Goal: Task Accomplishment & Management: Complete application form

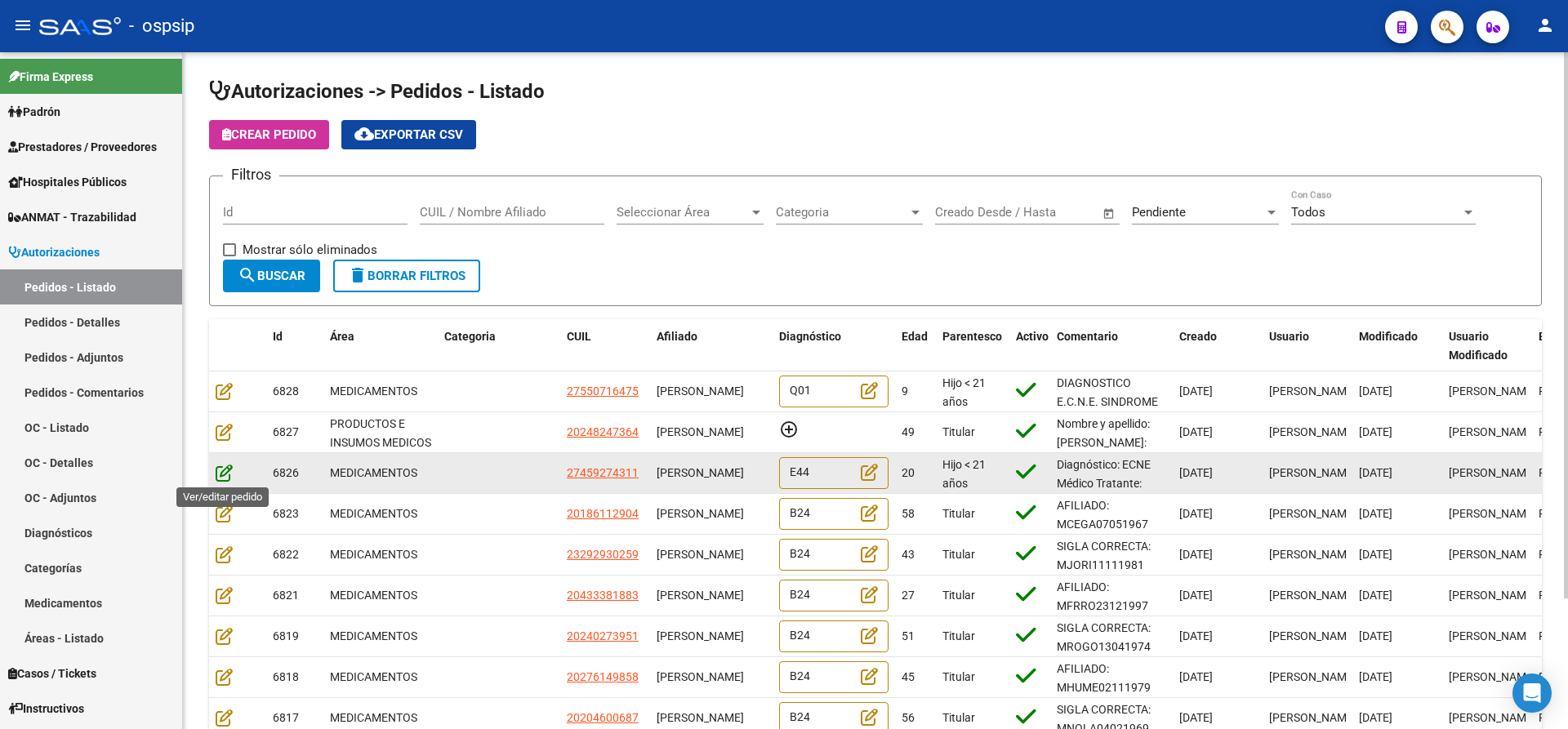
click at [223, 473] on icon at bounding box center [224, 472] width 17 height 18
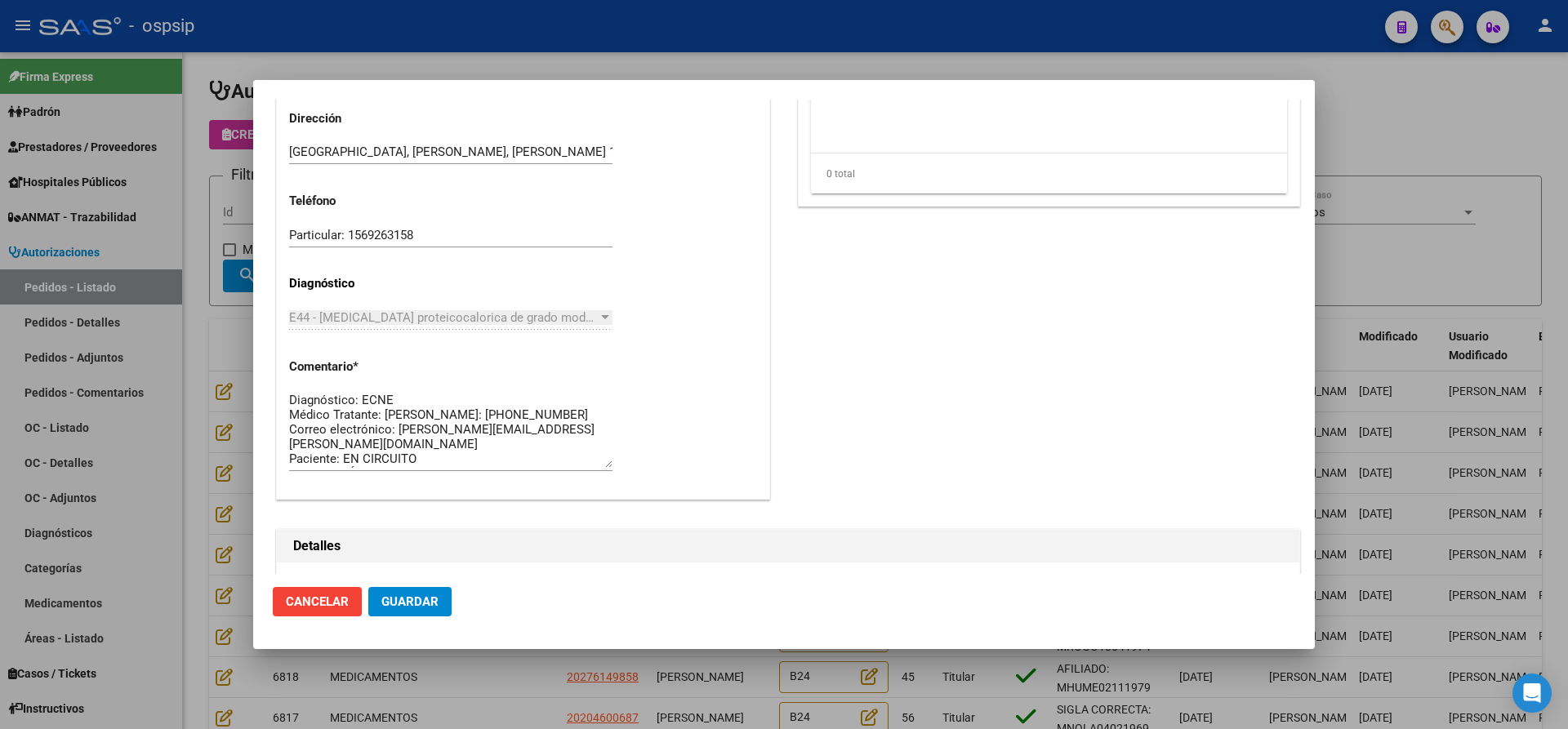
scroll to position [1076, 0]
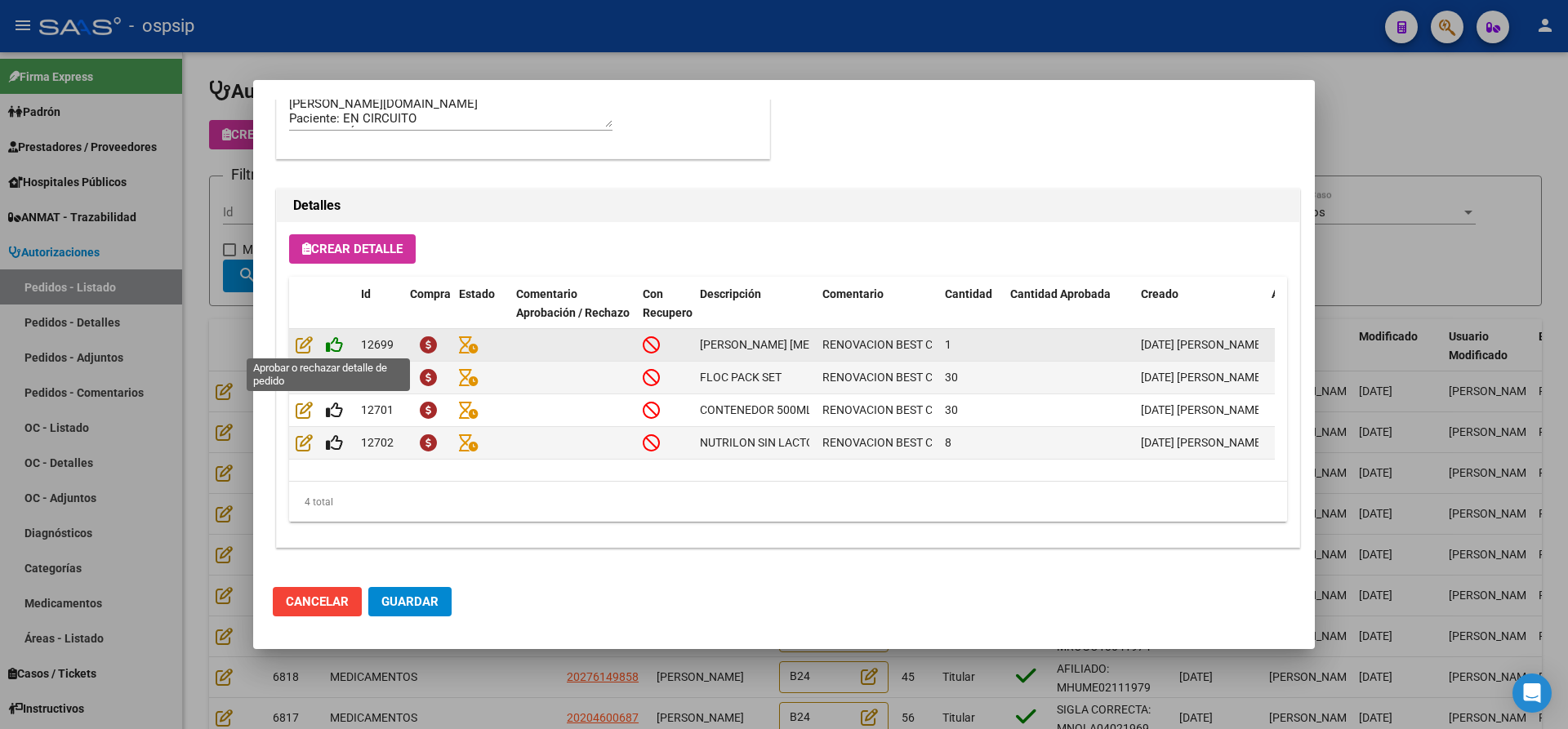
click at [335, 340] on icon at bounding box center [335, 344] width 17 height 18
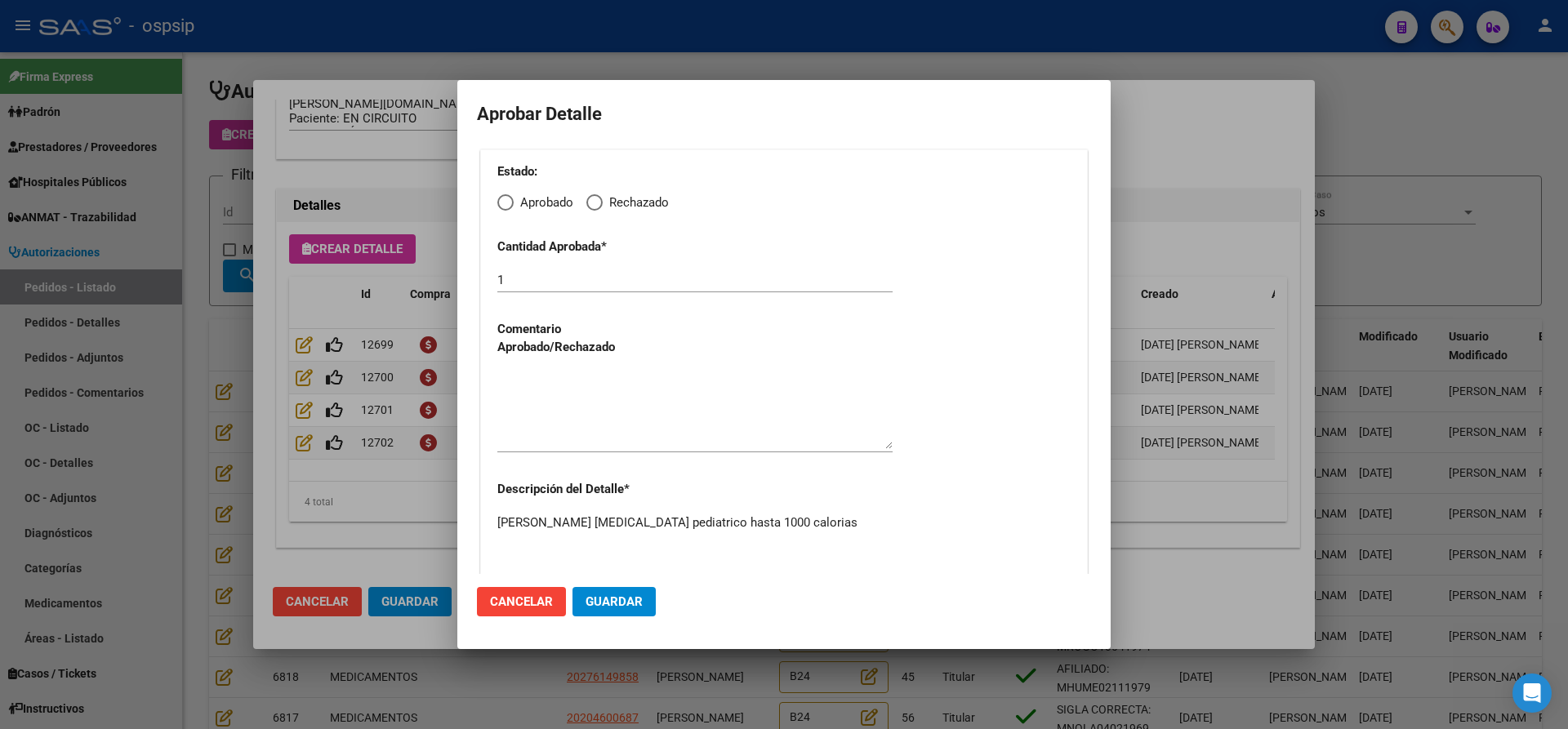
click at [508, 202] on span "Elija una opción" at bounding box center [504, 202] width 16 height 16
click at [508, 202] on input "Aprobado" at bounding box center [504, 202] width 16 height 16
radio input "true"
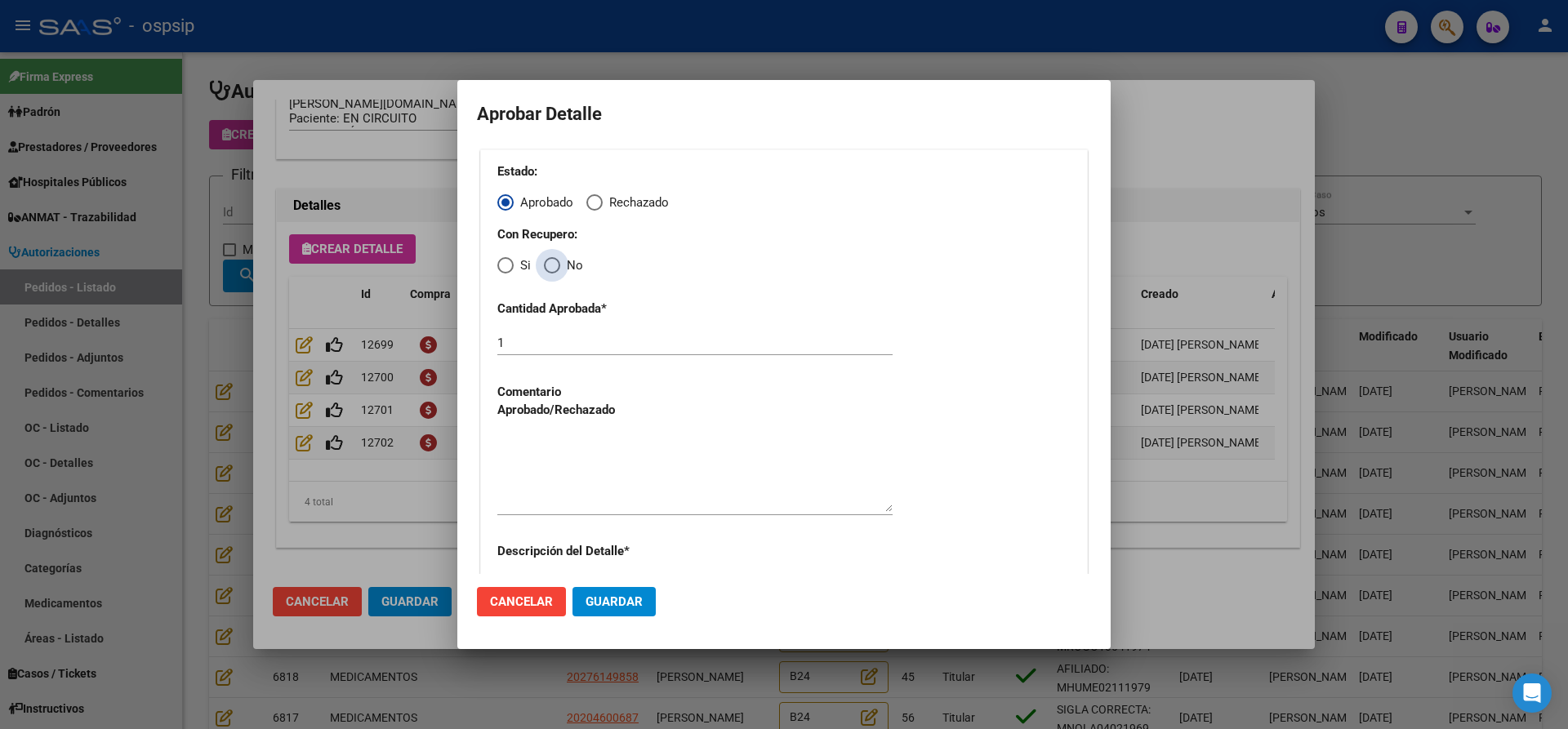
drag, startPoint x: 554, startPoint y: 264, endPoint x: 569, endPoint y: 298, distance: 37.2
click at [557, 267] on span "Elija una opción" at bounding box center [552, 265] width 16 height 16
click at [557, 267] on input "No" at bounding box center [552, 265] width 16 height 16
radio input "true"
click at [617, 455] on textarea at bounding box center [694, 473] width 395 height 76
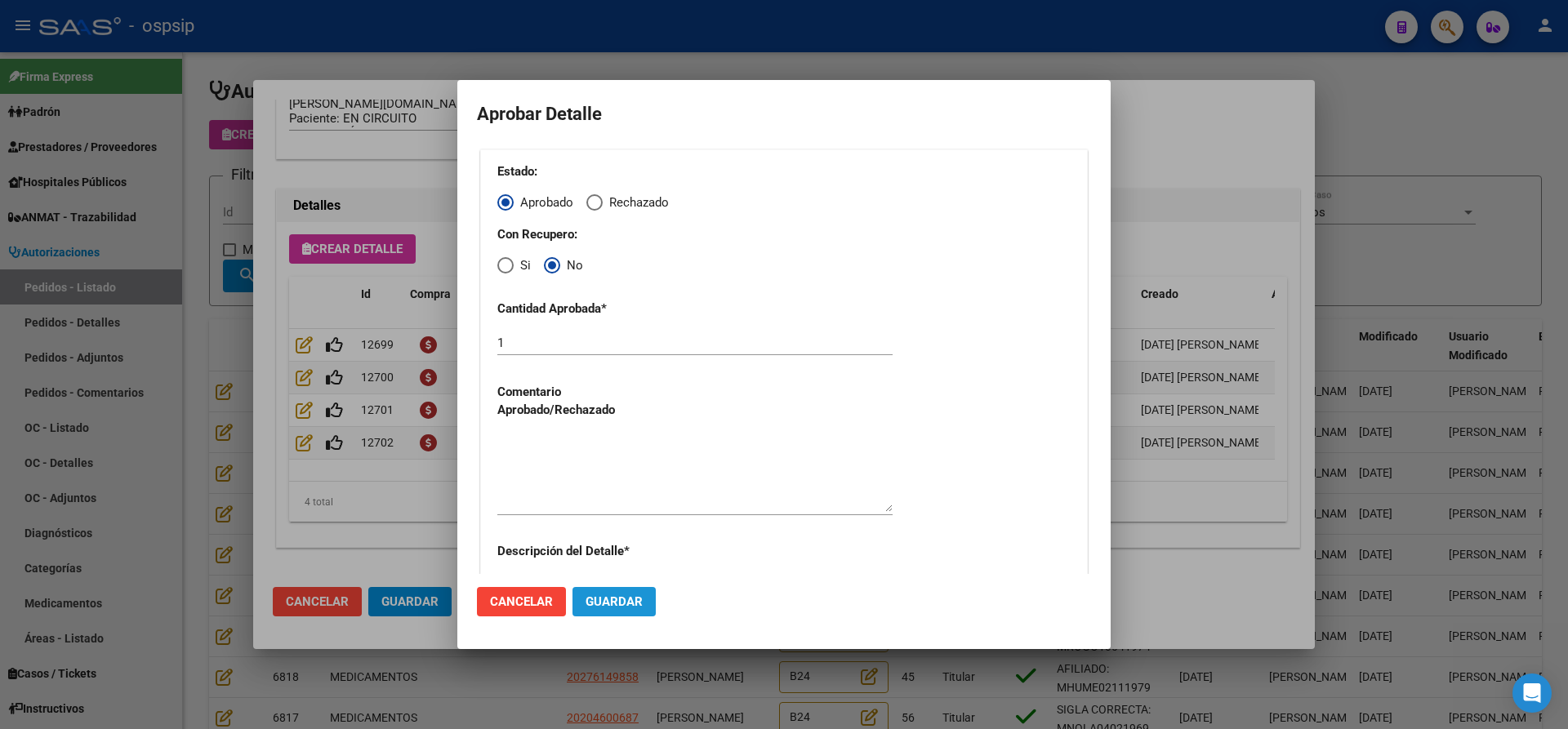
click at [623, 613] on button "Guardar" at bounding box center [614, 602] width 83 height 29
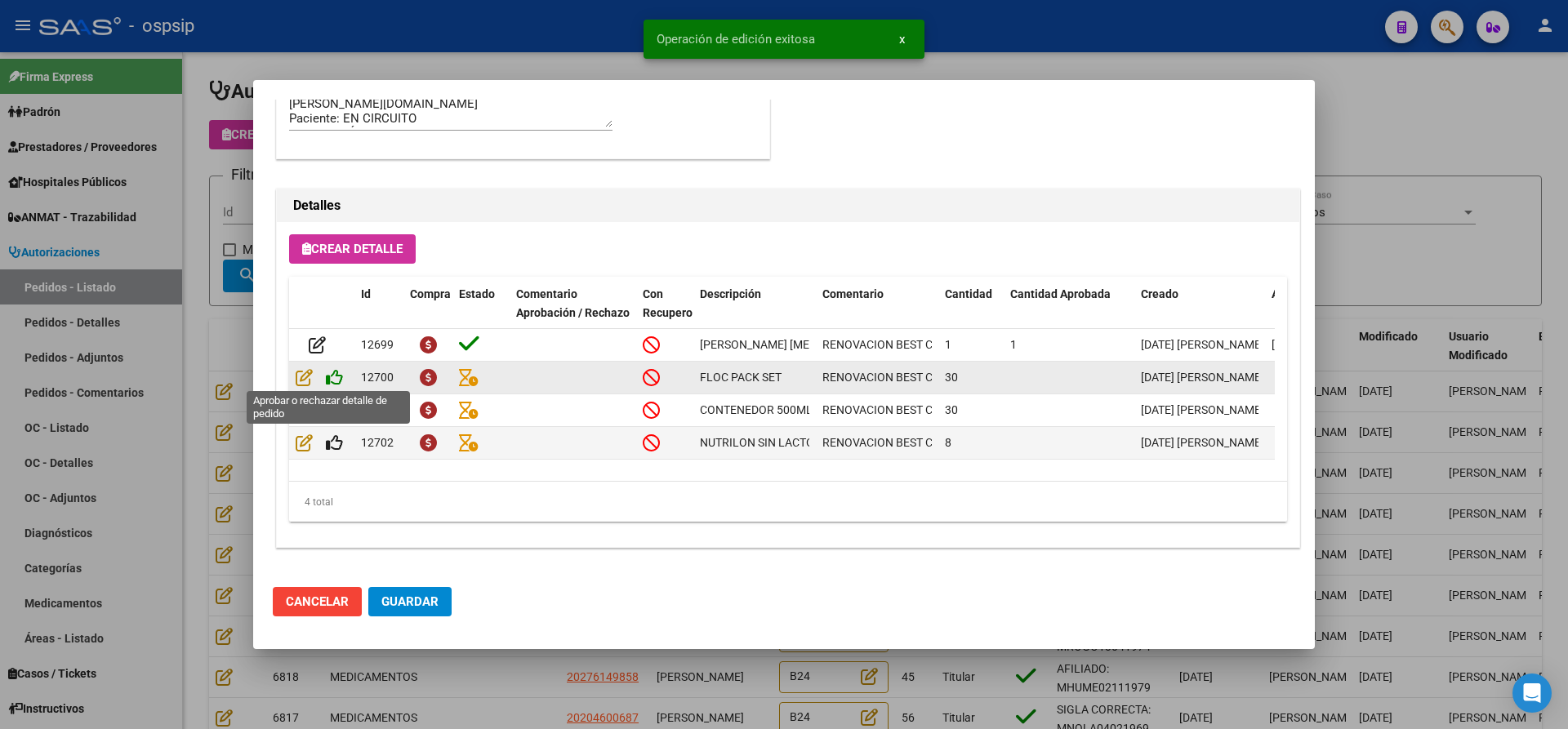
click at [340, 380] on icon at bounding box center [335, 377] width 17 height 18
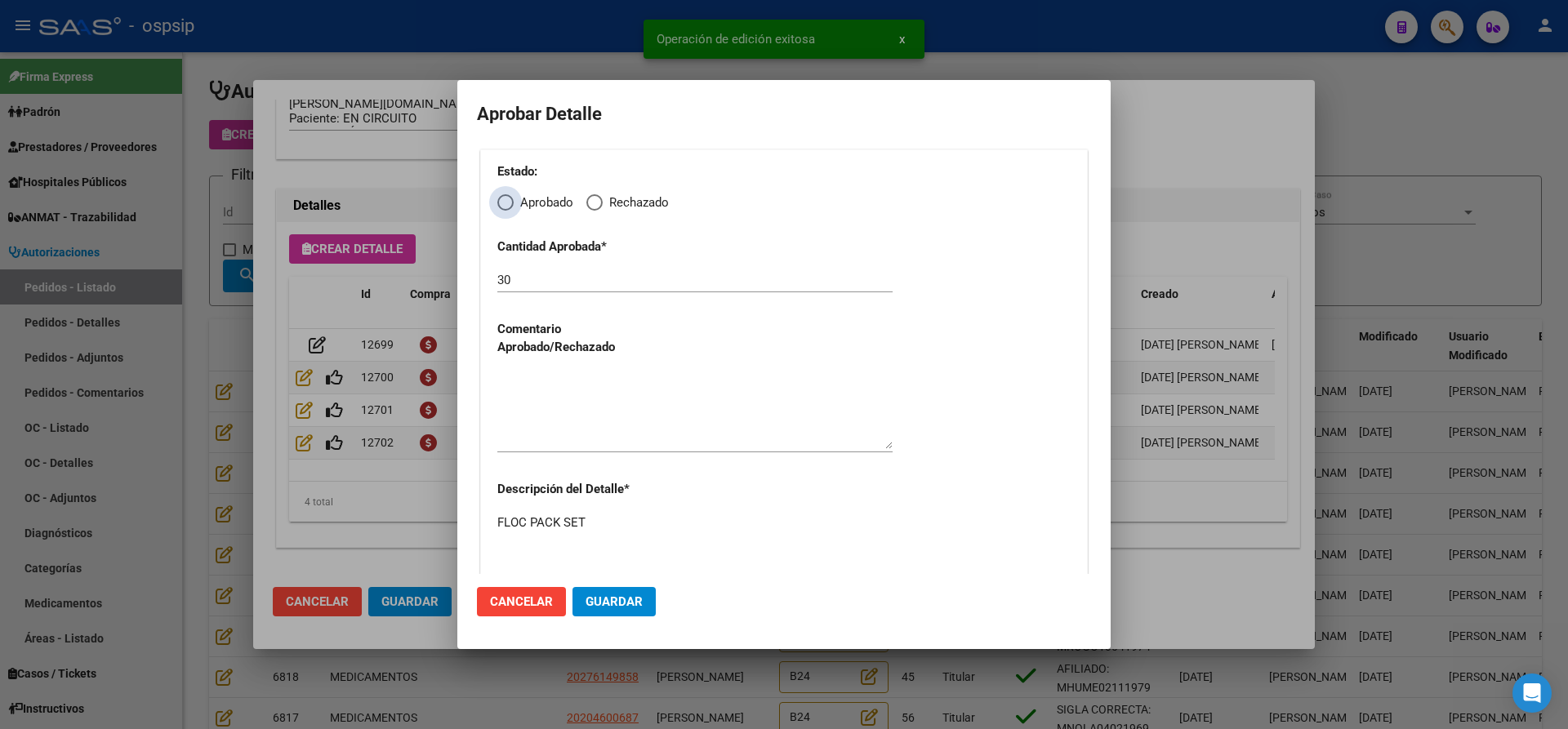
click at [505, 204] on span "Elija una opción" at bounding box center [504, 202] width 16 height 16
click at [505, 204] on input "Aprobado" at bounding box center [504, 202] width 16 height 16
radio input "true"
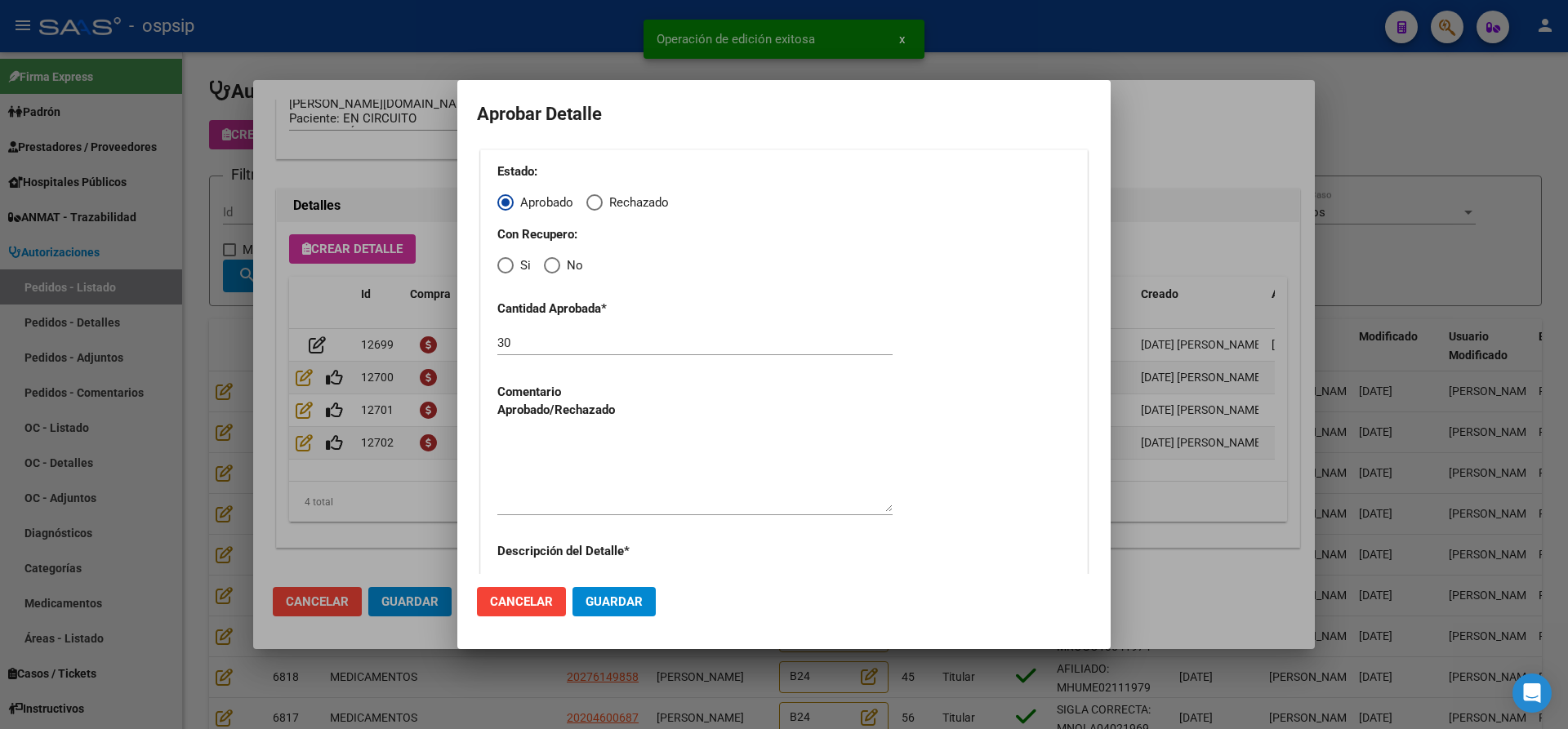
click at [551, 262] on span "Elija una opción" at bounding box center [552, 265] width 16 height 16
click at [551, 262] on input "No" at bounding box center [552, 265] width 16 height 16
radio input "true"
click at [567, 442] on textarea at bounding box center [694, 473] width 395 height 76
click at [598, 595] on span "Guardar" at bounding box center [614, 603] width 58 height 15
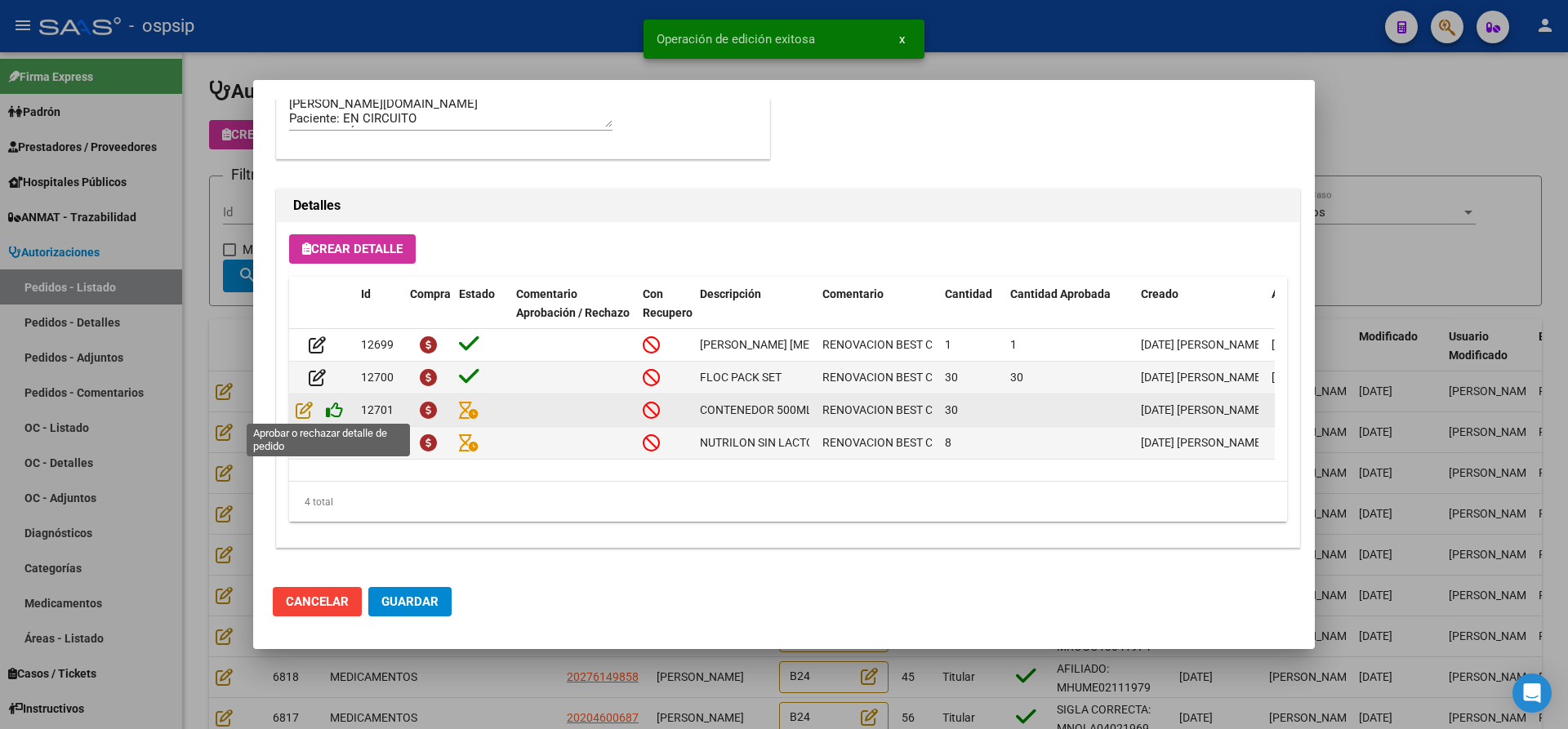
click at [326, 408] on icon at bounding box center [335, 409] width 17 height 18
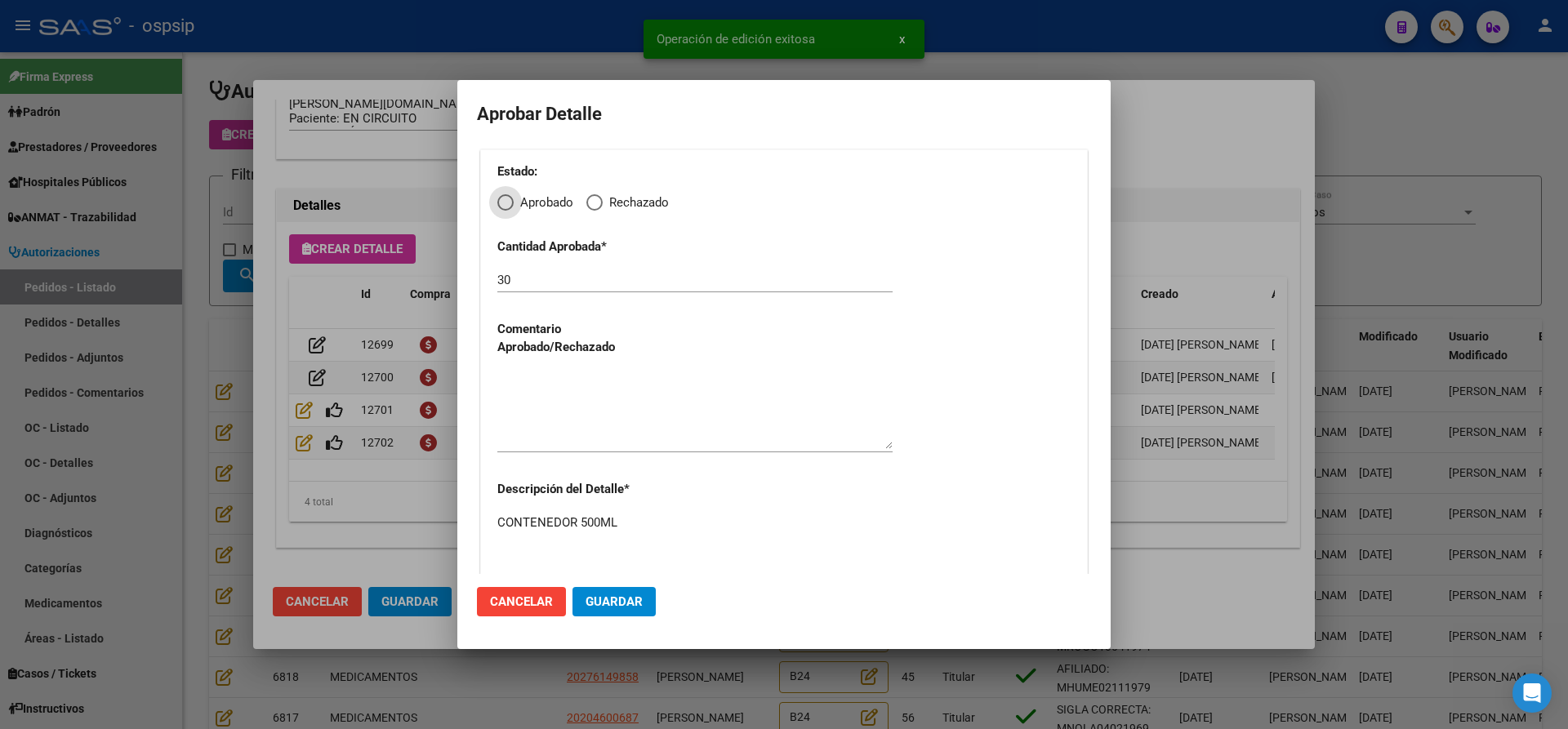
click at [496, 205] on div "Estado: Aprobado Rechazado Cantidad Aprobada * 30 Comentario Aprobado/Rechazado…" at bounding box center [784, 380] width 607 height 460
click at [503, 204] on span "Elija una opción" at bounding box center [504, 202] width 16 height 16
click at [503, 204] on input "Aprobado" at bounding box center [504, 202] width 16 height 16
radio input "true"
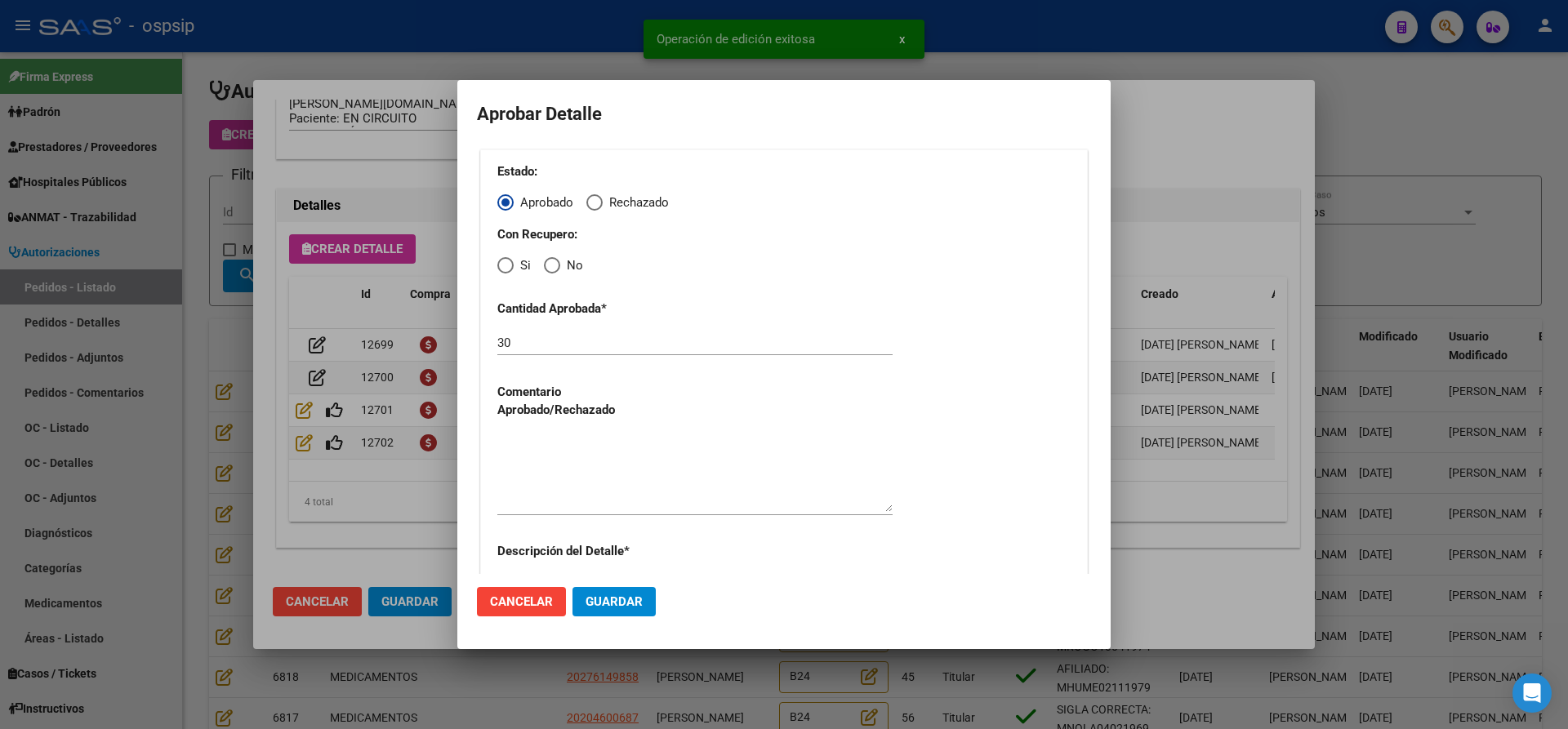
click at [552, 265] on span "Elija una opción" at bounding box center [552, 265] width 16 height 16
click at [552, 265] on input "No" at bounding box center [552, 265] width 16 height 16
radio input "true"
click at [587, 472] on textarea at bounding box center [694, 473] width 395 height 76
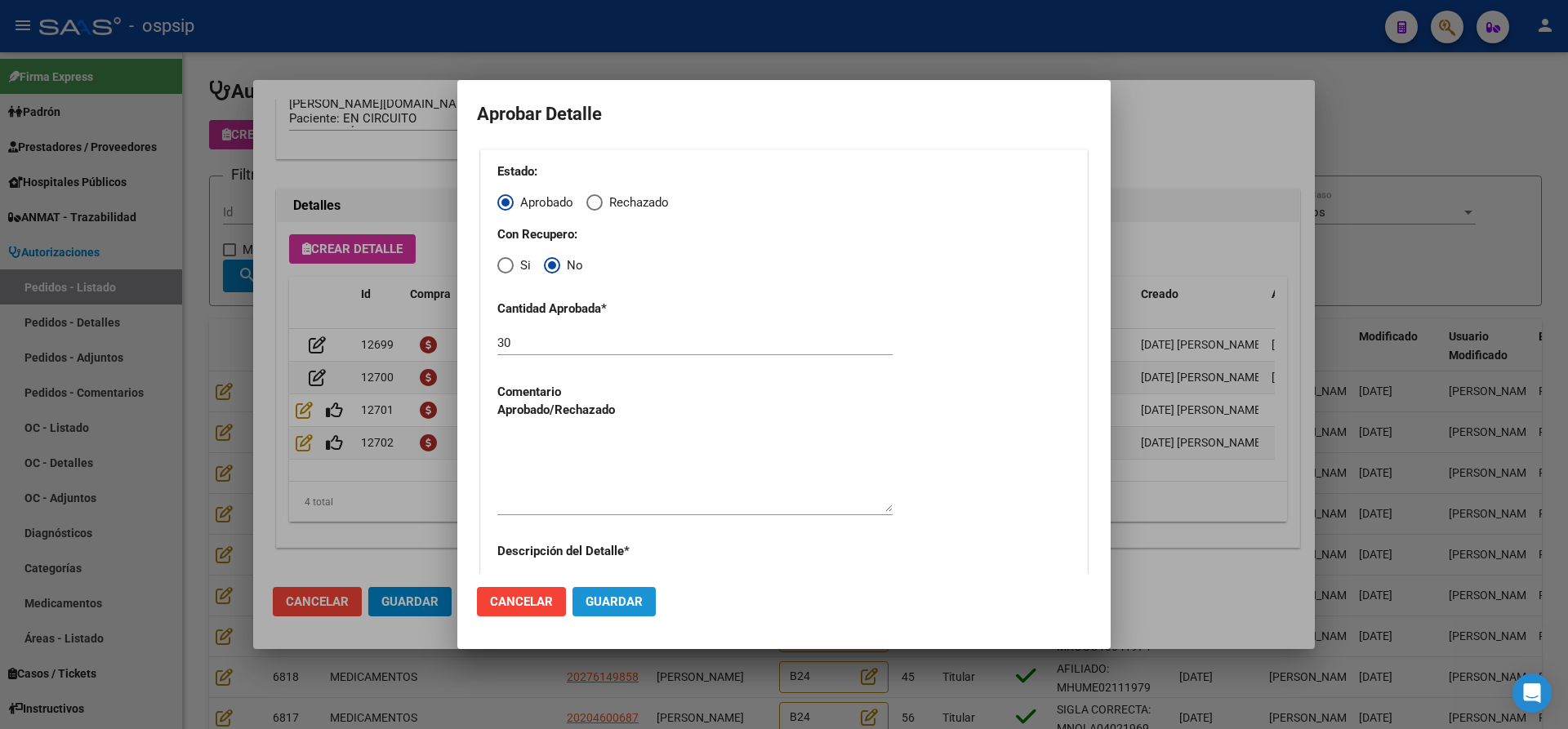
click at [603, 597] on span "Guardar" at bounding box center [614, 603] width 58 height 15
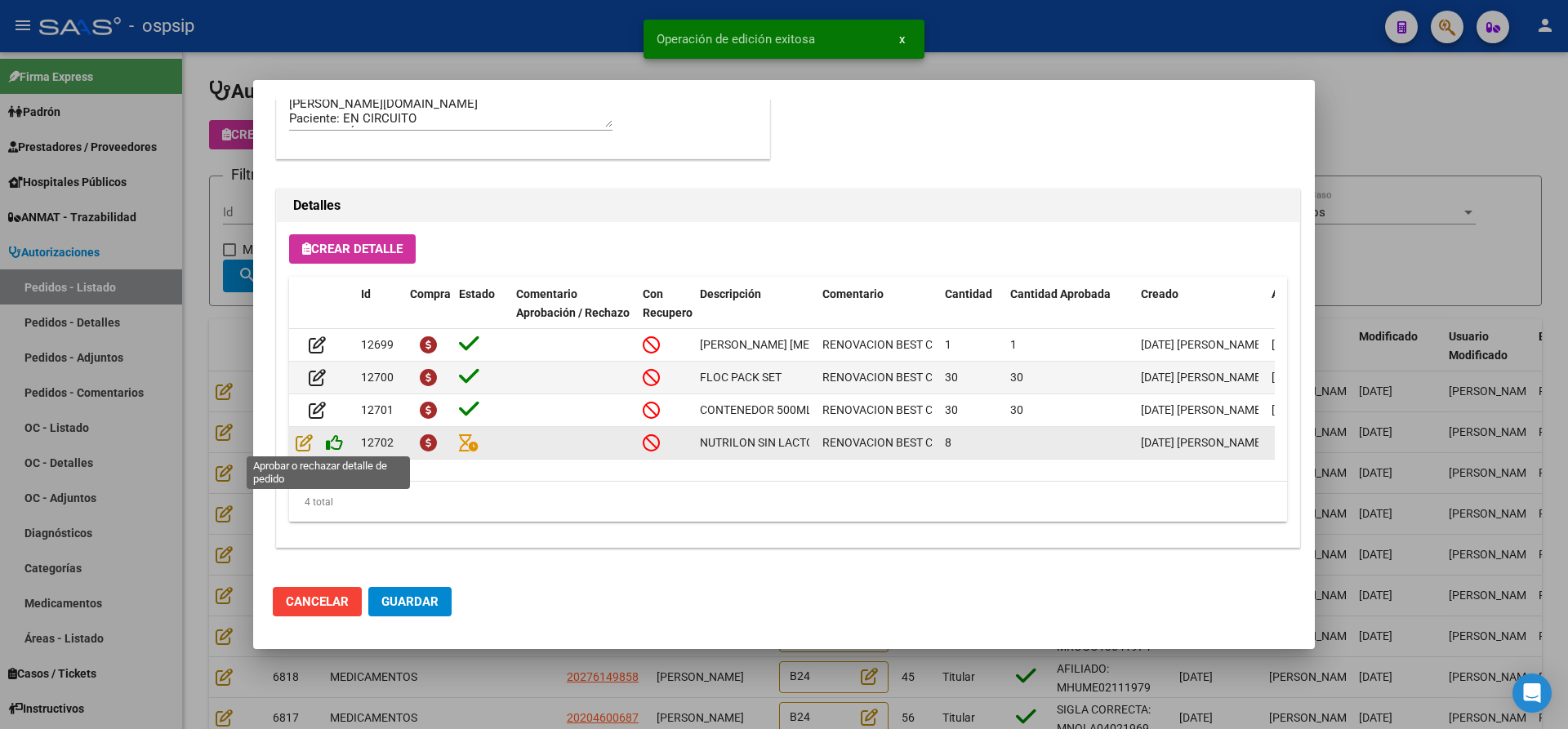
click at [337, 439] on icon at bounding box center [335, 442] width 17 height 18
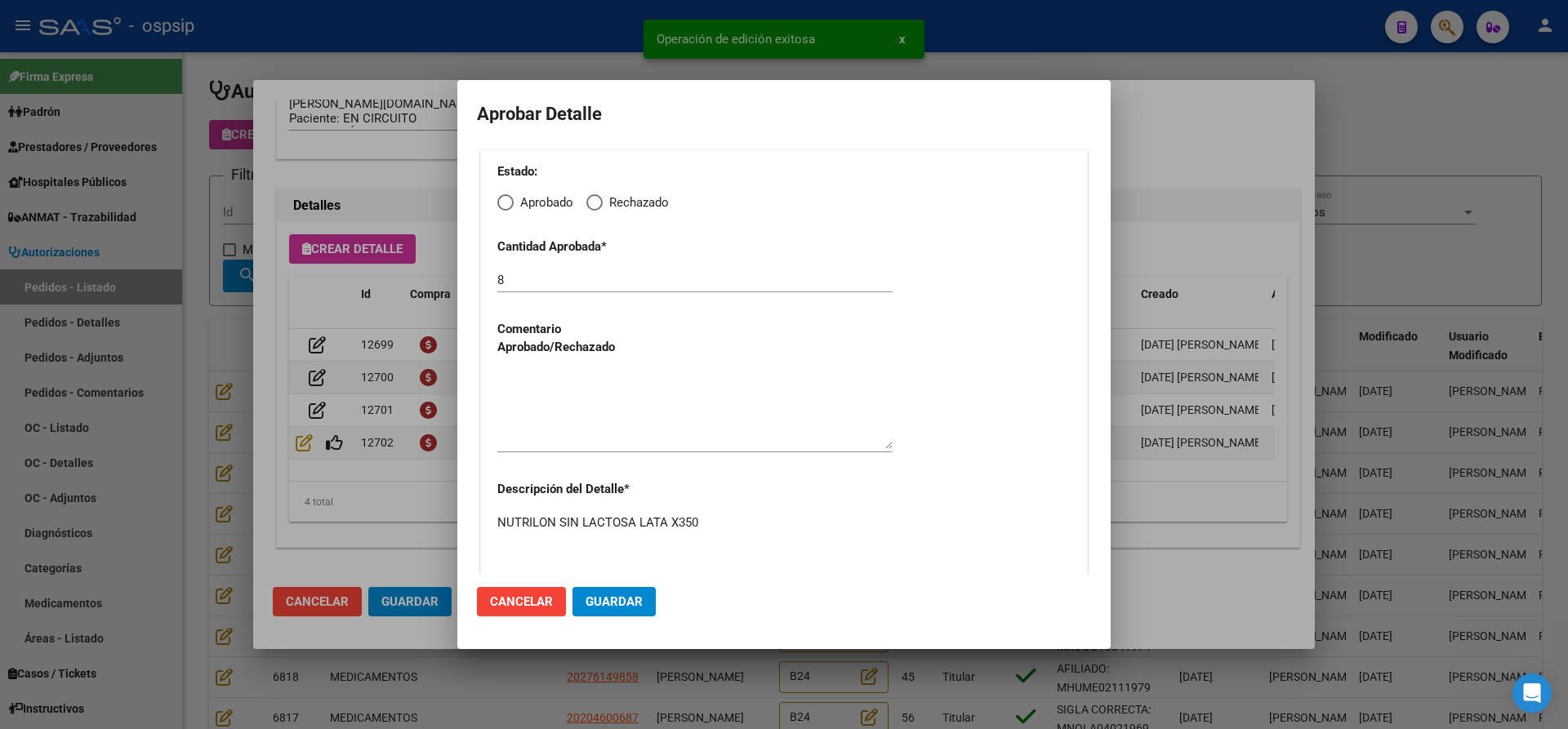
click at [506, 200] on span "Elija una opción" at bounding box center [504, 202] width 16 height 16
click at [506, 200] on input "Aprobado" at bounding box center [504, 202] width 16 height 16
radio input "true"
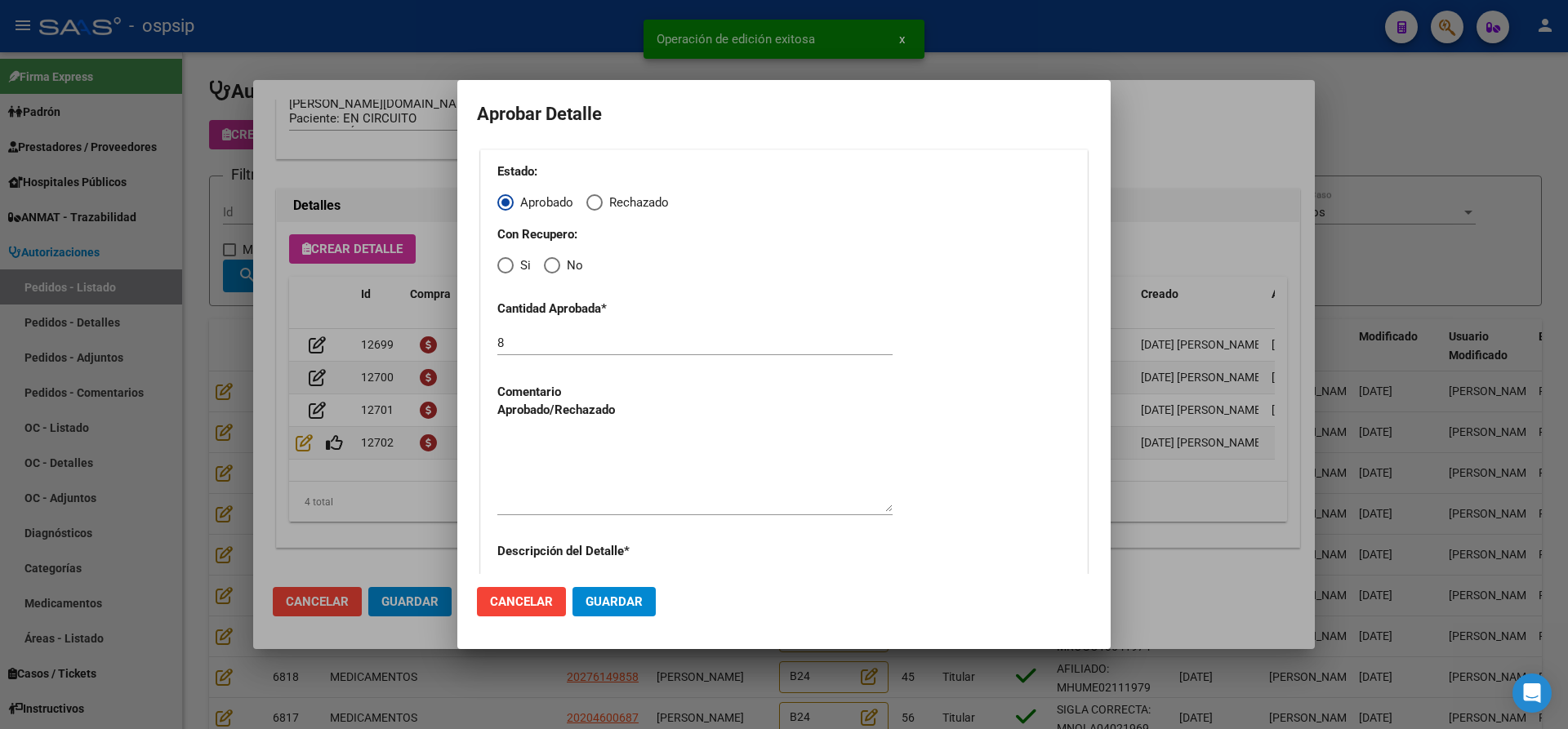
click at [548, 268] on span "Elija una opción" at bounding box center [552, 265] width 16 height 16
click at [548, 268] on input "No" at bounding box center [552, 265] width 16 height 16
radio input "true"
click at [572, 449] on textarea at bounding box center [694, 473] width 395 height 76
click at [598, 601] on span "Guardar" at bounding box center [614, 603] width 58 height 15
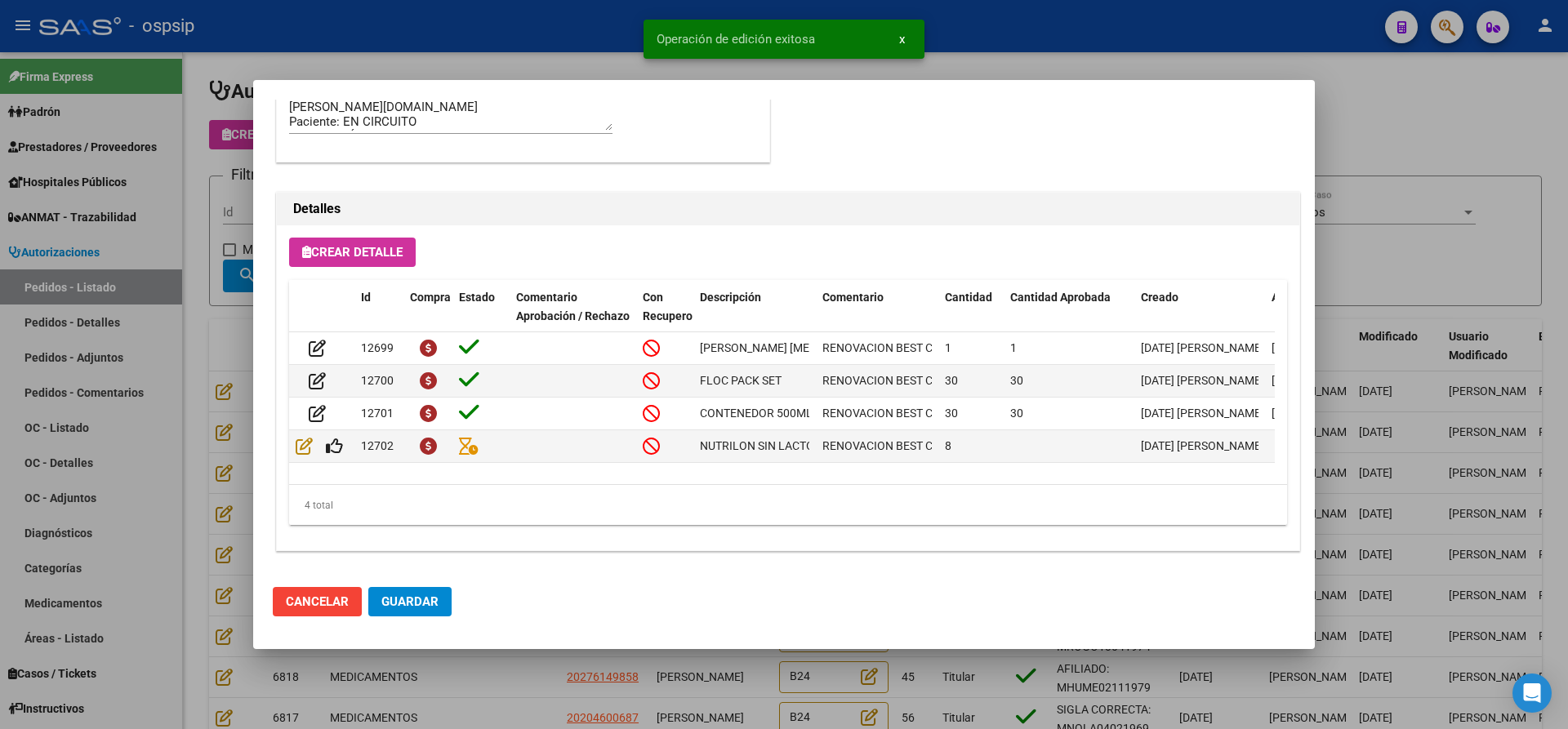
click at [422, 605] on span "Guardar" at bounding box center [409, 603] width 58 height 15
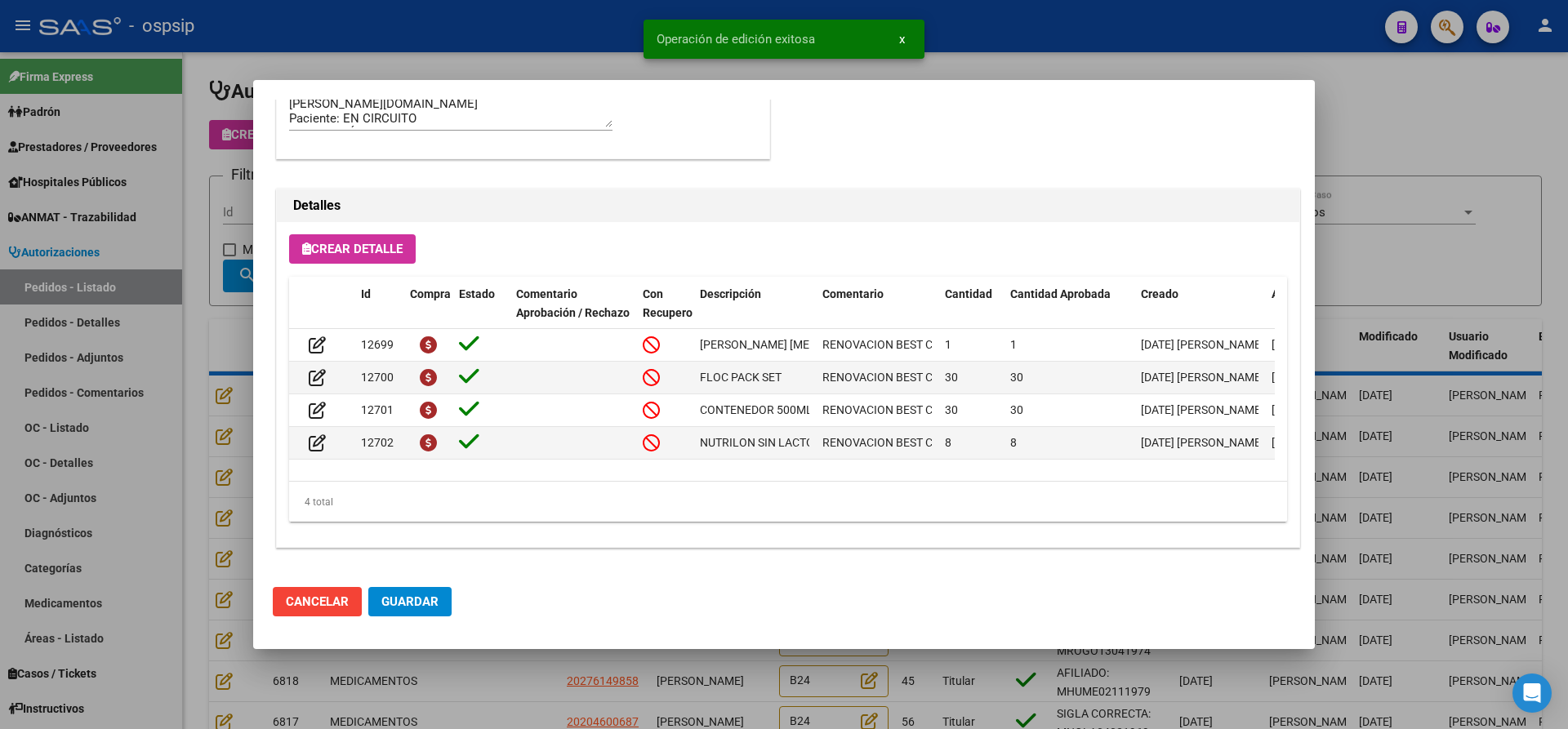
click at [469, 675] on div at bounding box center [784, 364] width 1568 height 729
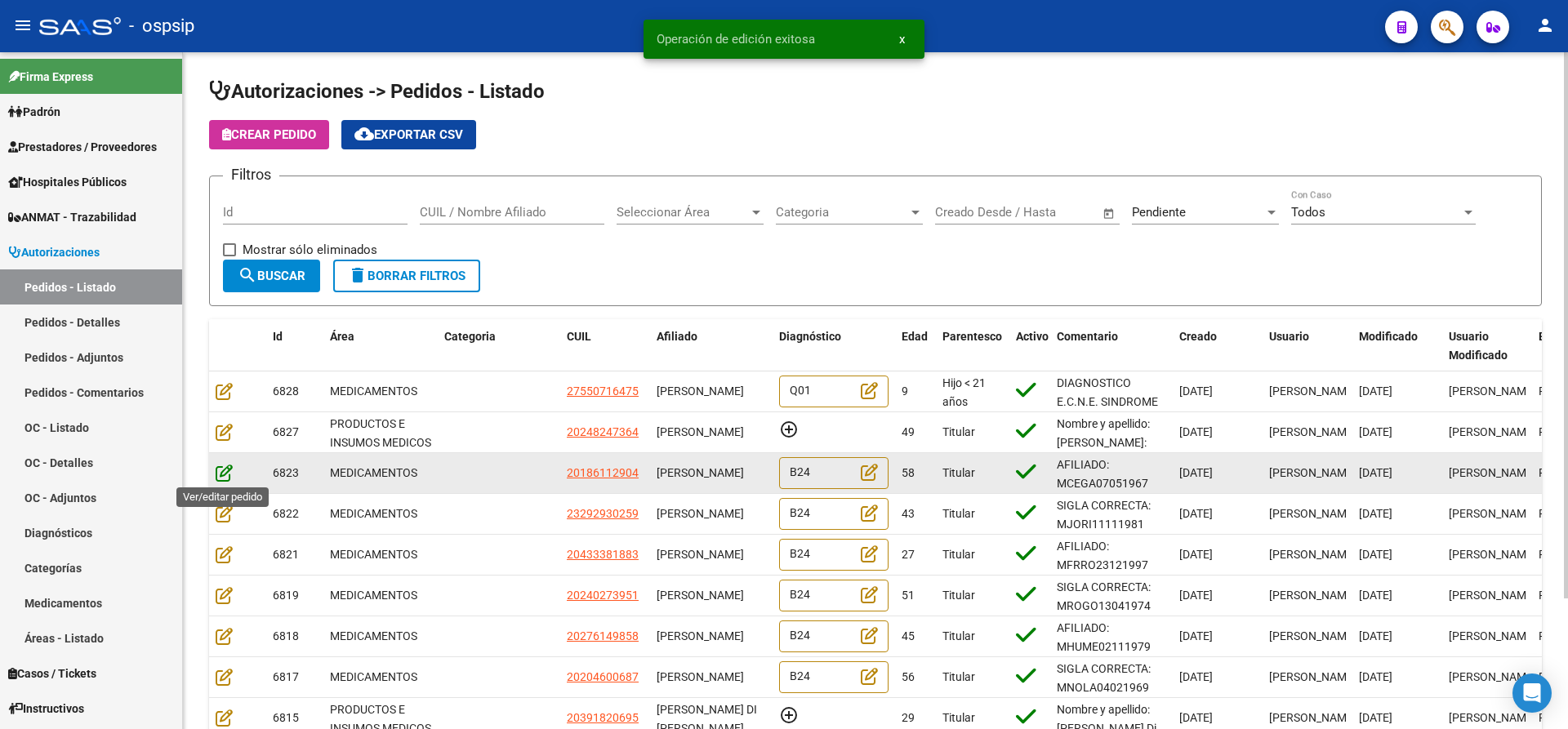
click at [219, 475] on icon at bounding box center [224, 472] width 17 height 18
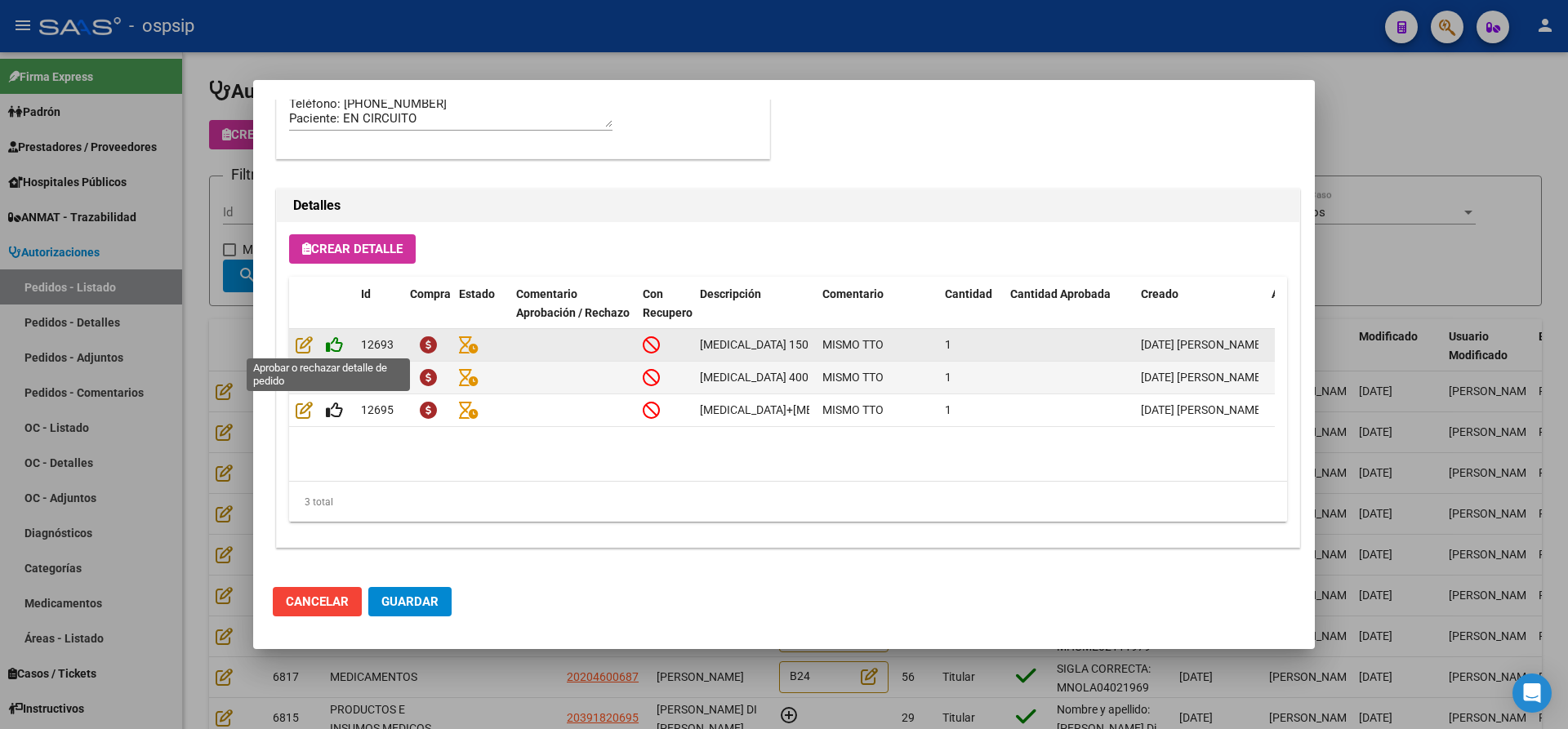
click at [340, 340] on icon at bounding box center [335, 344] width 17 height 18
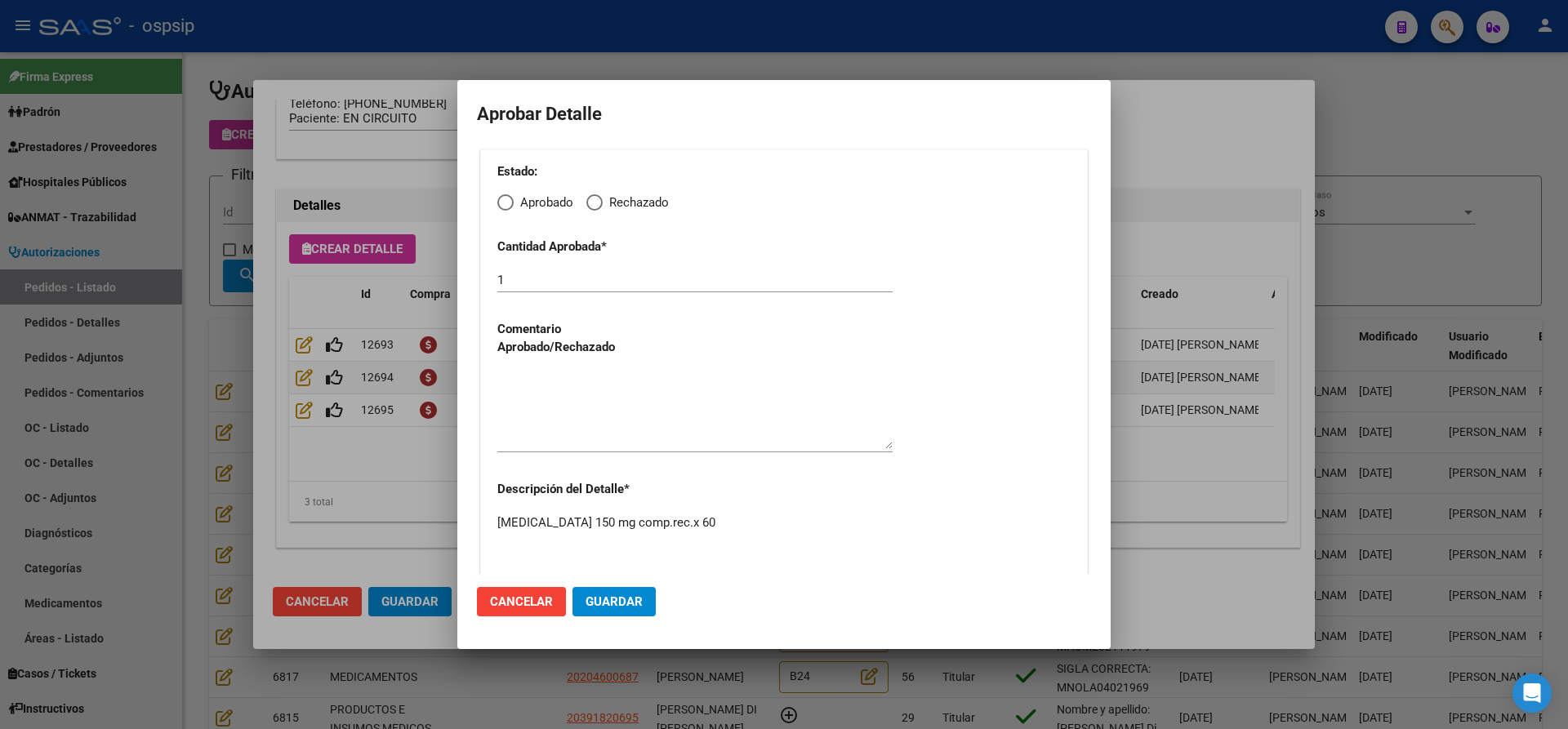
click at [507, 209] on span "Elija una opción" at bounding box center [504, 202] width 16 height 16
click at [507, 209] on input "Aprobado" at bounding box center [504, 202] width 16 height 16
radio input "true"
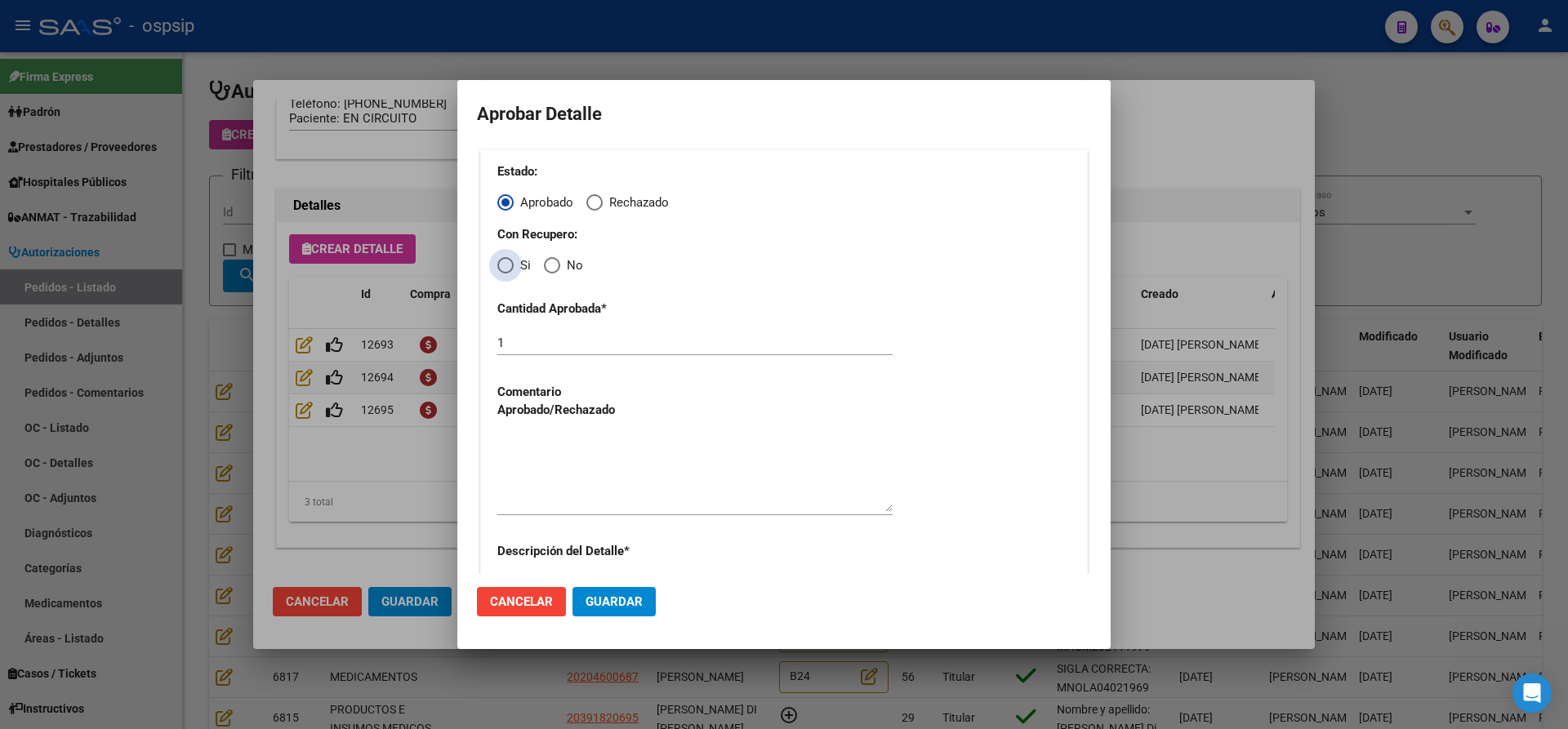
click at [501, 267] on span "Elija una opción" at bounding box center [504, 265] width 16 height 16
click at [501, 267] on input "Si" at bounding box center [504, 265] width 16 height 16
radio input "true"
drag, startPoint x: 598, startPoint y: 455, endPoint x: 607, endPoint y: 484, distance: 30.4
click at [599, 461] on textarea at bounding box center [694, 473] width 395 height 76
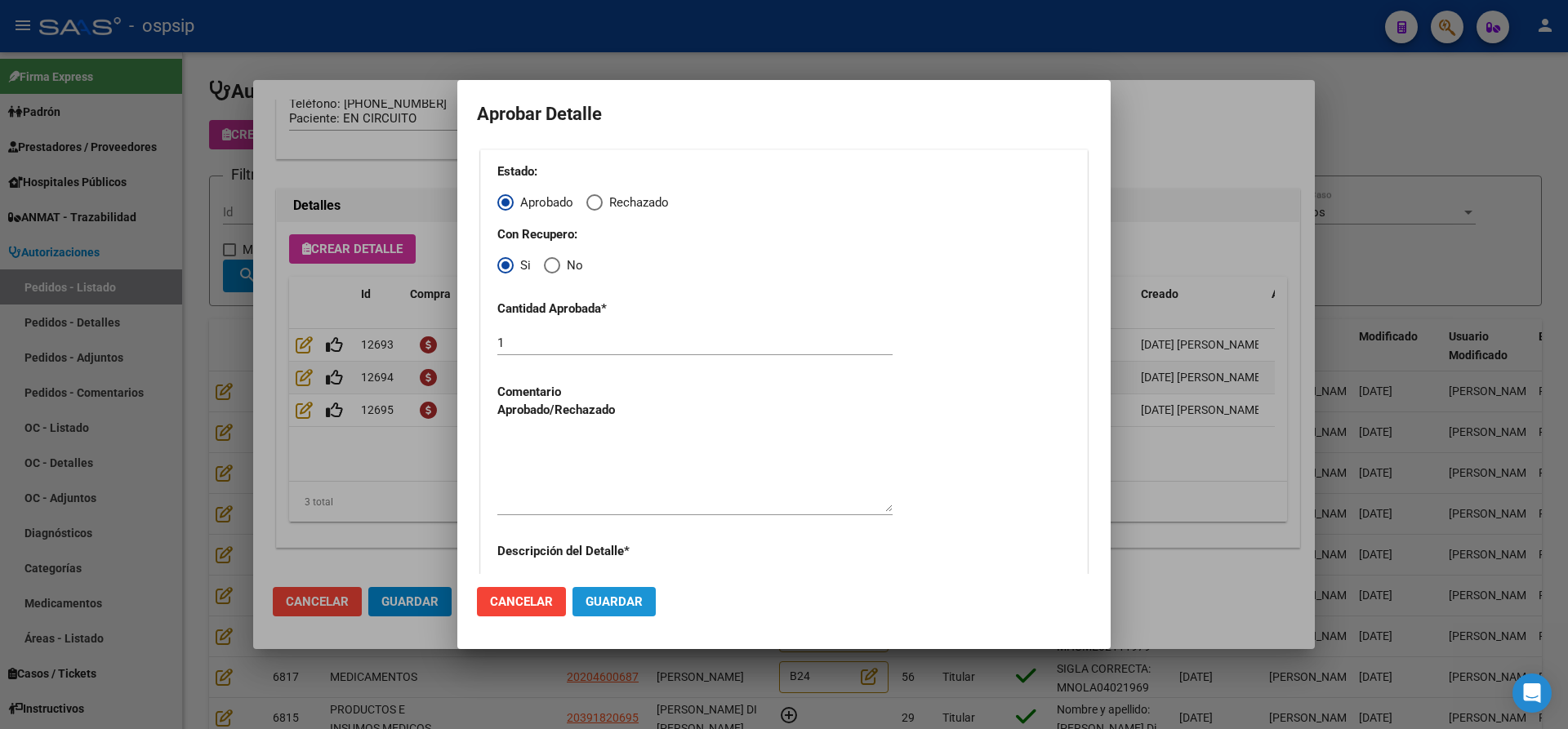
click at [607, 594] on button "Guardar" at bounding box center [614, 602] width 83 height 29
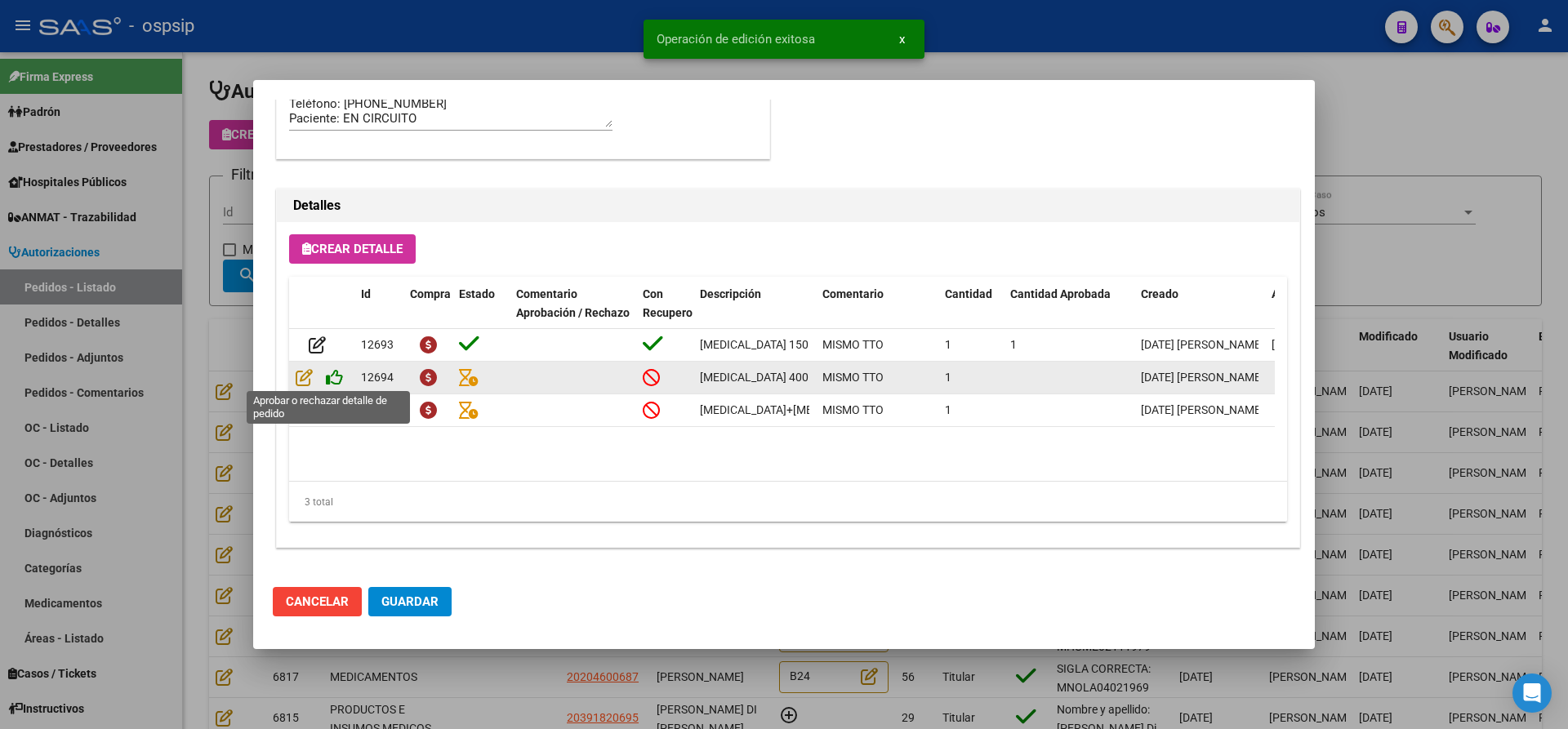
click at [336, 374] on icon at bounding box center [335, 377] width 17 height 18
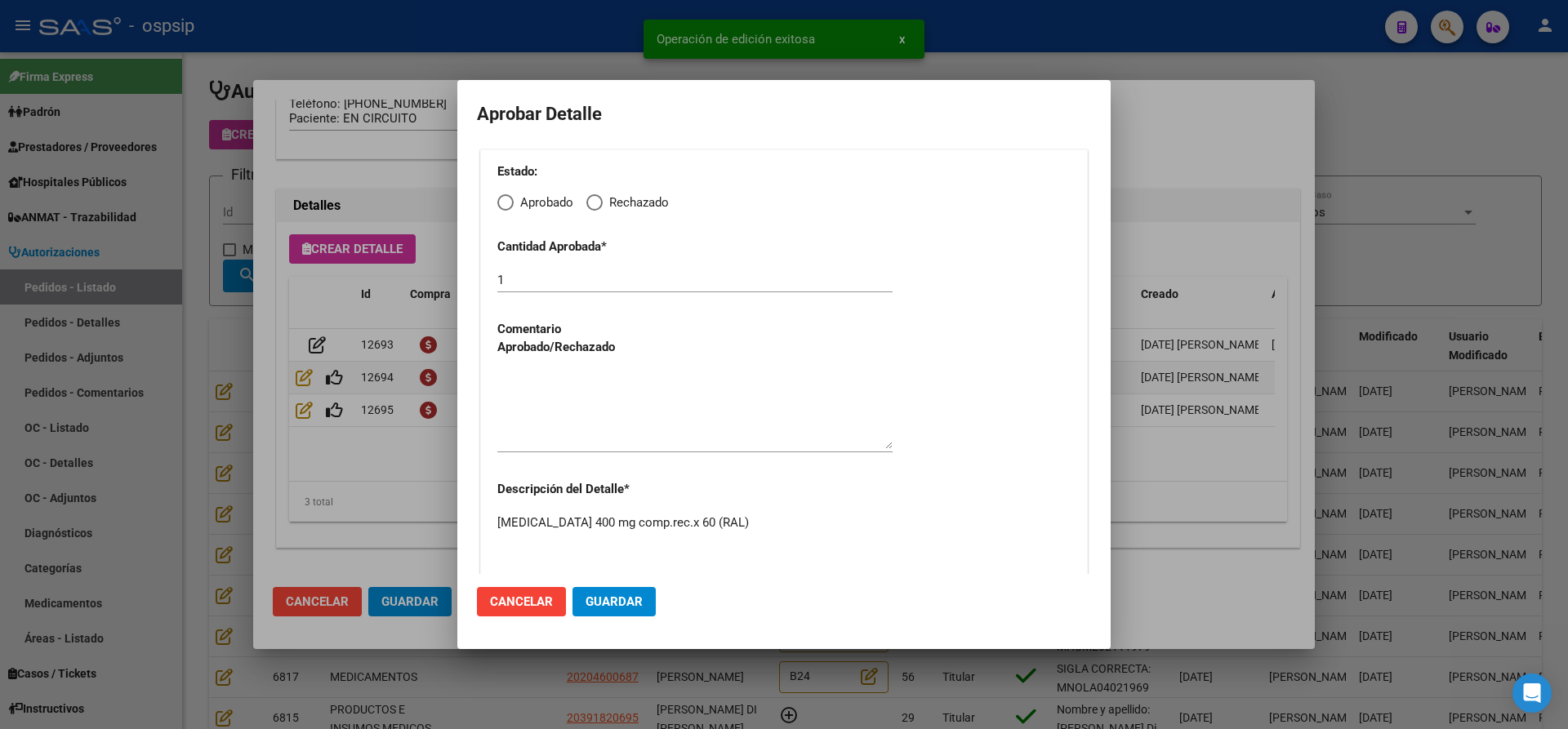
drag, startPoint x: 503, startPoint y: 204, endPoint x: 507, endPoint y: 223, distance: 19.4
click at [505, 205] on span "Elija una opción" at bounding box center [504, 202] width 16 height 16
click at [505, 205] on input "Aprobado" at bounding box center [504, 202] width 16 height 16
radio input "true"
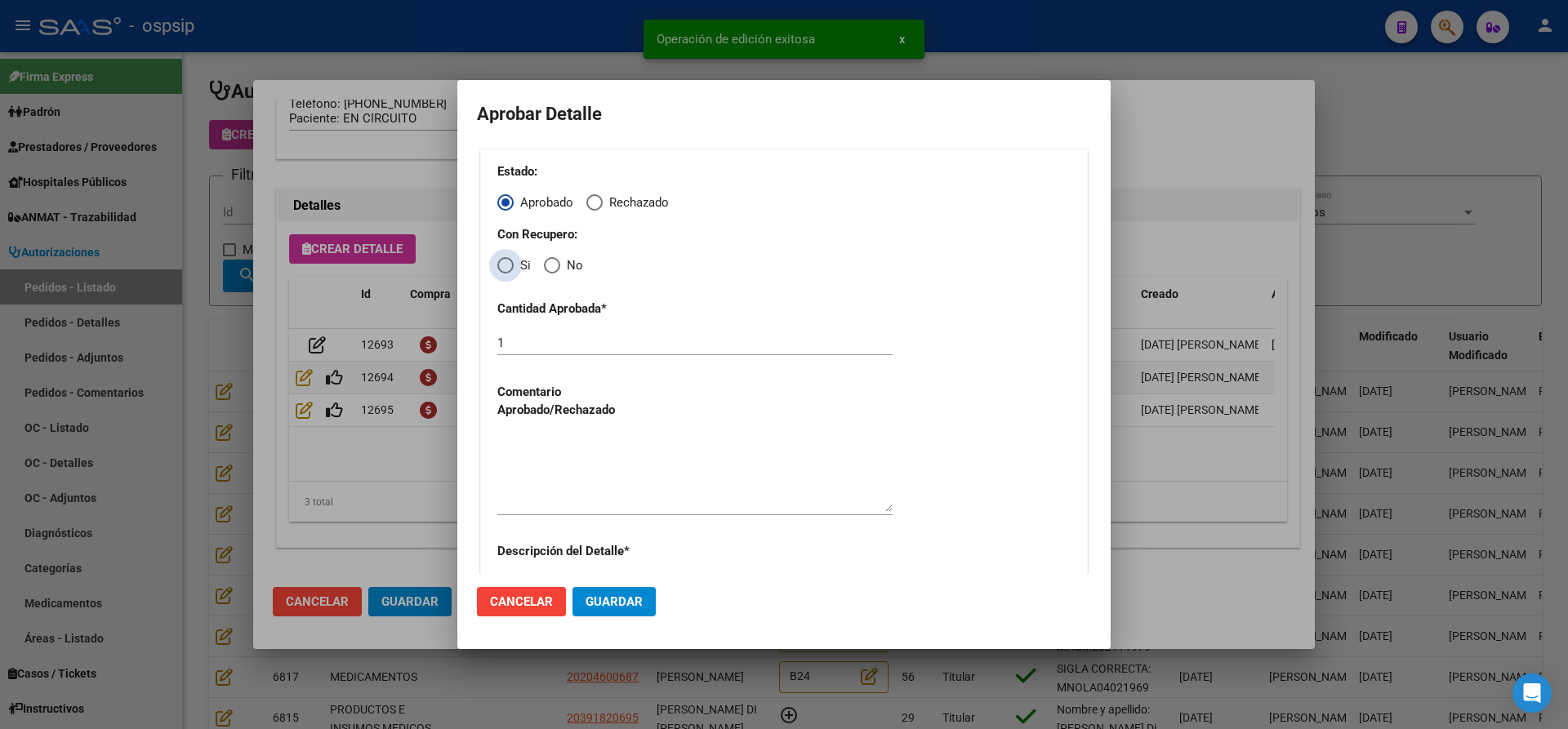
drag, startPoint x: 503, startPoint y: 263, endPoint x: 503, endPoint y: 279, distance: 16.0
click at [503, 265] on span "Elija una opción" at bounding box center [504, 265] width 16 height 16
click at [503, 265] on input "Si" at bounding box center [504, 265] width 16 height 16
radio input "true"
click at [565, 483] on textarea at bounding box center [694, 473] width 395 height 76
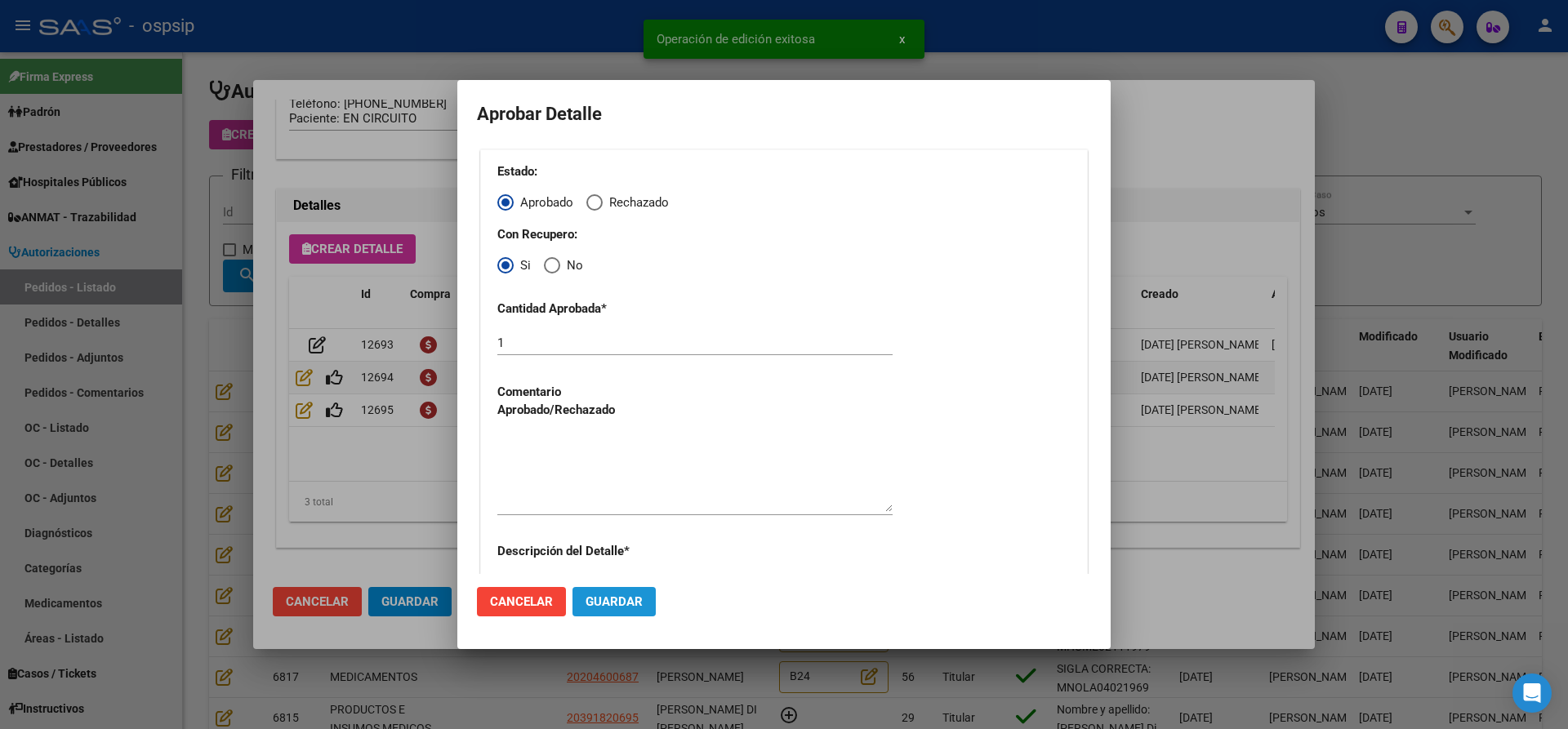
click at [586, 595] on span "Guardar" at bounding box center [614, 603] width 58 height 15
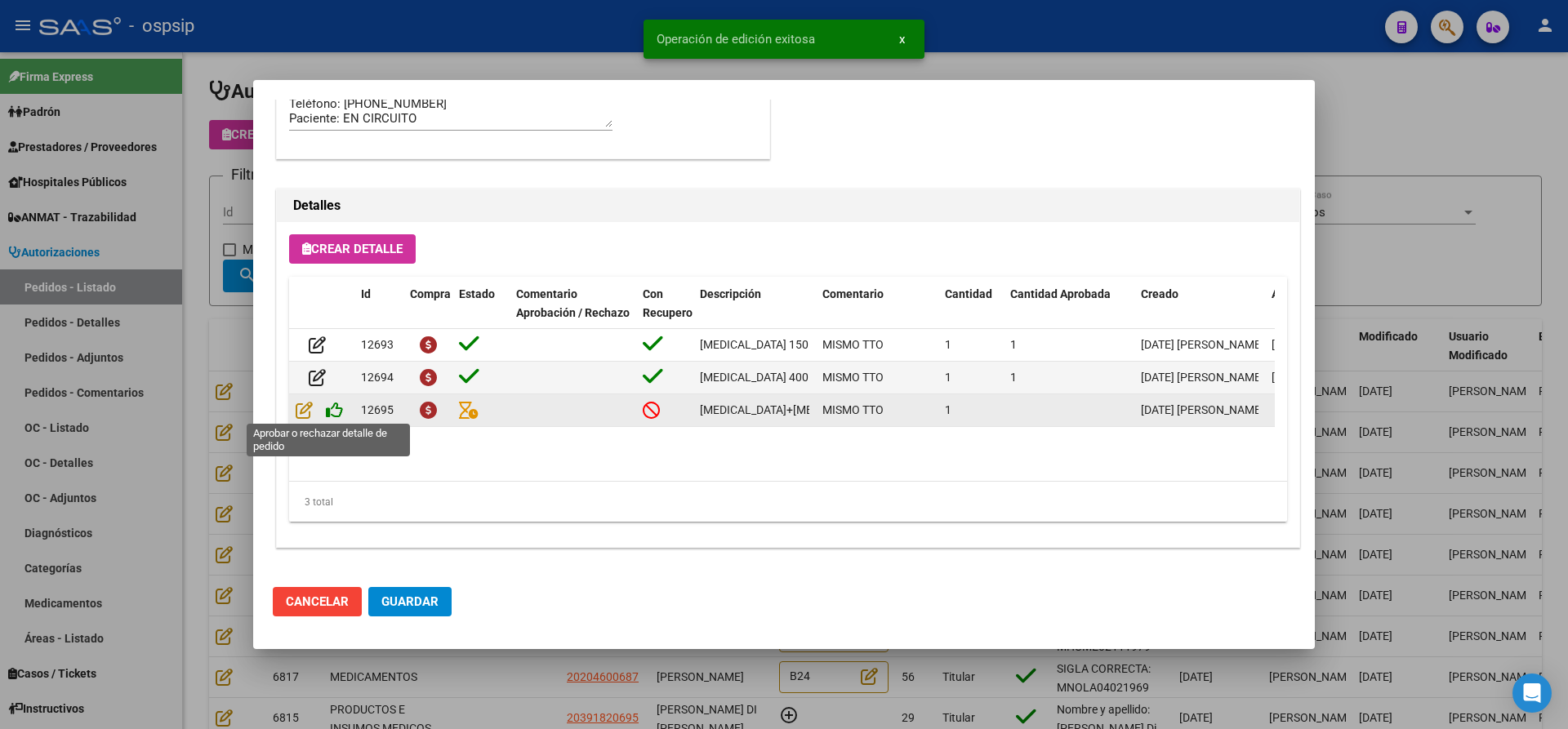
click at [333, 408] on icon at bounding box center [335, 409] width 17 height 18
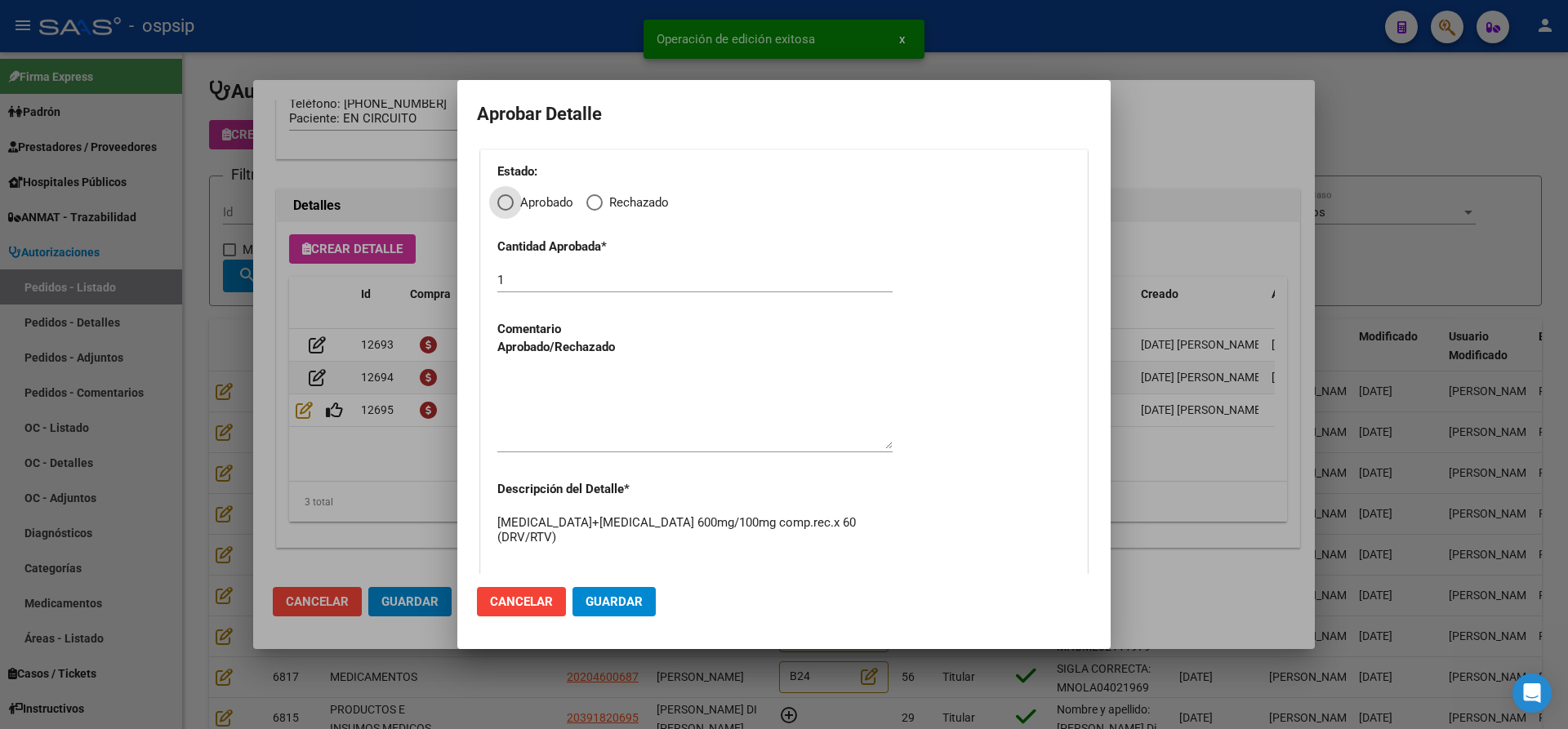
drag, startPoint x: 506, startPoint y: 204, endPoint x: 507, endPoint y: 219, distance: 15.0
click at [508, 205] on span "Elija una opción" at bounding box center [504, 202] width 16 height 16
click at [508, 205] on input "Aprobado" at bounding box center [504, 202] width 16 height 16
radio input "true"
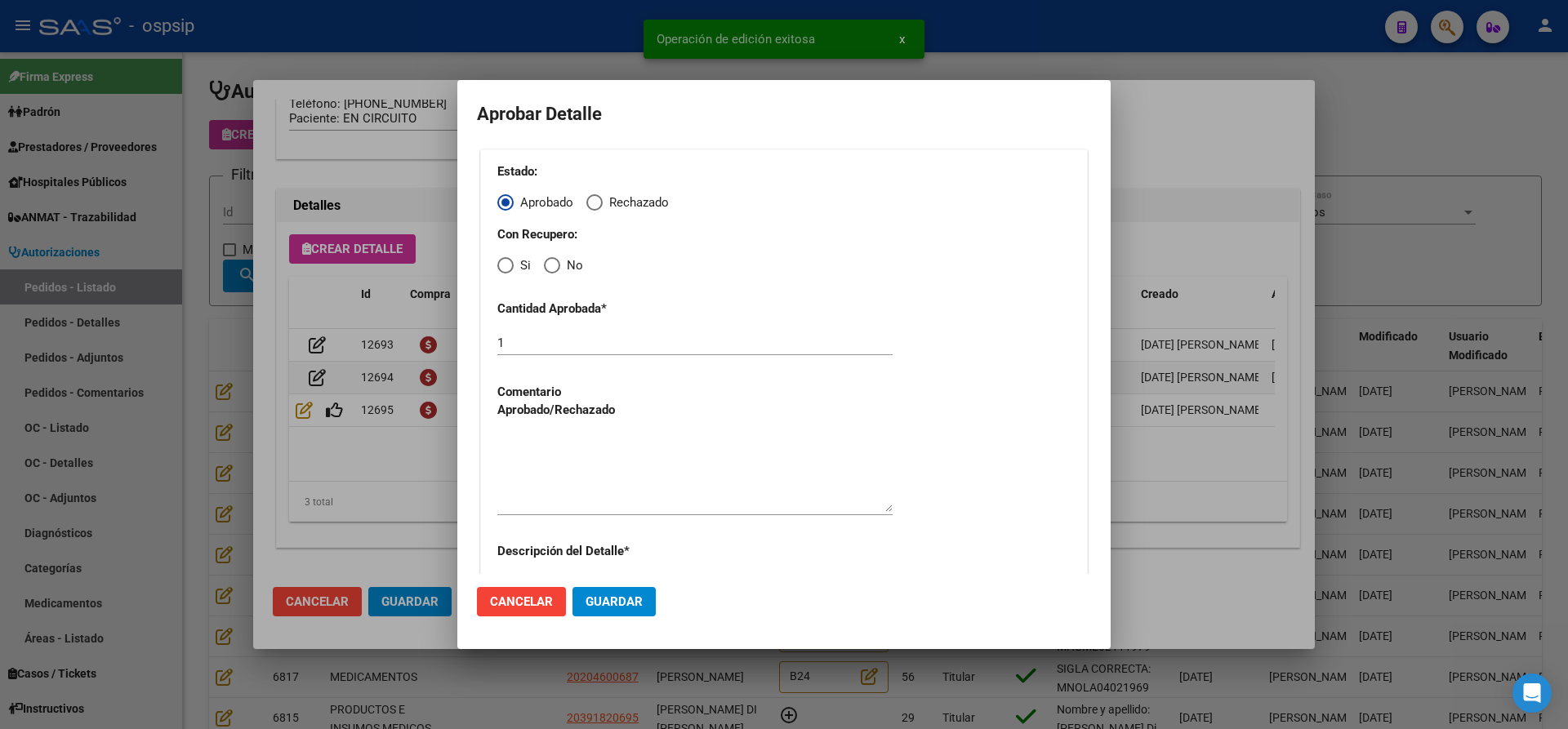
drag, startPoint x: 500, startPoint y: 265, endPoint x: 507, endPoint y: 272, distance: 9.9
click at [507, 272] on span "Elija una opción" at bounding box center [504, 265] width 16 height 16
click at [507, 272] on input "Si" at bounding box center [504, 265] width 16 height 16
radio input "true"
drag, startPoint x: 555, startPoint y: 461, endPoint x: 564, endPoint y: 468, distance: 11.4
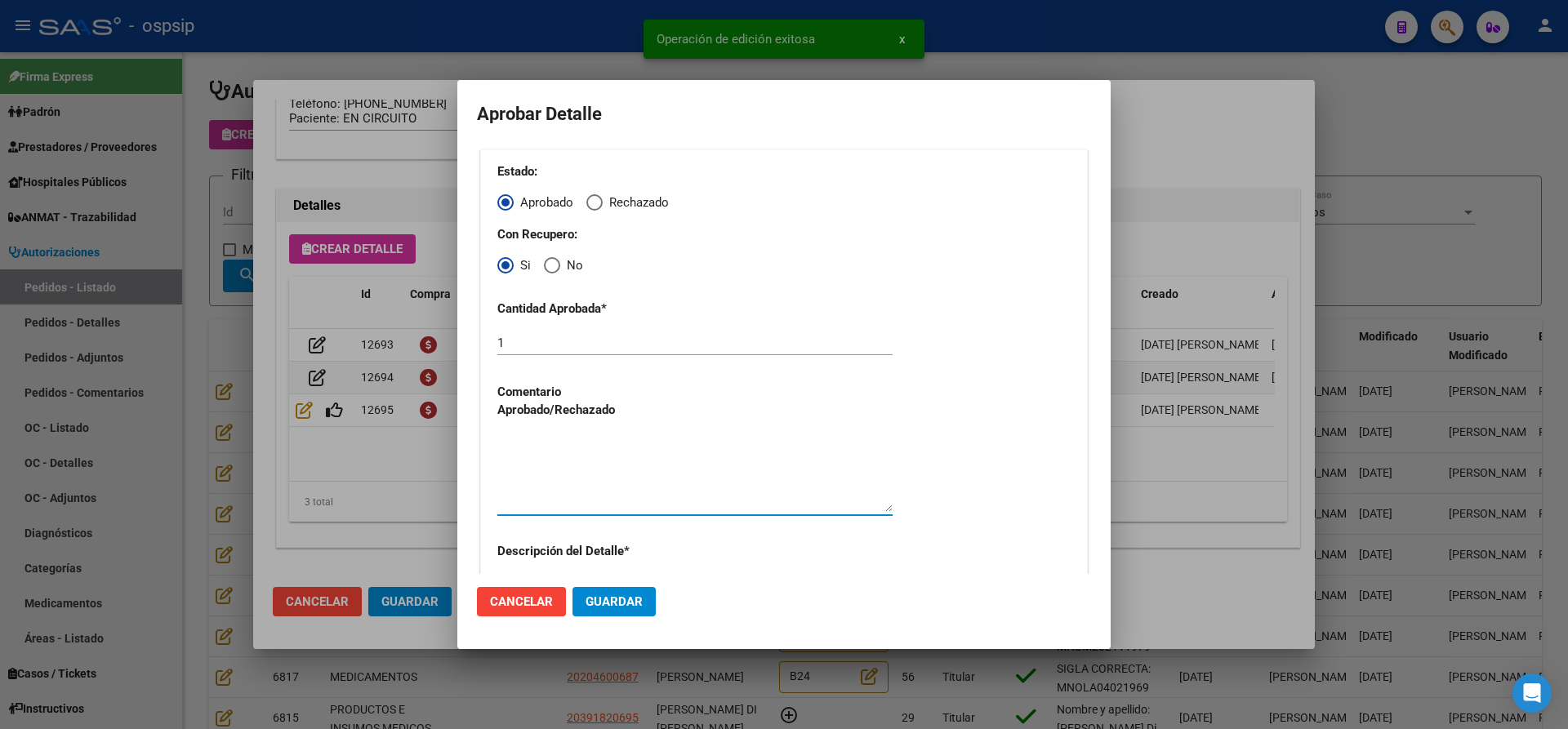
click at [558, 463] on textarea at bounding box center [694, 473] width 395 height 76
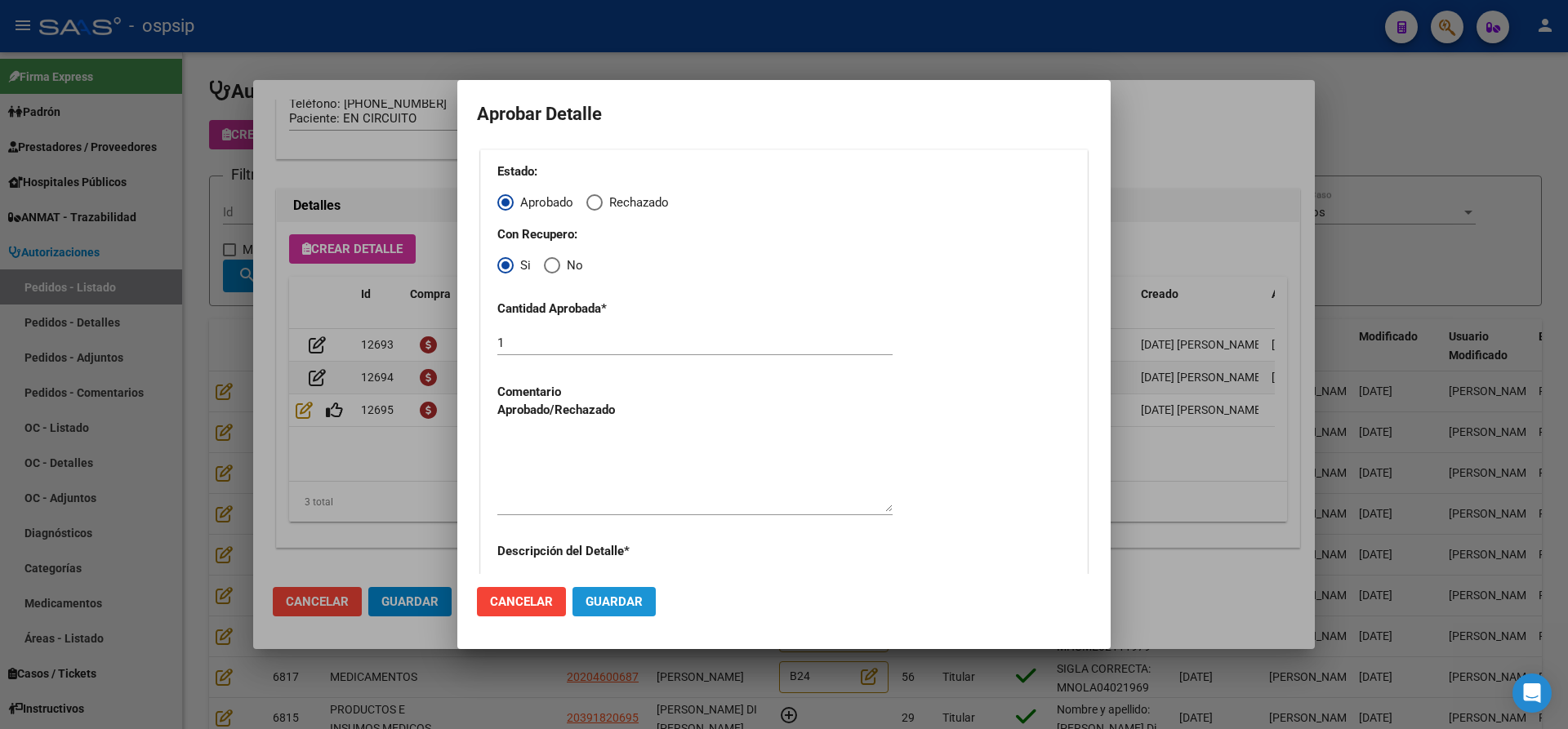
click at [625, 601] on span "Guardar" at bounding box center [614, 603] width 58 height 15
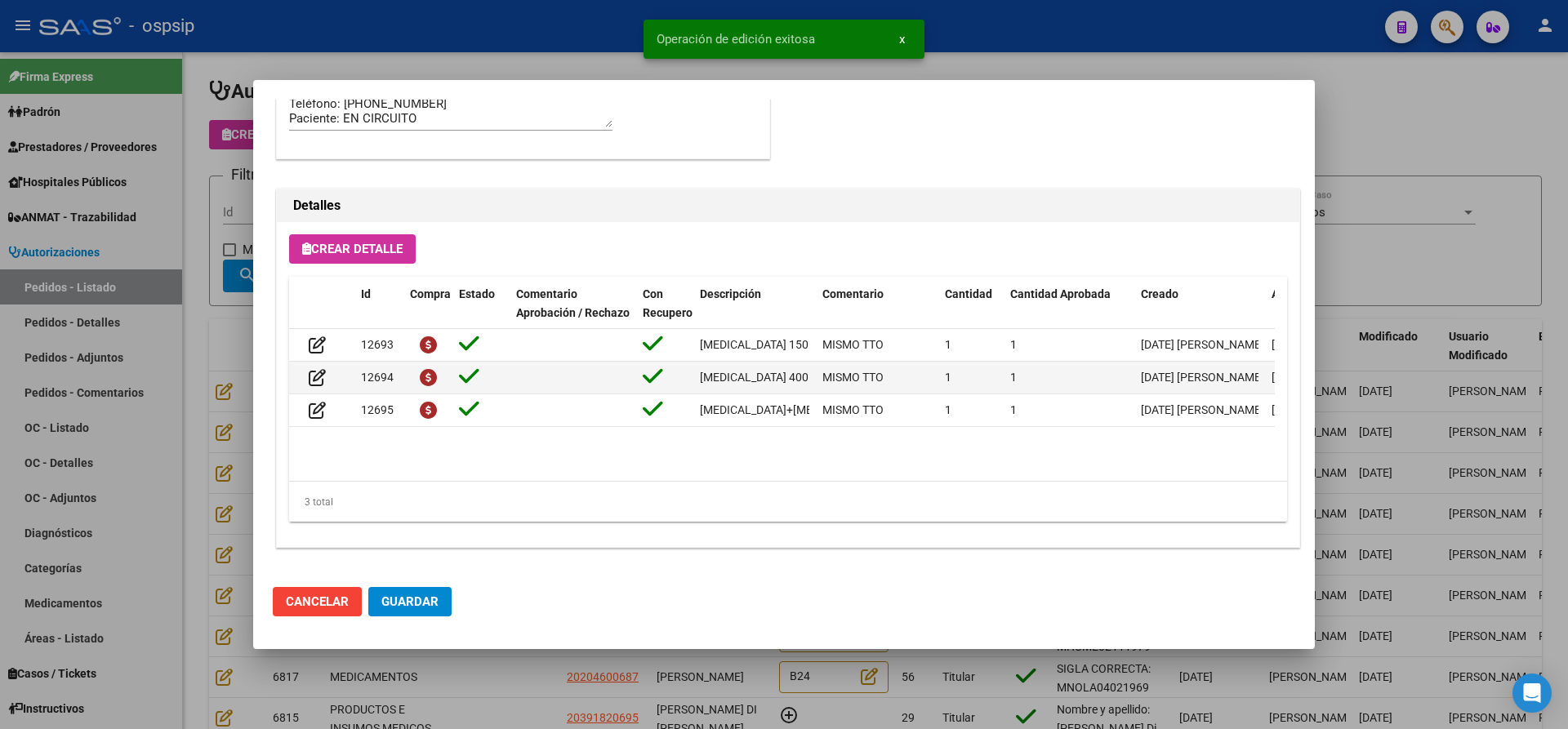
click at [427, 596] on span "Guardar" at bounding box center [409, 603] width 58 height 15
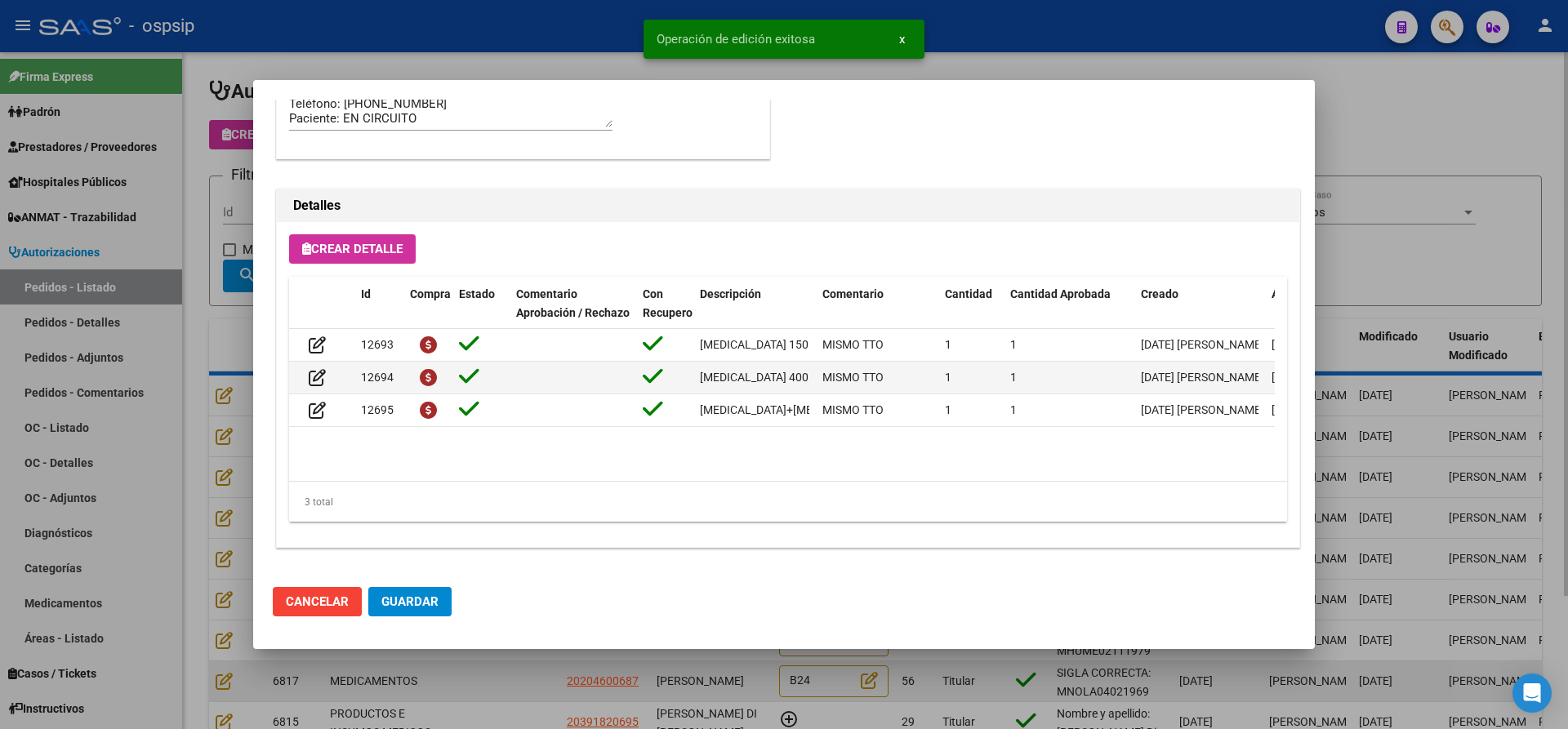
click at [458, 689] on div at bounding box center [784, 364] width 1568 height 729
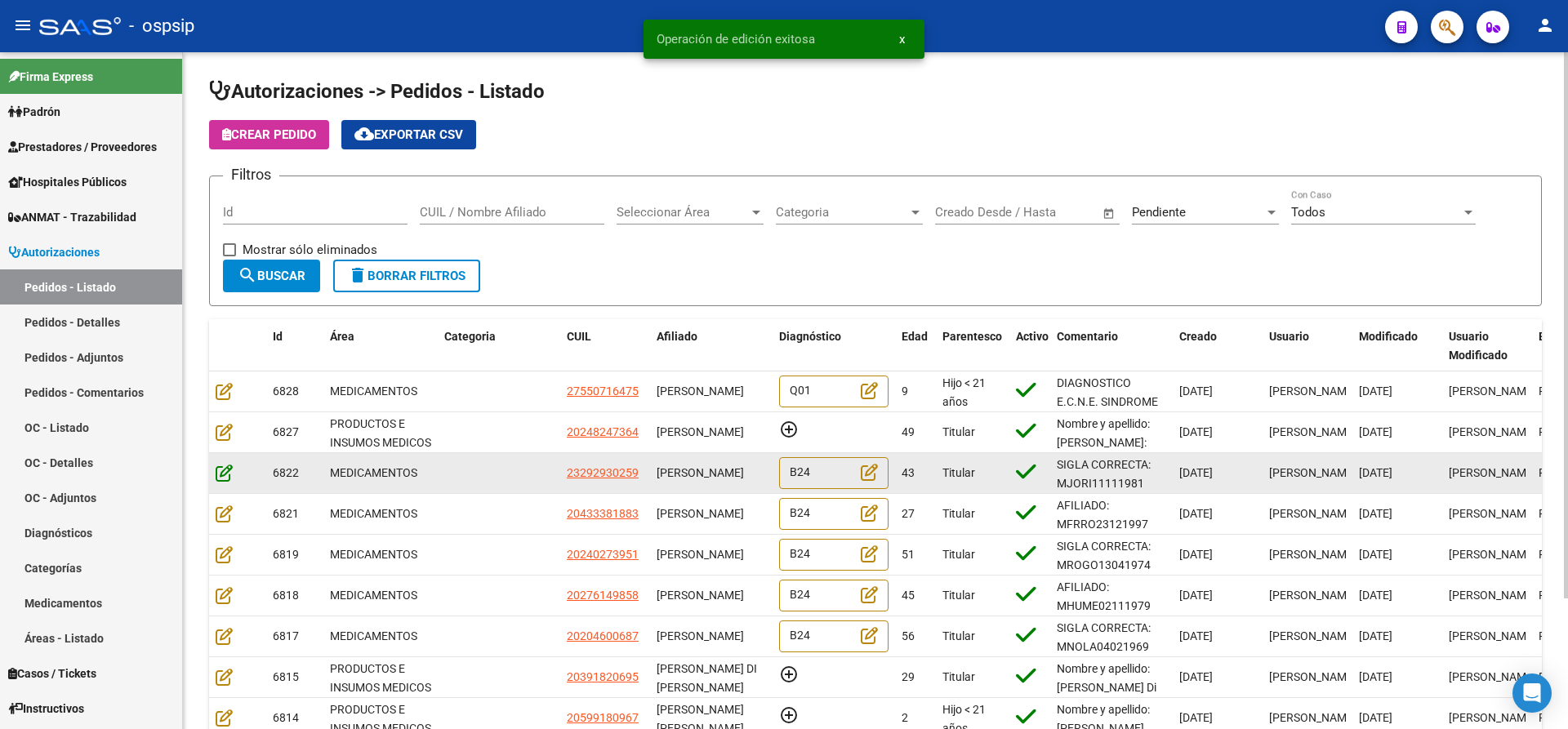
click at [219, 462] on datatable-body-cell at bounding box center [238, 473] width 58 height 40
click at [222, 473] on icon at bounding box center [224, 472] width 17 height 18
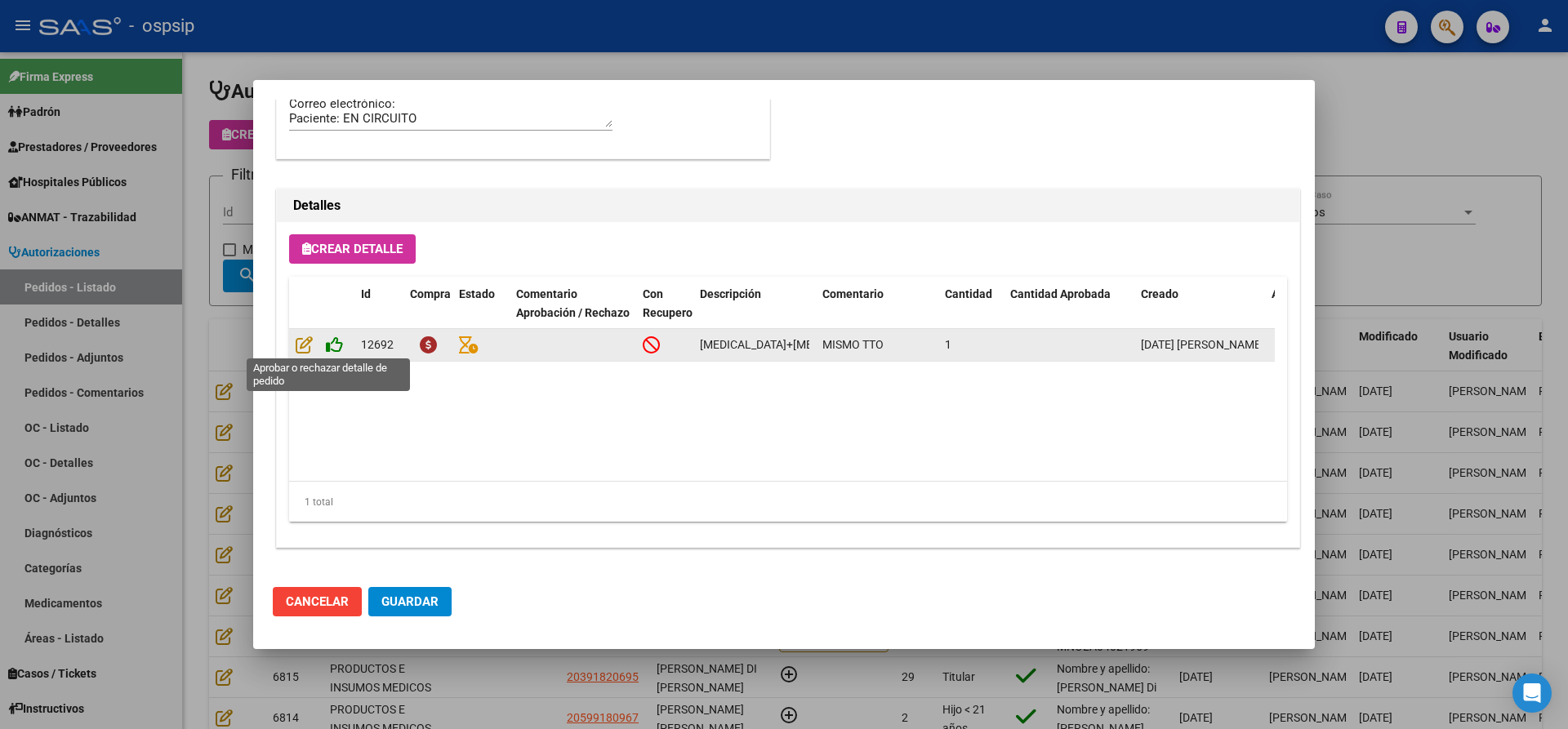
click at [331, 339] on icon at bounding box center [335, 344] width 17 height 18
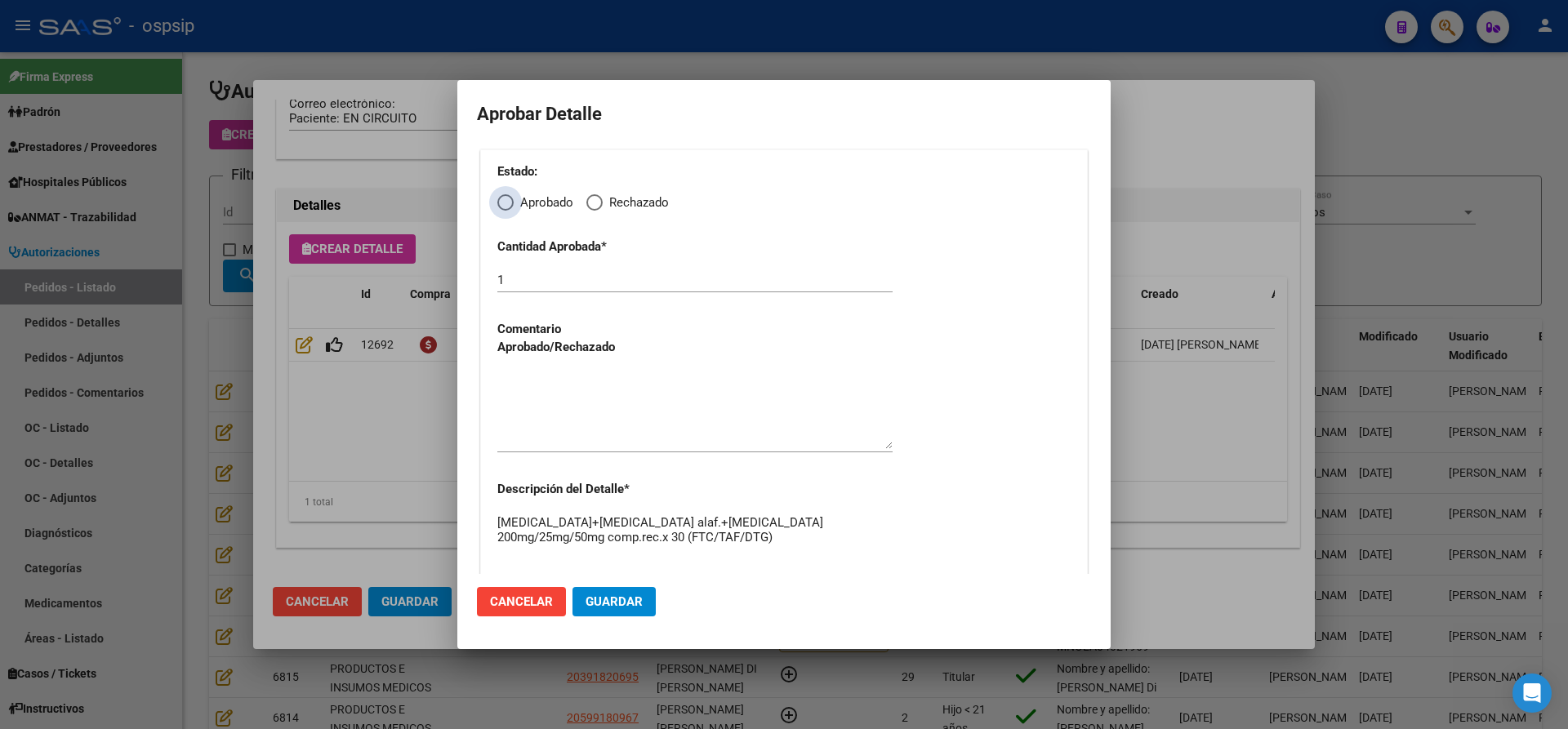
click at [514, 207] on span "Aprobado" at bounding box center [543, 203] width 59 height 19
click at [514, 207] on input "Aprobado" at bounding box center [504, 202] width 16 height 16
radio input "true"
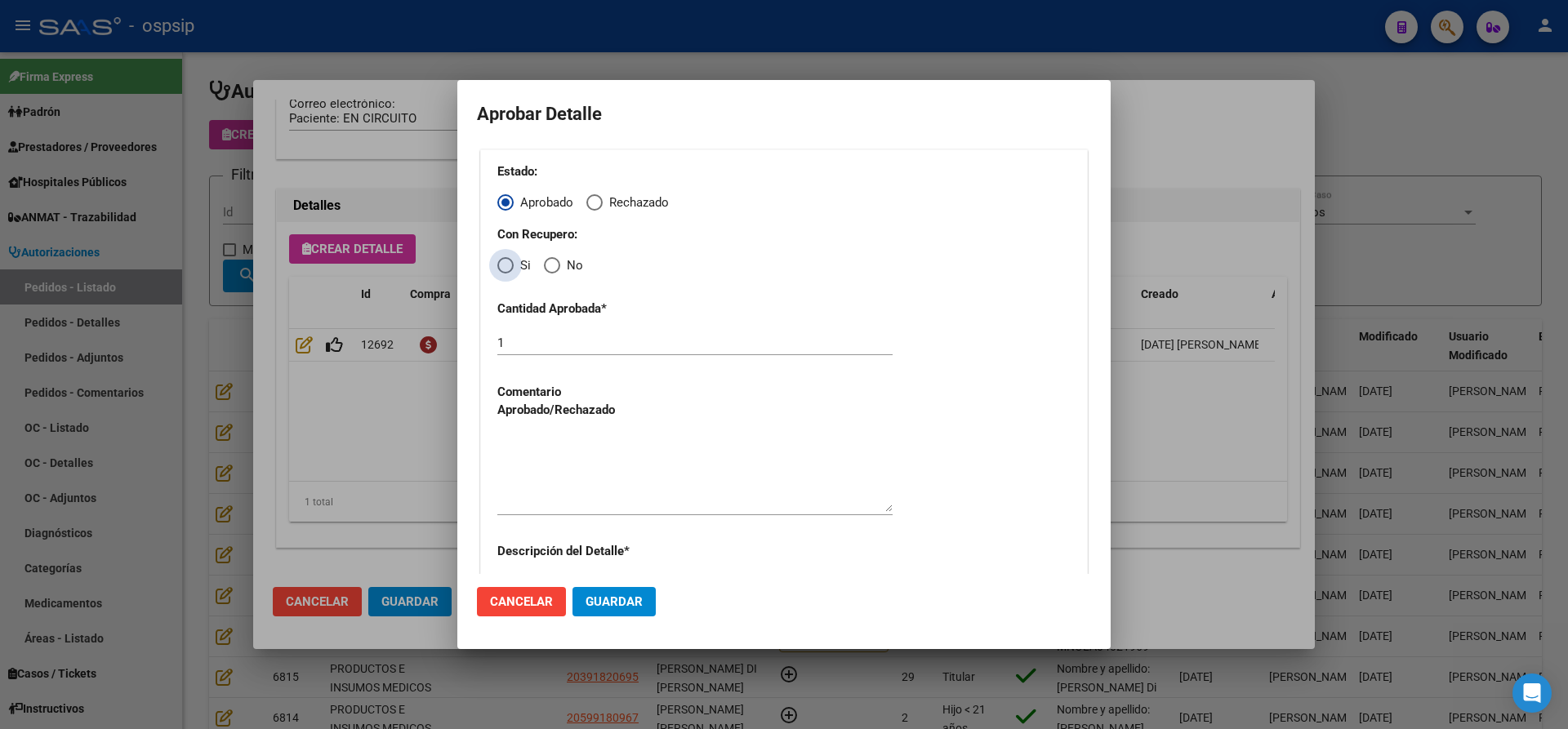
drag, startPoint x: 506, startPoint y: 259, endPoint x: 516, endPoint y: 286, distance: 28.8
click at [507, 265] on span "Elija una opción" at bounding box center [504, 265] width 16 height 16
click at [507, 265] on input "Si" at bounding box center [504, 265] width 16 height 16
radio input "true"
click at [573, 467] on textarea at bounding box center [694, 473] width 395 height 76
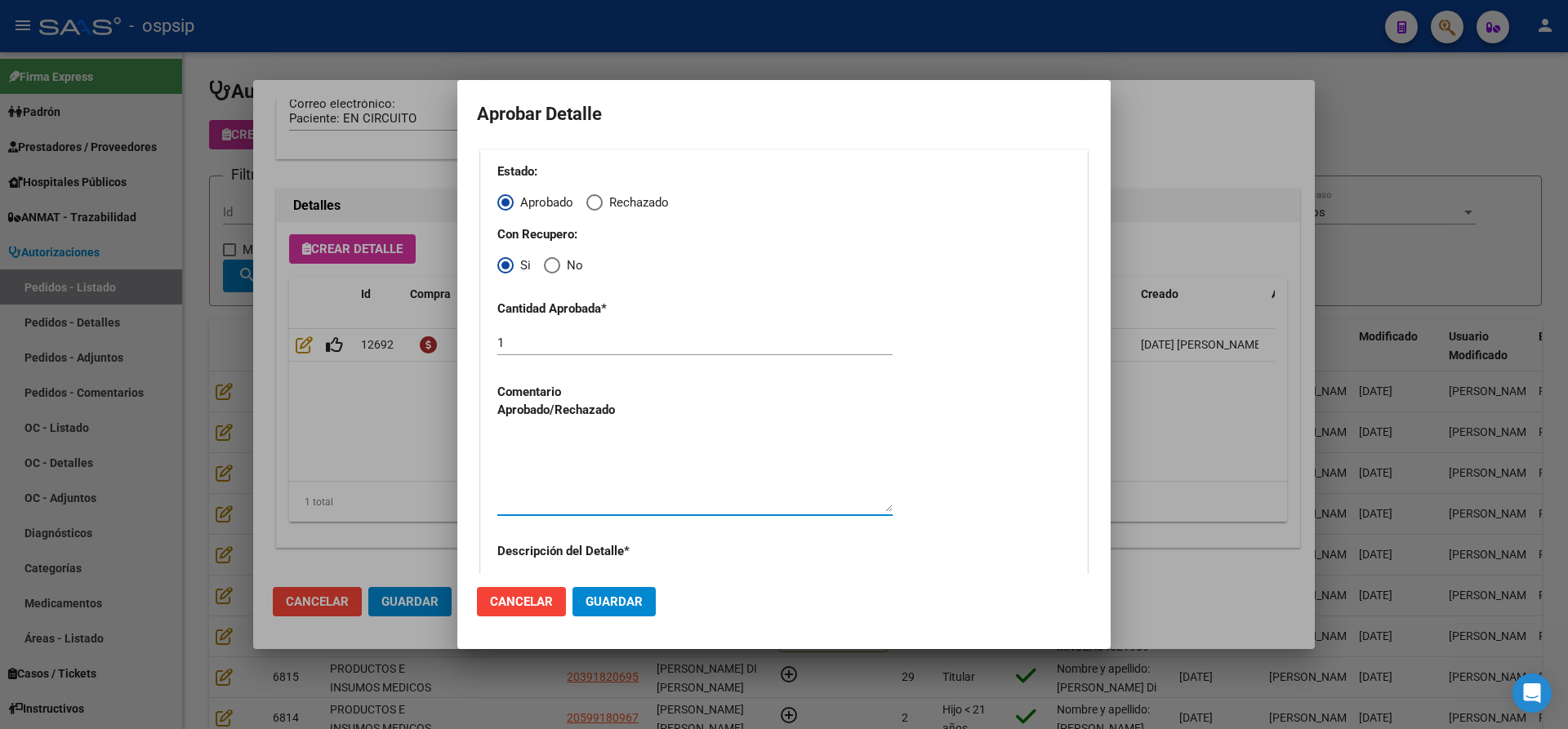
click at [603, 588] on button "Guardar" at bounding box center [614, 602] width 83 height 29
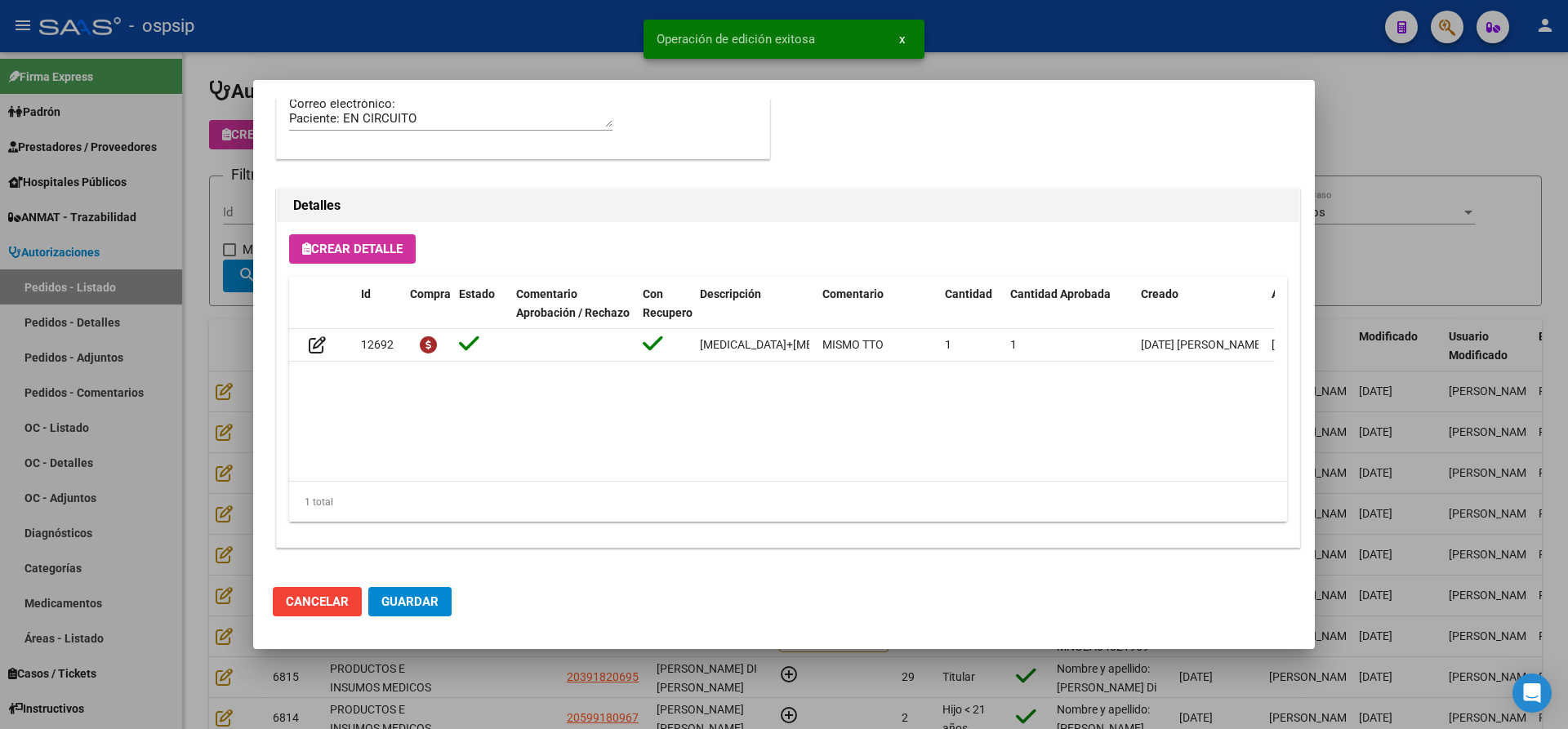
click at [433, 605] on span "Guardar" at bounding box center [409, 603] width 58 height 15
click at [457, 665] on div at bounding box center [784, 364] width 1568 height 729
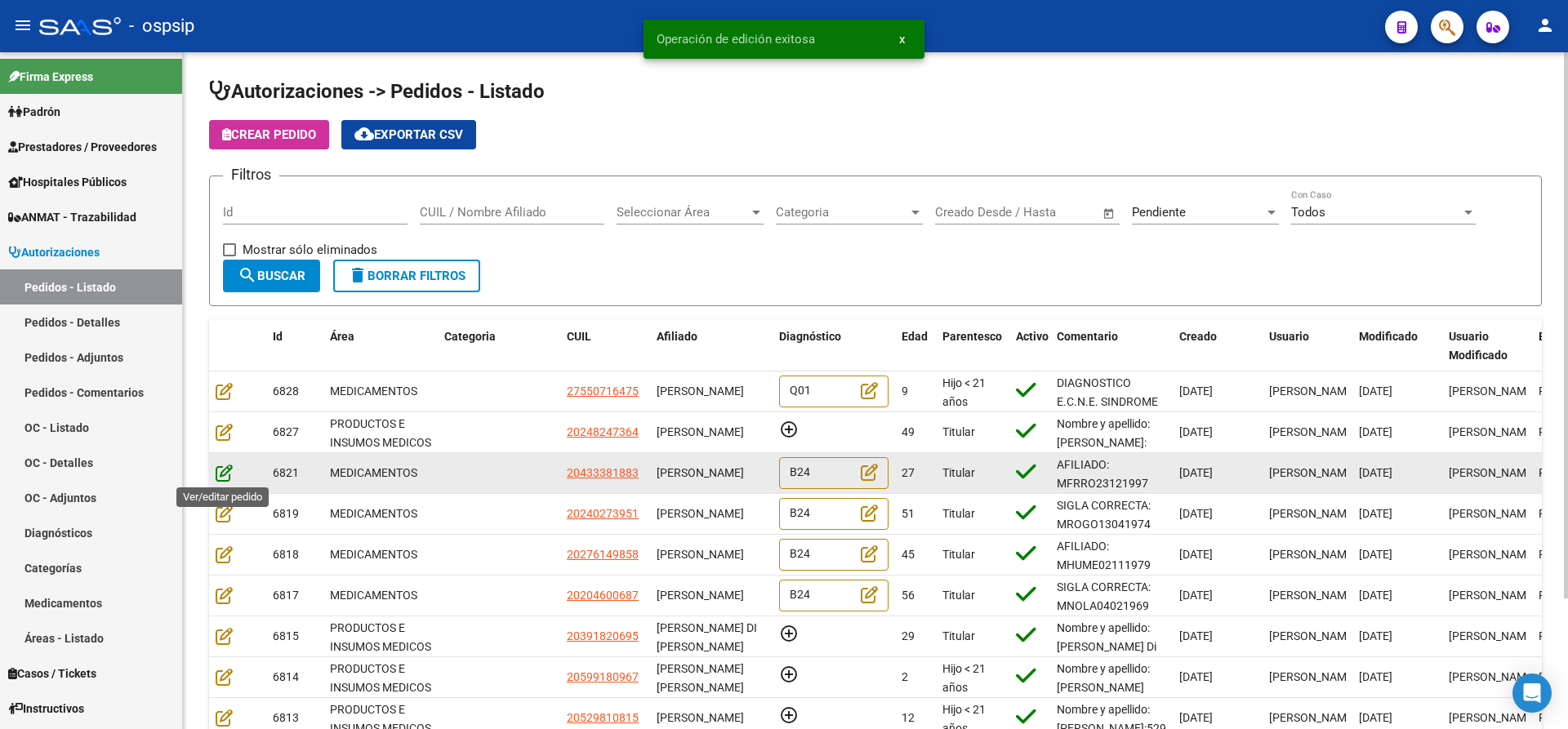
click at [218, 469] on icon at bounding box center [224, 472] width 17 height 18
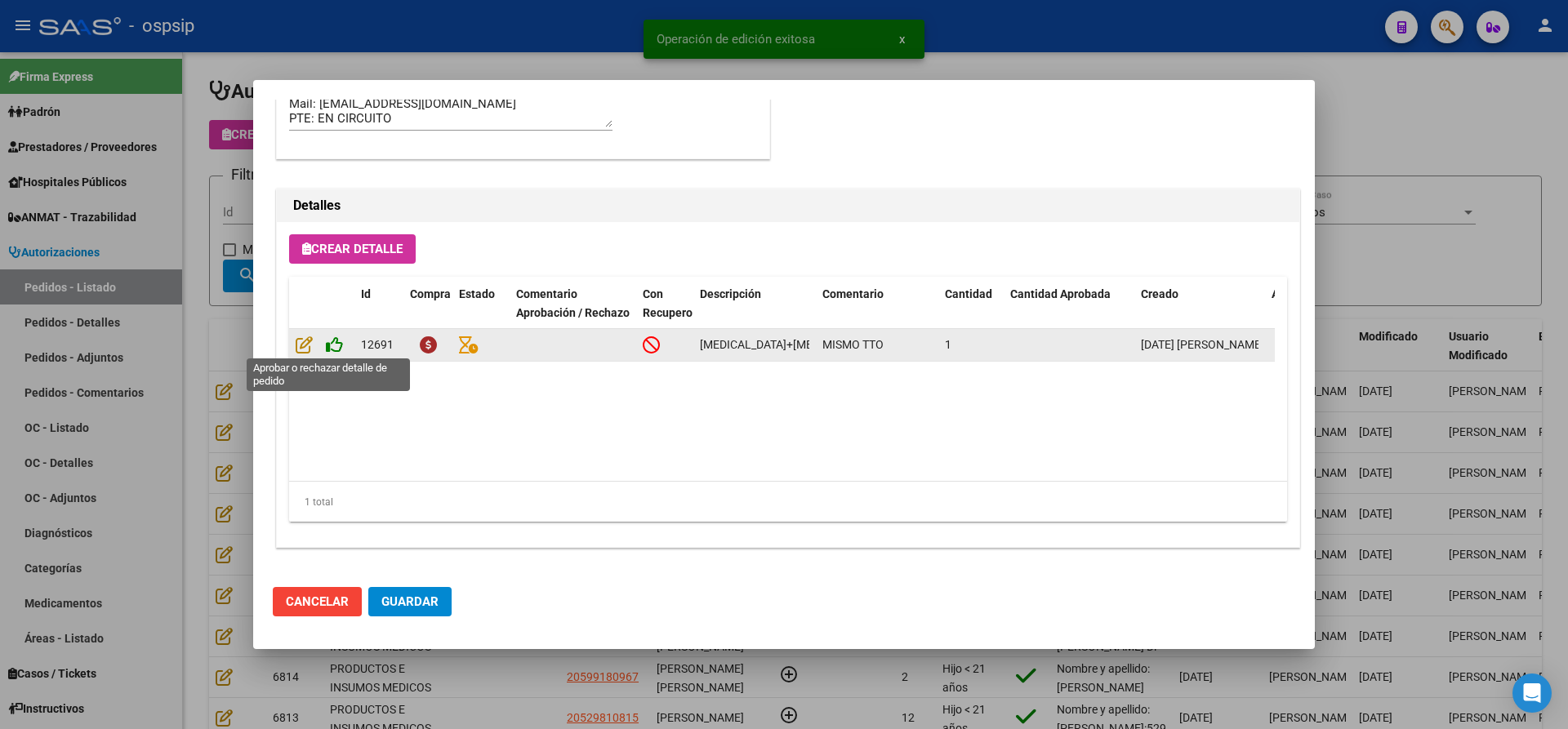
click at [338, 340] on icon at bounding box center [335, 344] width 17 height 18
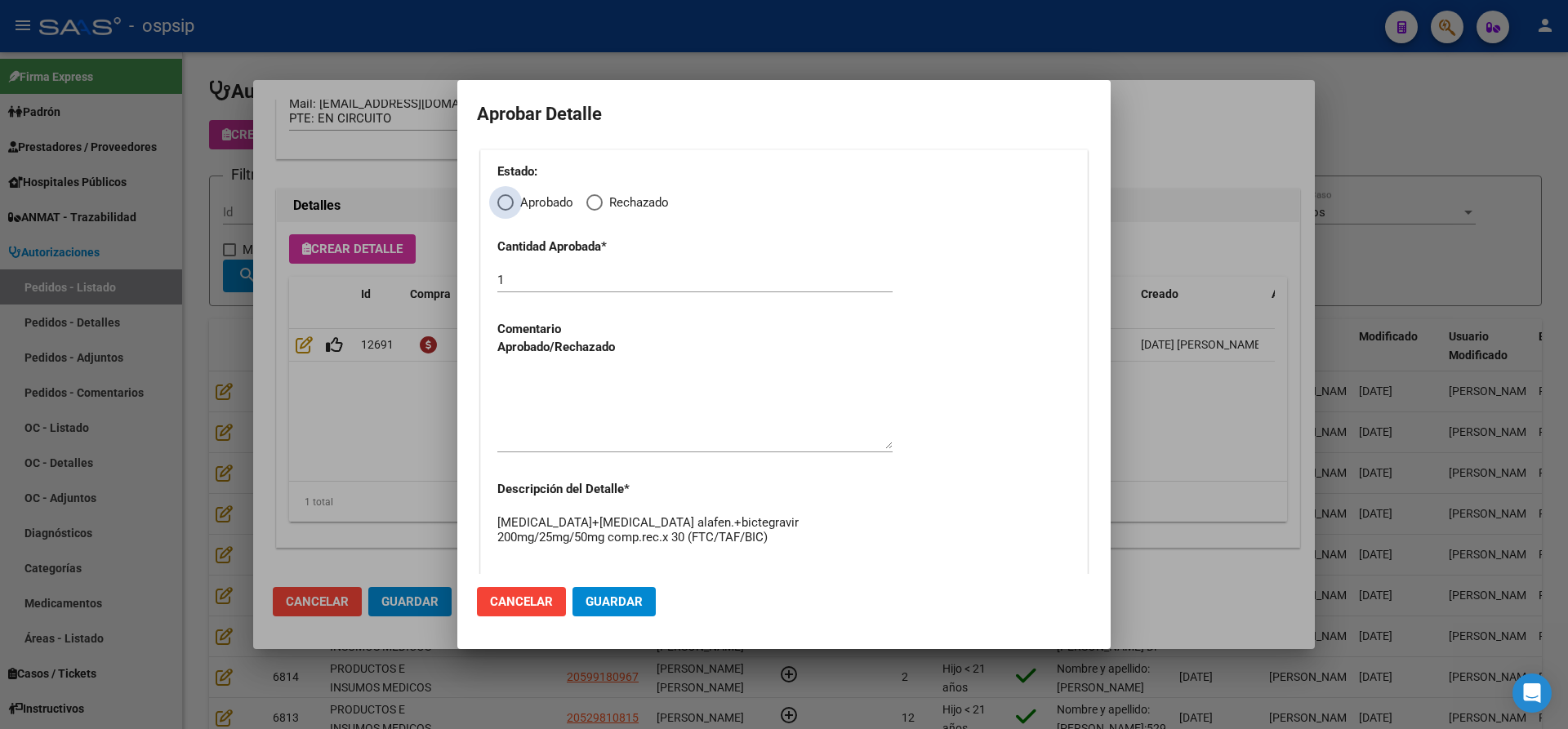
click at [513, 203] on span "Elija una opción" at bounding box center [504, 202] width 16 height 16
click at [513, 203] on input "Aprobado" at bounding box center [504, 202] width 16 height 16
radio input "true"
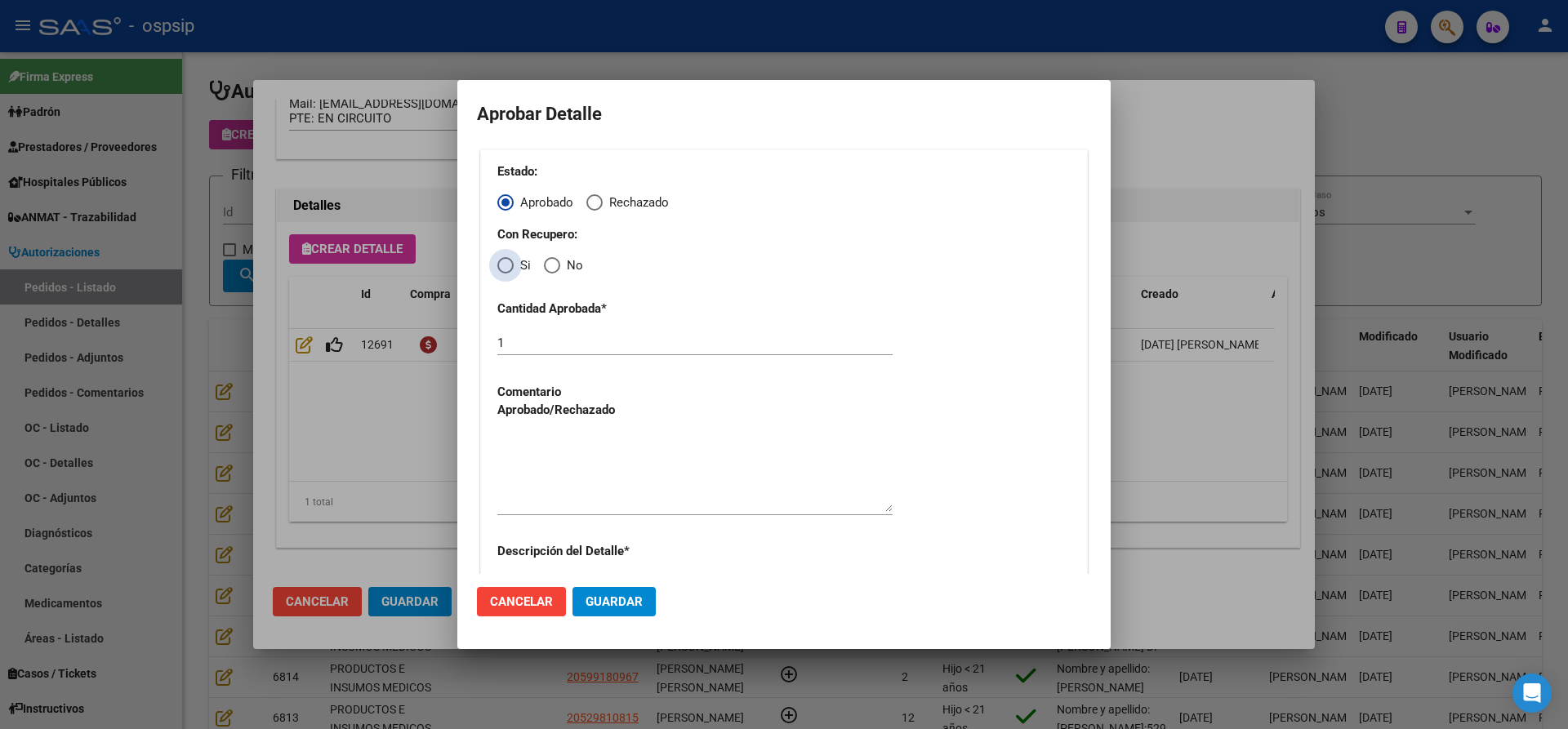
click at [506, 265] on span "Elija una opción" at bounding box center [504, 265] width 16 height 16
click at [506, 265] on input "Si" at bounding box center [504, 265] width 16 height 16
radio input "true"
click at [576, 467] on textarea at bounding box center [694, 473] width 395 height 76
click at [601, 596] on span "Guardar" at bounding box center [614, 603] width 58 height 15
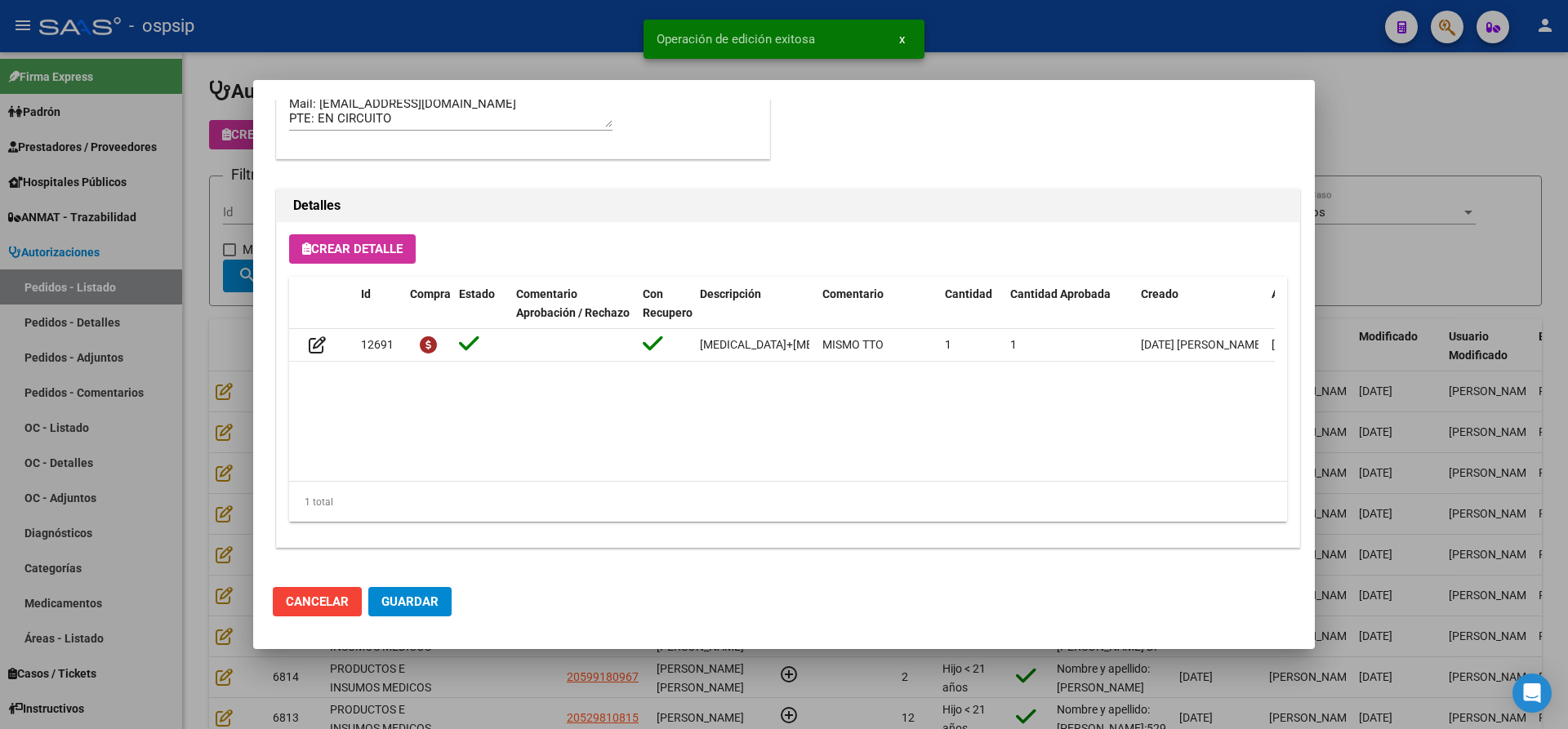
click at [421, 601] on span "Guardar" at bounding box center [409, 603] width 58 height 15
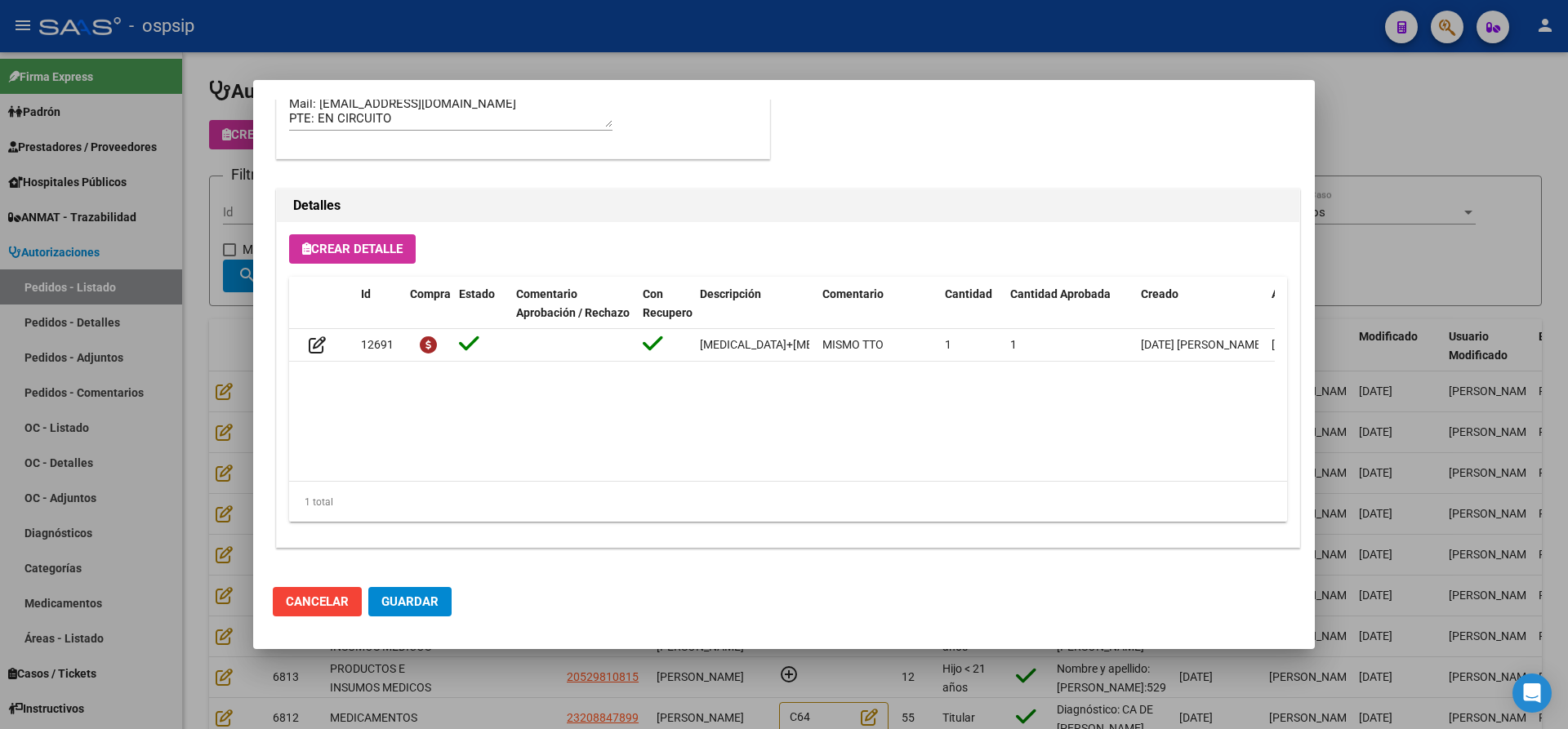
click at [421, 601] on span "Guardar" at bounding box center [409, 603] width 58 height 15
click at [406, 603] on span "Guardar" at bounding box center [409, 603] width 58 height 15
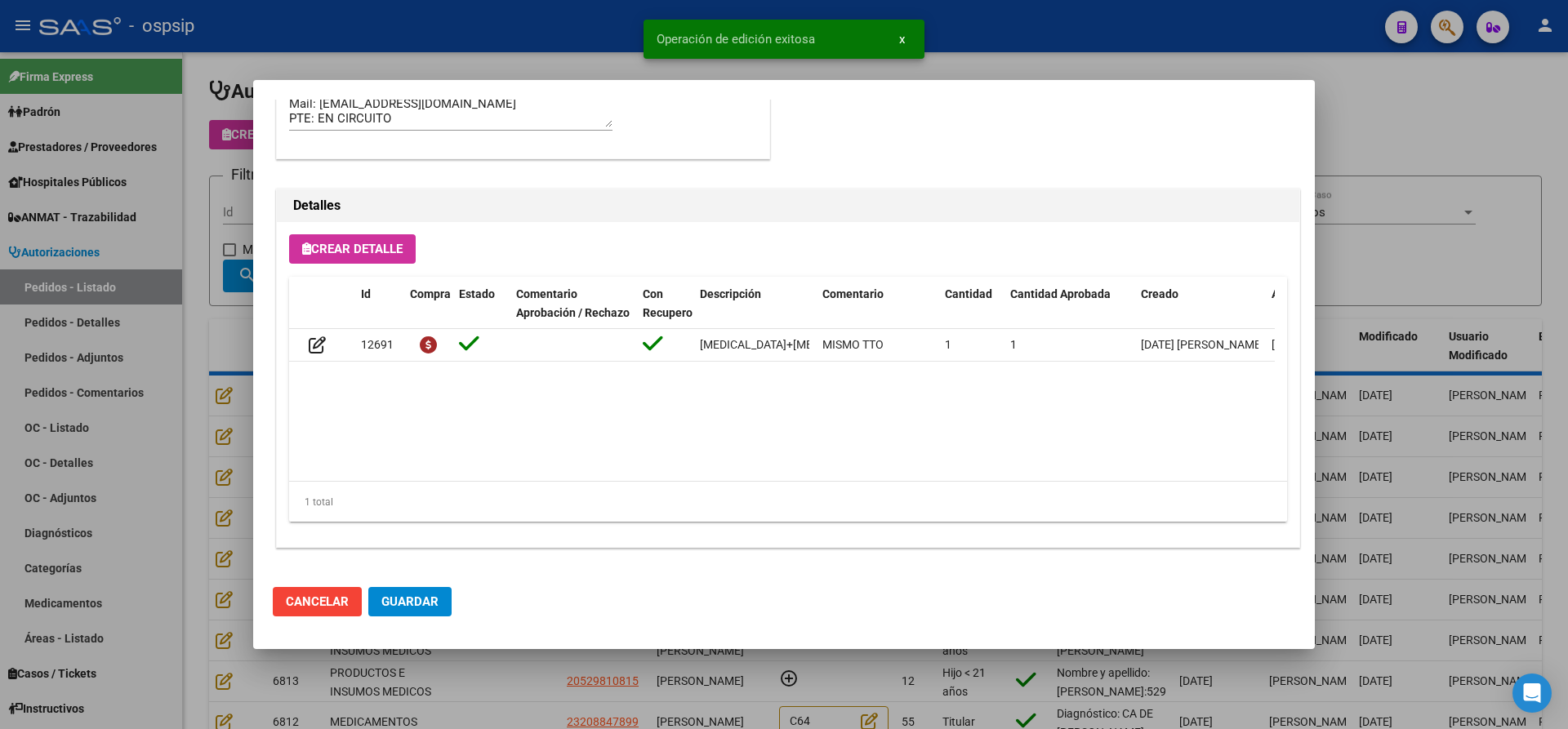
click at [503, 669] on div at bounding box center [784, 364] width 1568 height 729
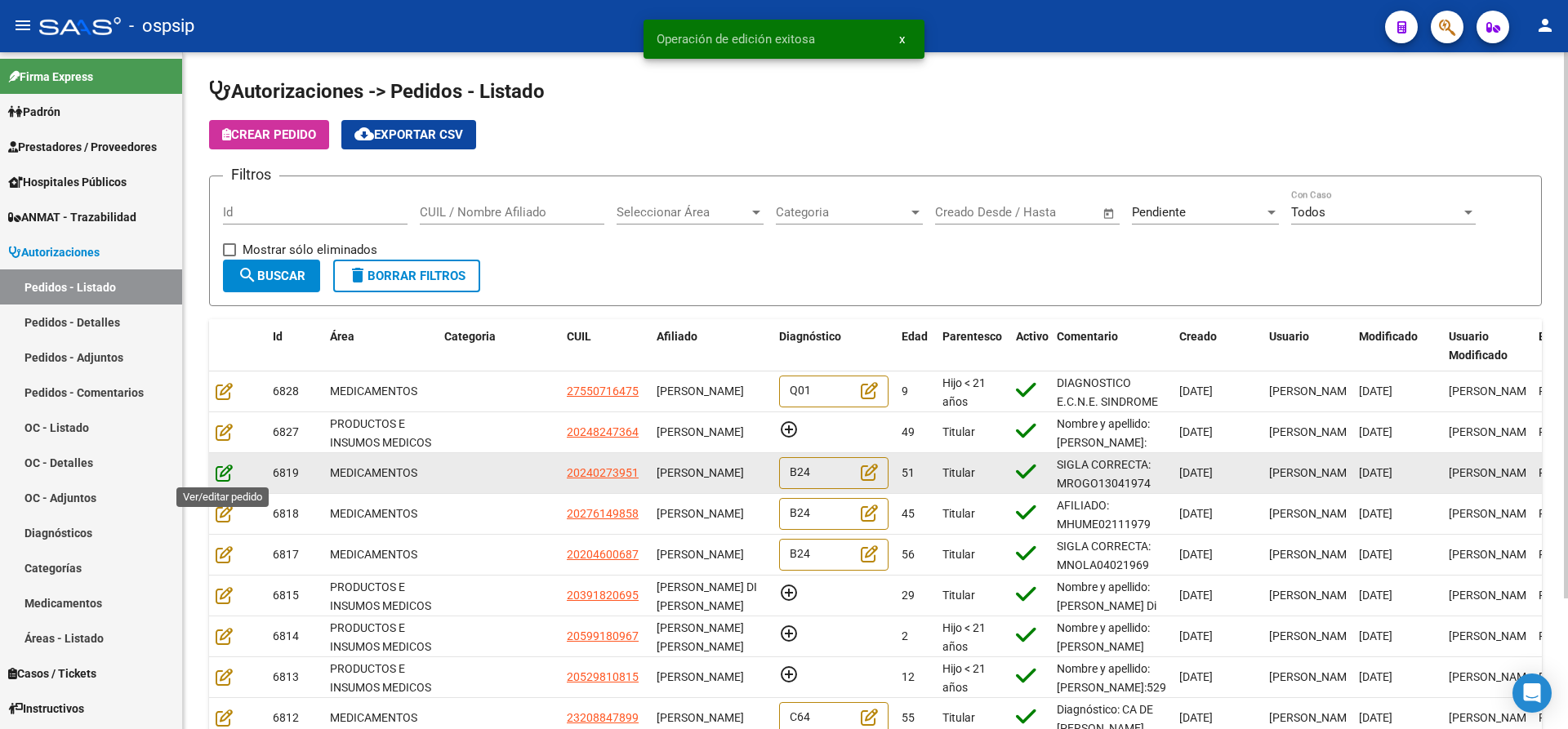
click at [218, 474] on icon at bounding box center [224, 472] width 17 height 18
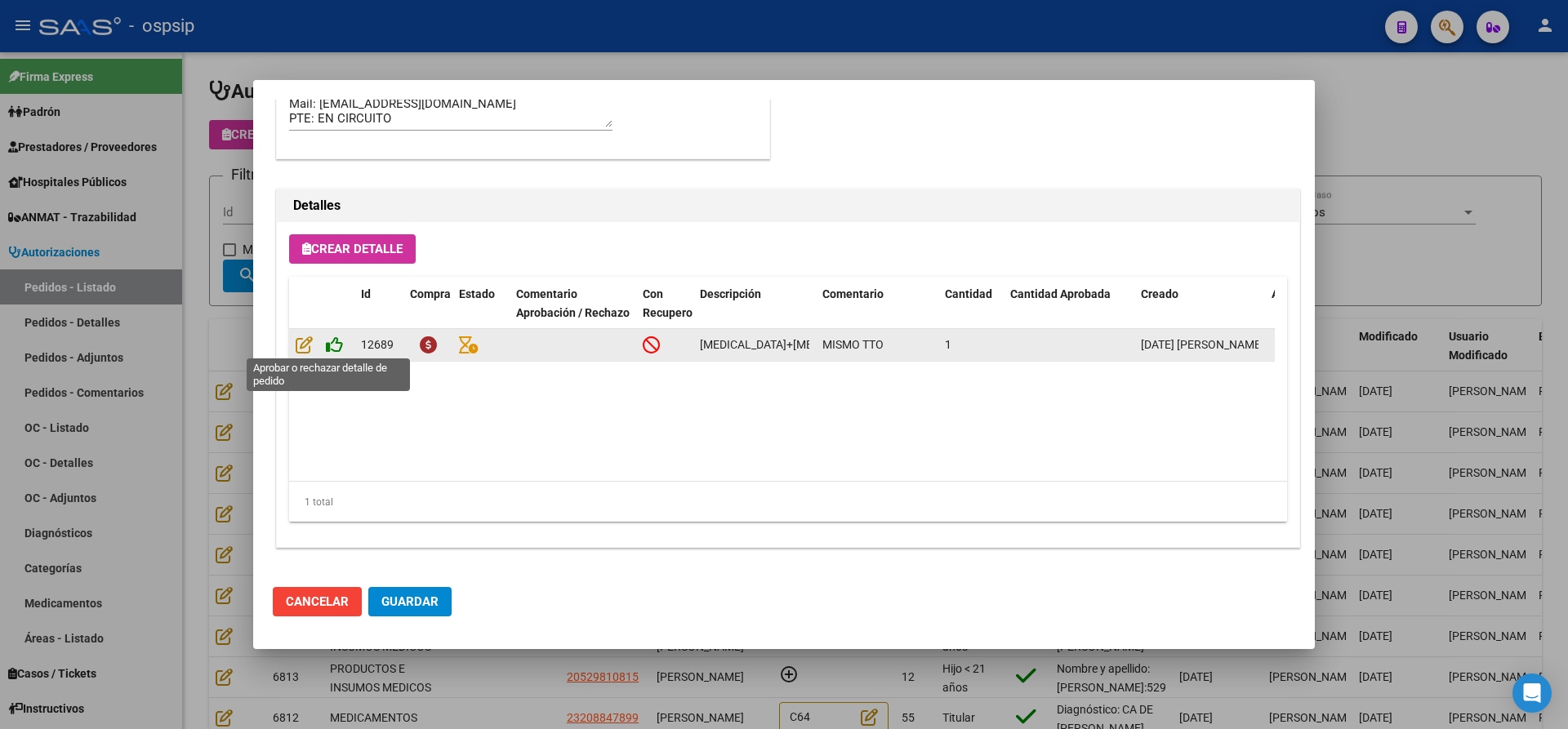
click at [333, 344] on icon at bounding box center [335, 344] width 17 height 18
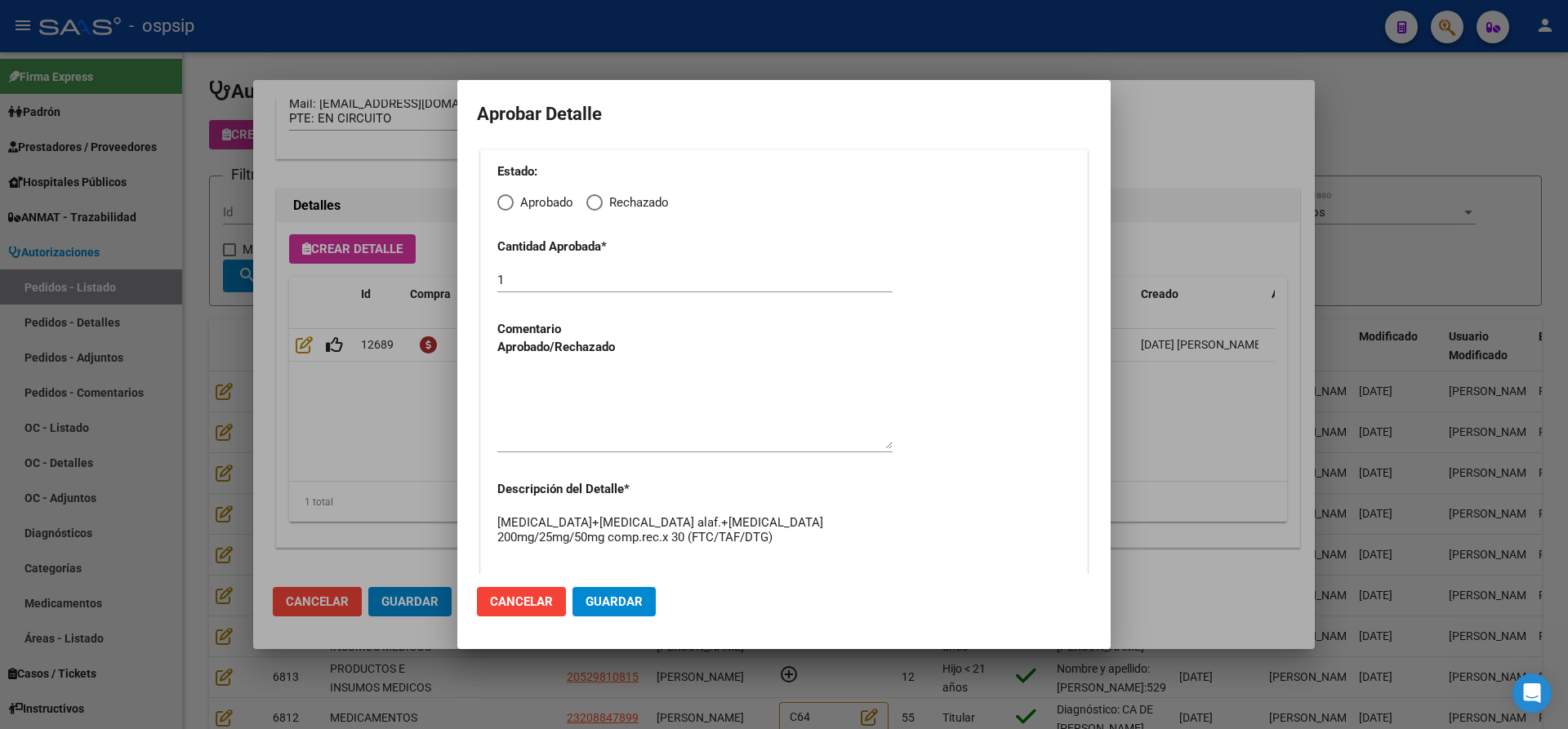
click at [510, 207] on span "Elija una opción" at bounding box center [504, 202] width 16 height 16
click at [510, 207] on input "Aprobado" at bounding box center [504, 202] width 16 height 16
radio input "true"
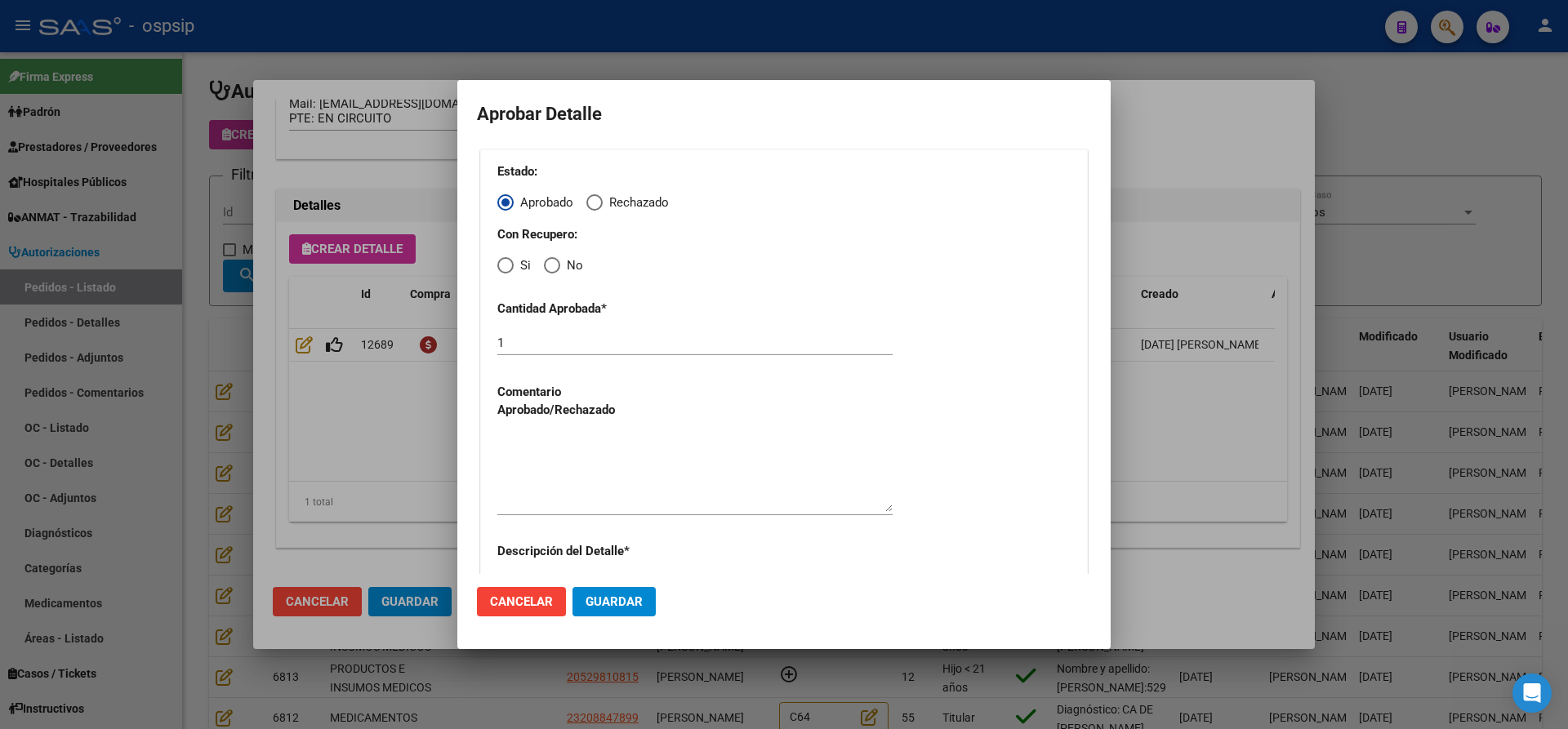
click at [504, 269] on span "Elija una opción" at bounding box center [504, 265] width 16 height 16
click at [504, 269] on input "Si" at bounding box center [504, 265] width 16 height 16
radio input "true"
click at [569, 479] on textarea at bounding box center [694, 473] width 395 height 76
click at [607, 609] on button "Guardar" at bounding box center [614, 602] width 83 height 29
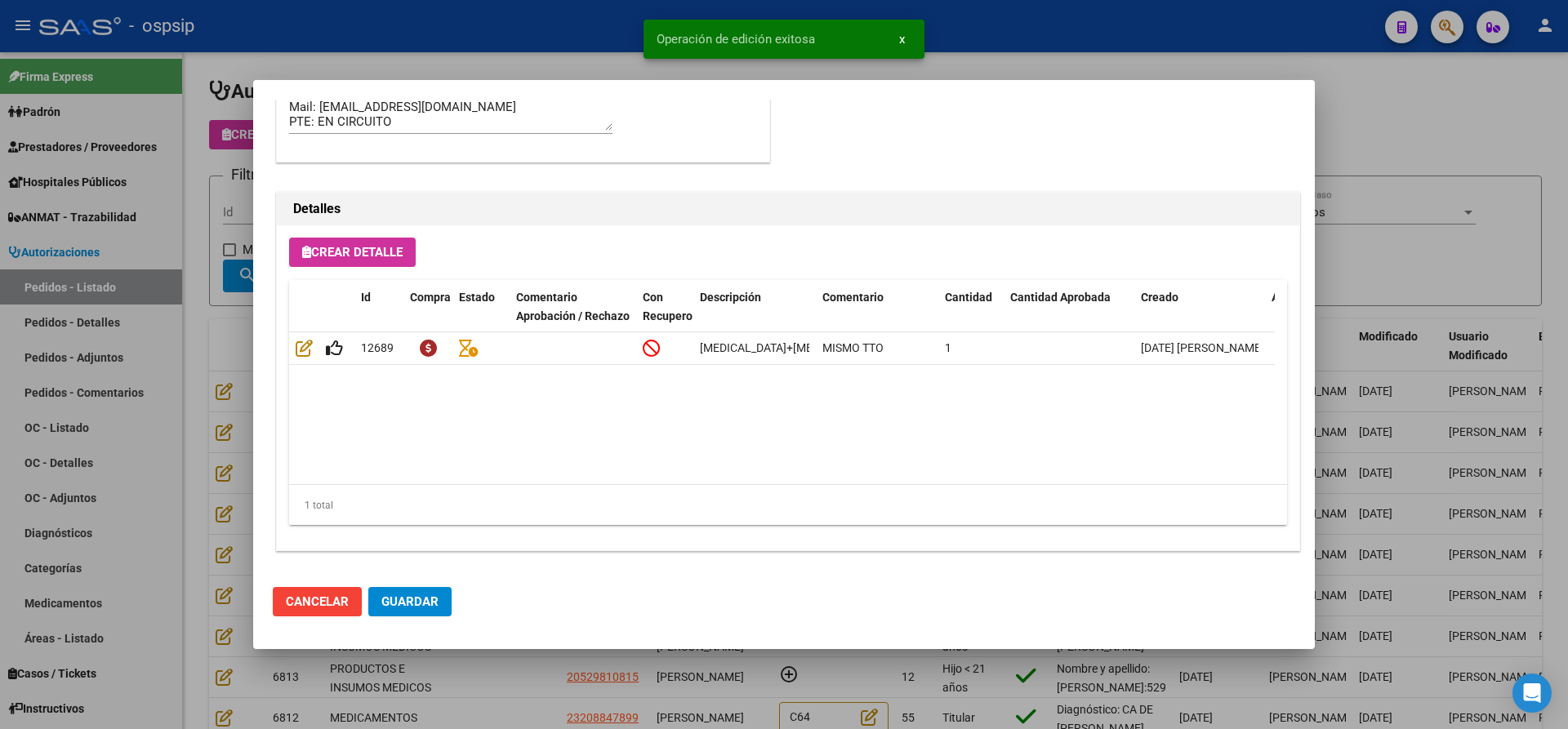
click at [409, 599] on span "Guardar" at bounding box center [409, 603] width 58 height 15
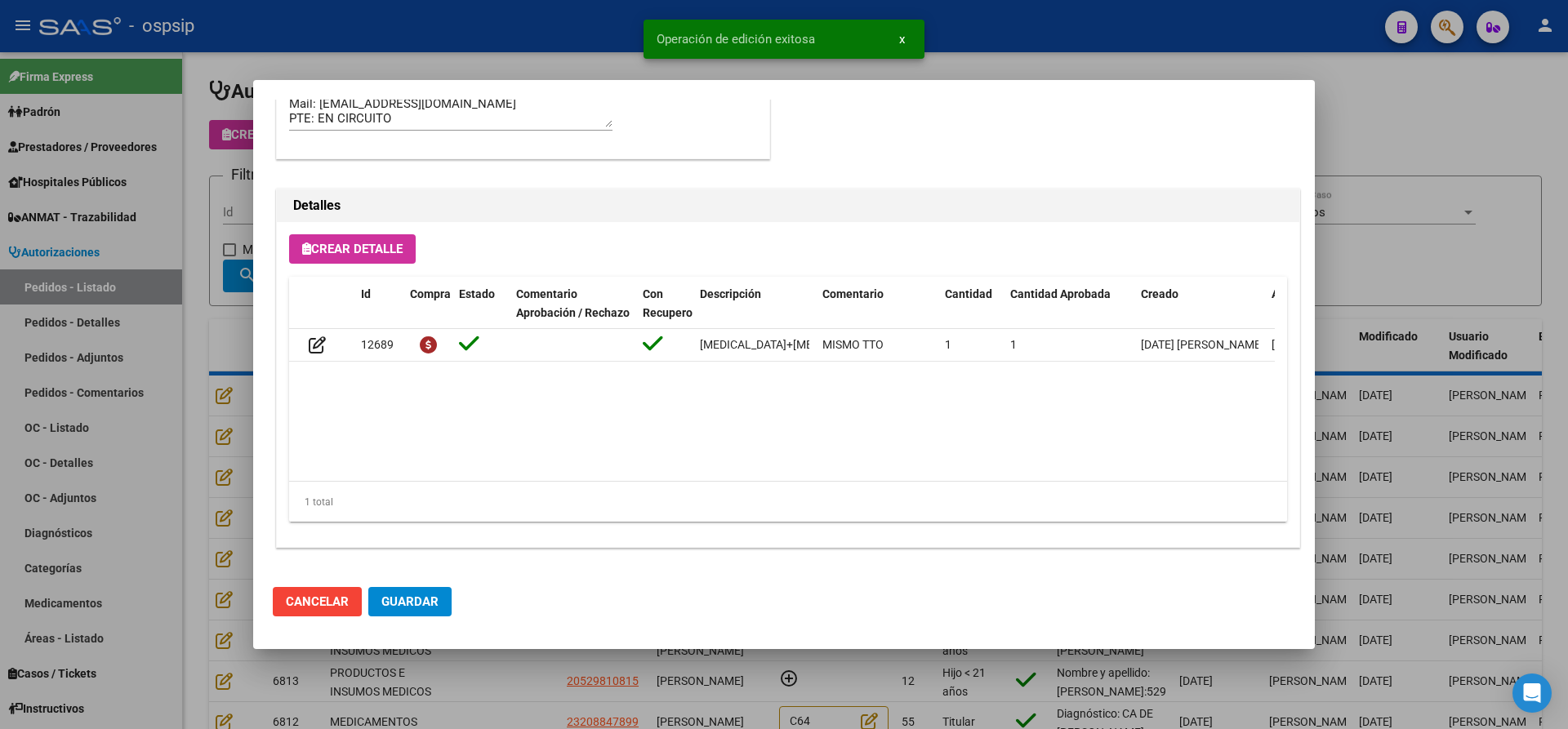
click at [509, 717] on div at bounding box center [784, 364] width 1568 height 729
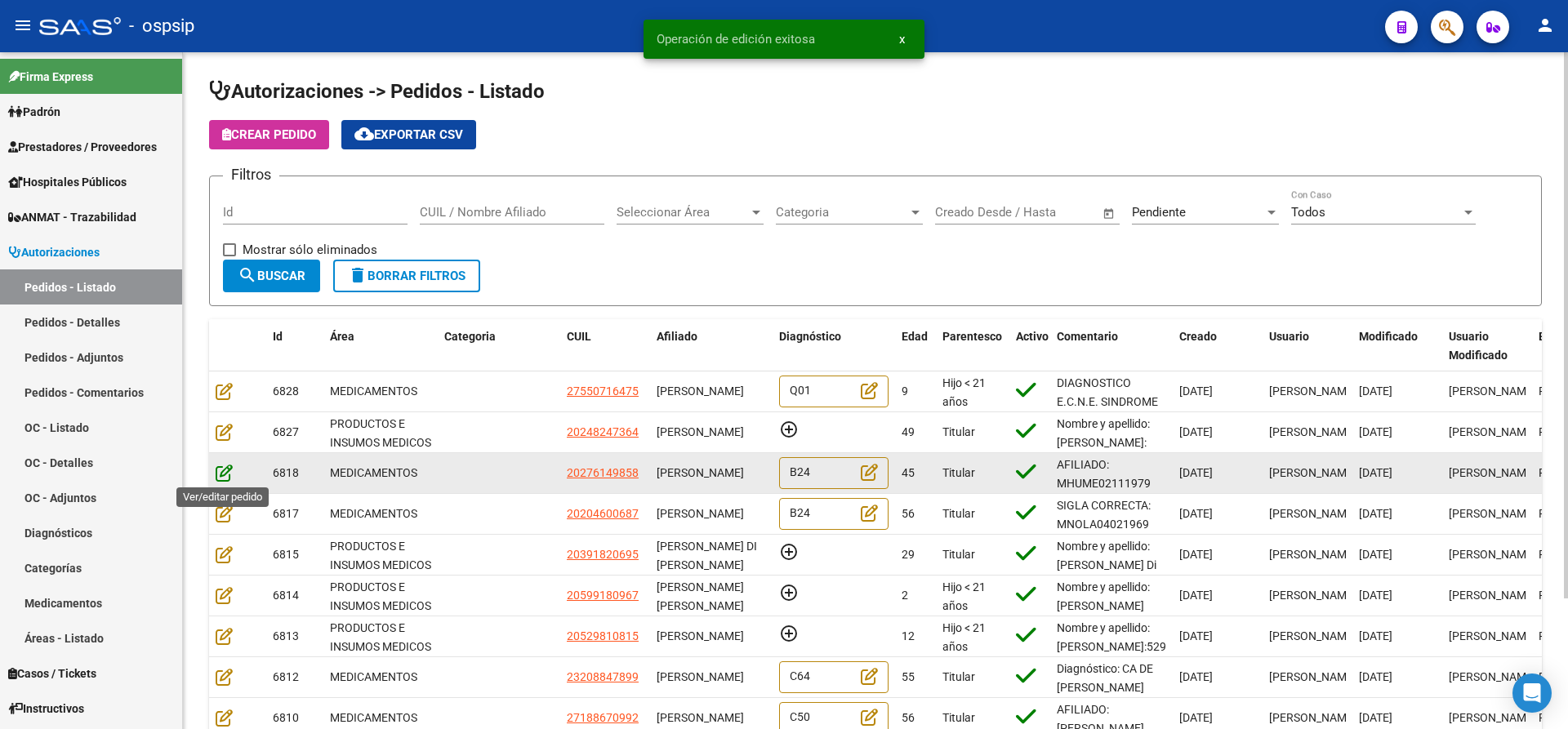
click at [217, 472] on icon at bounding box center [224, 472] width 17 height 18
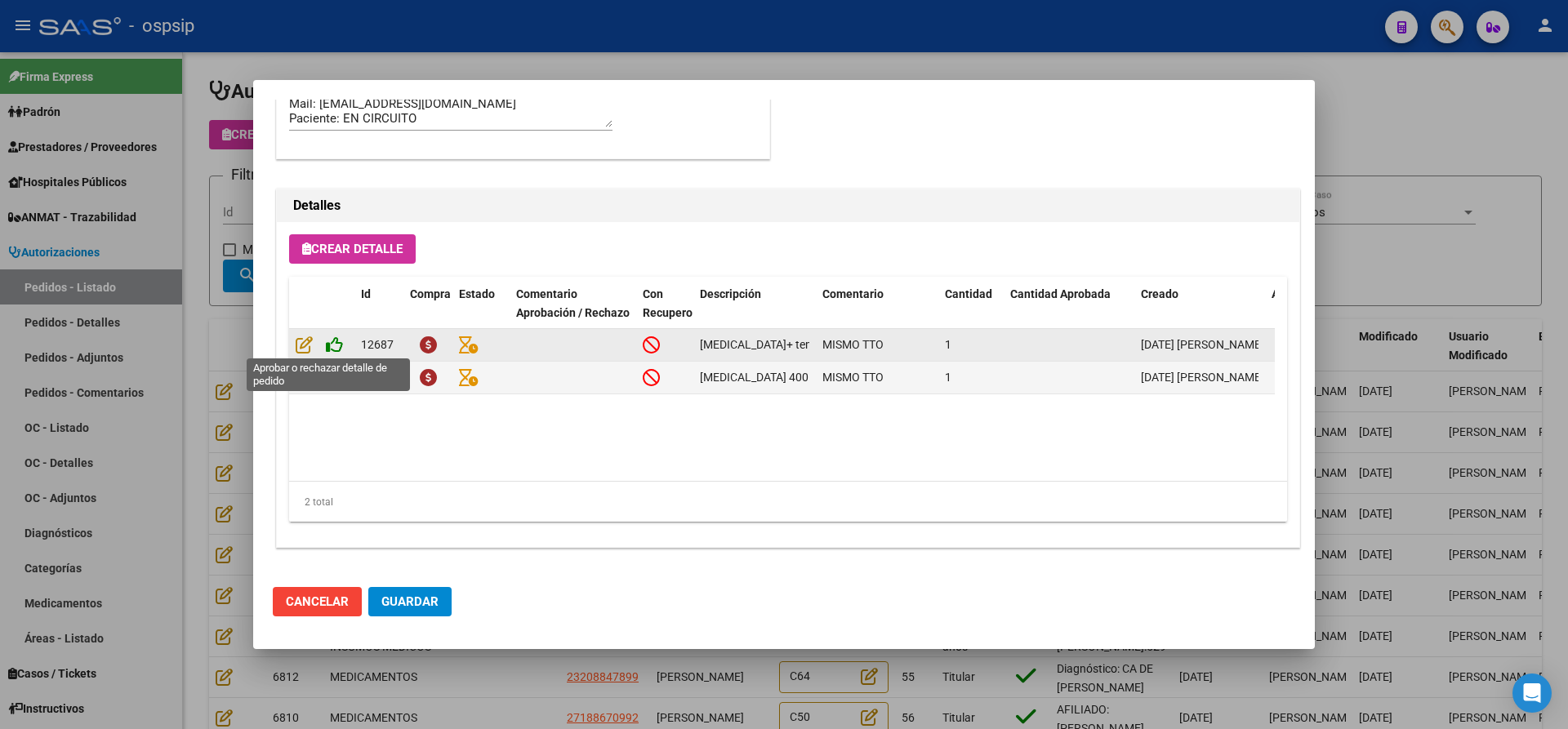
click at [338, 345] on icon at bounding box center [335, 344] width 17 height 18
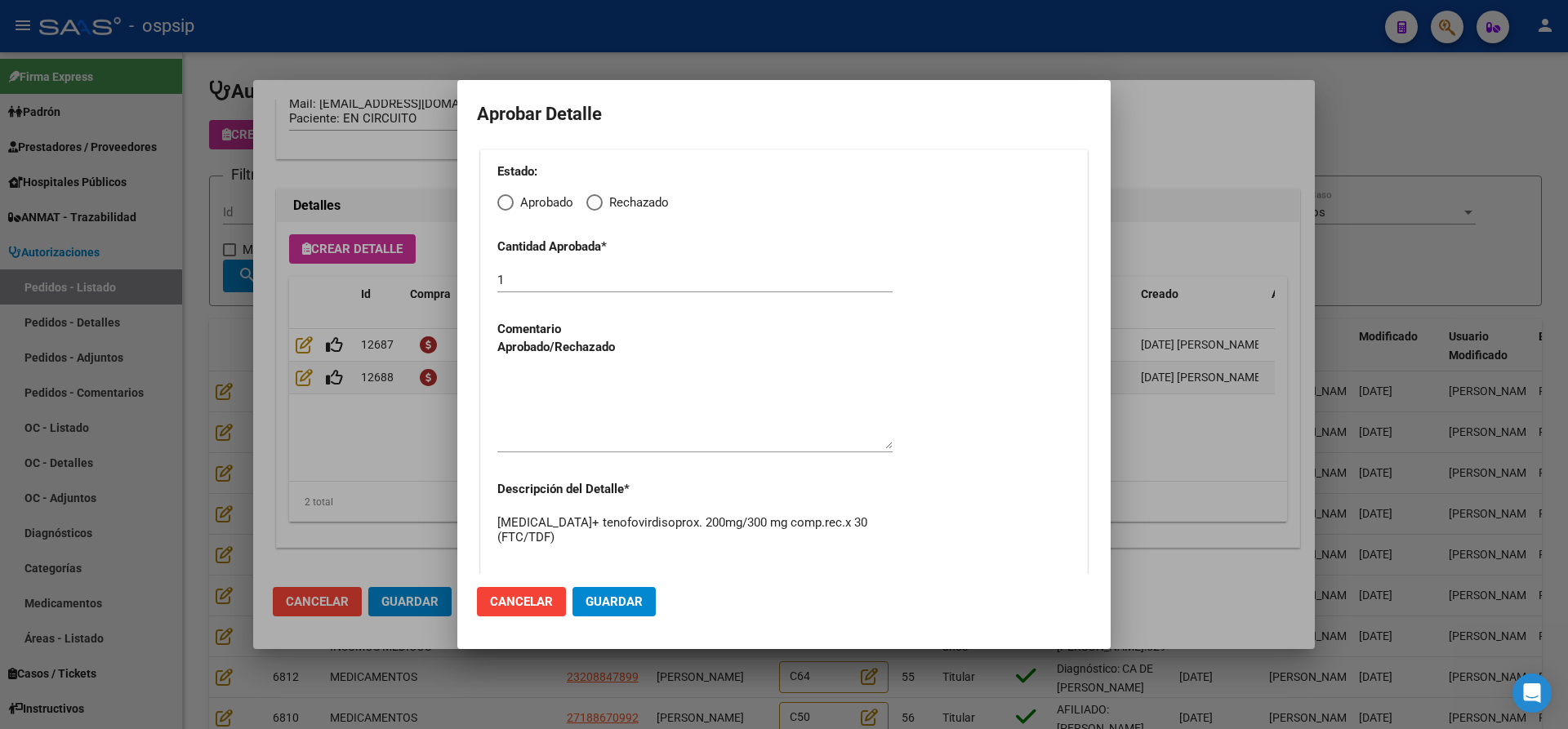
click at [507, 204] on span "Elija una opción" at bounding box center [504, 202] width 16 height 16
click at [507, 204] on input "Aprobado" at bounding box center [504, 202] width 16 height 16
radio input "true"
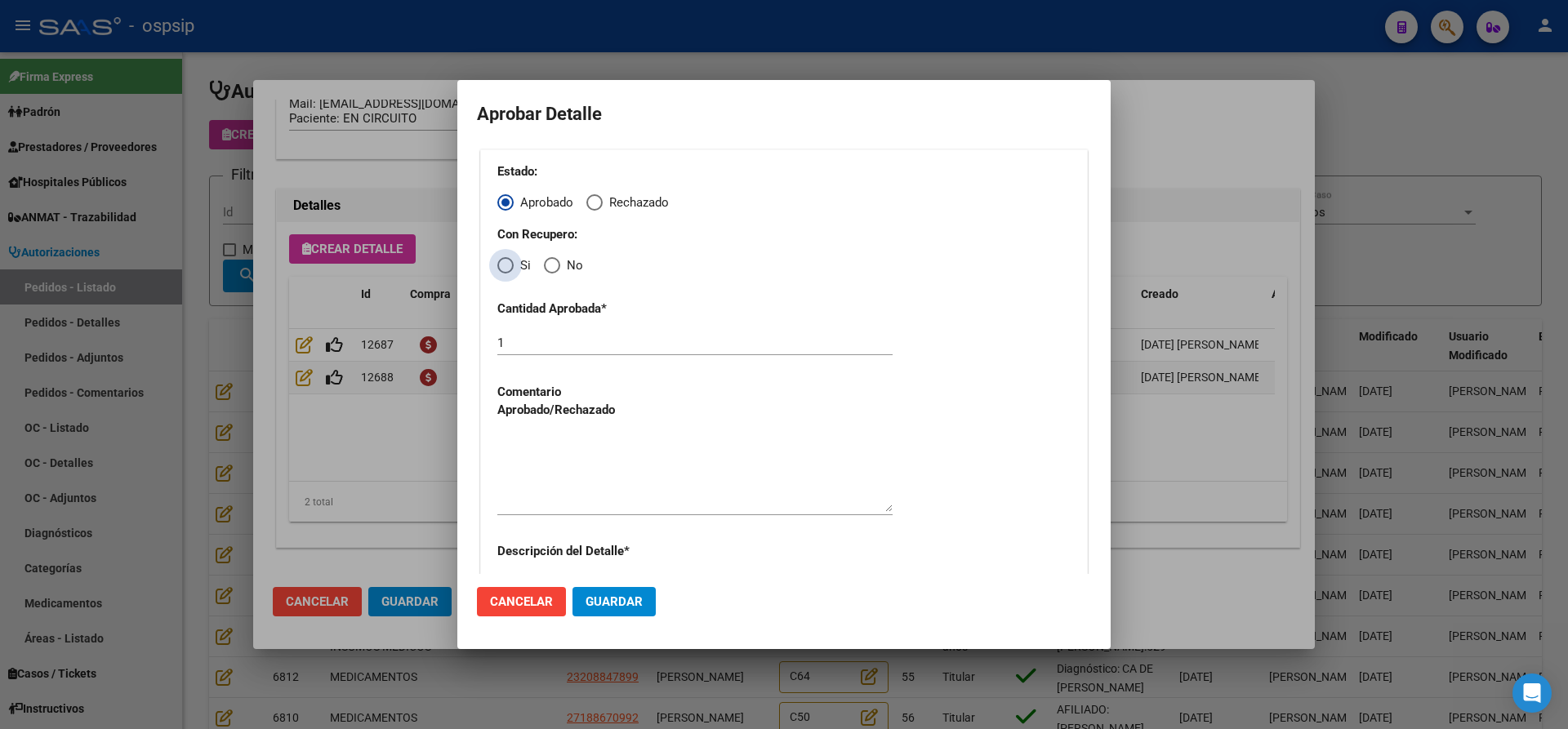
click at [512, 259] on span "Elija una opción" at bounding box center [504, 265] width 16 height 16
click at [512, 259] on input "Si" at bounding box center [504, 265] width 16 height 16
radio input "true"
click at [550, 465] on textarea at bounding box center [694, 473] width 395 height 76
click at [591, 599] on span "Guardar" at bounding box center [614, 603] width 58 height 15
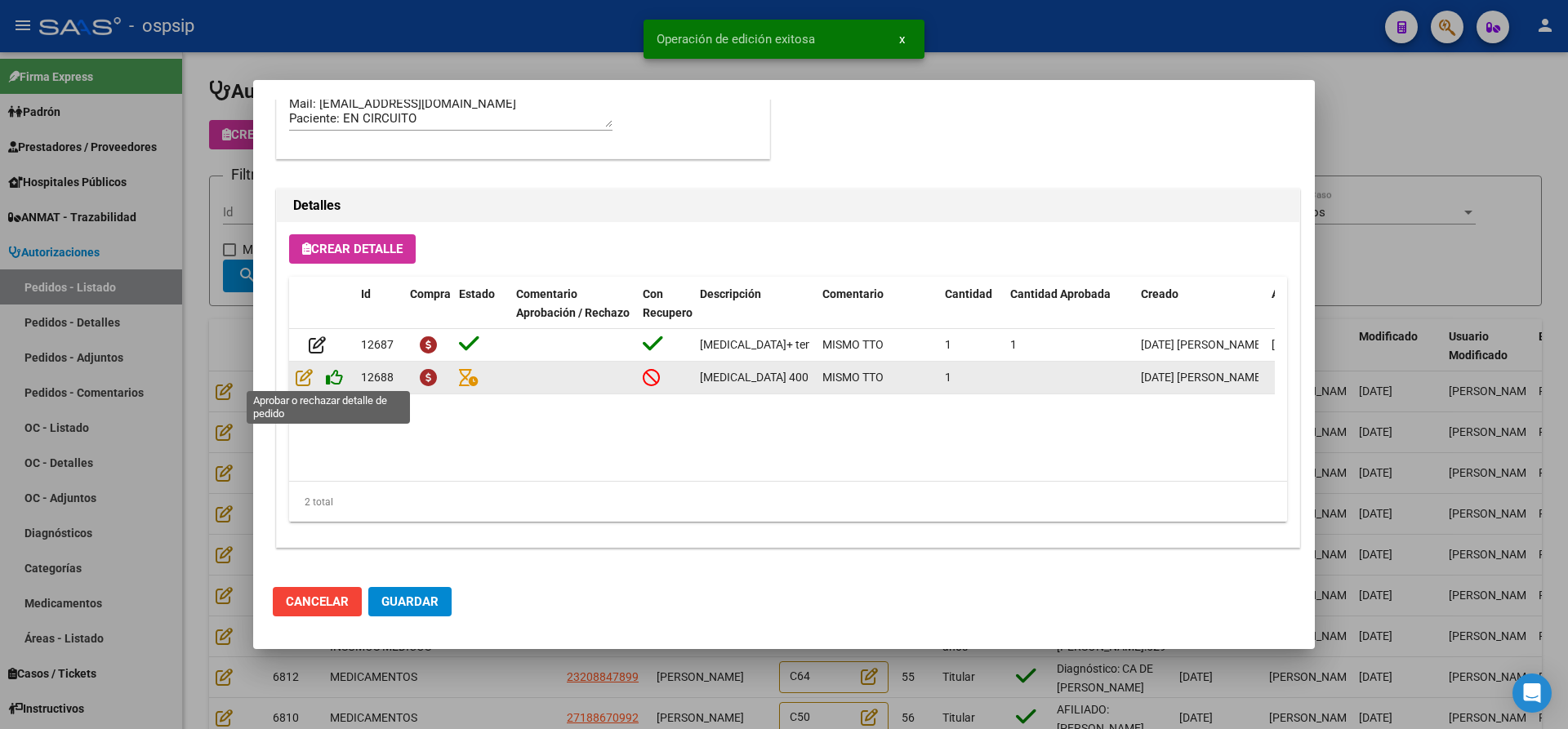
click at [338, 374] on icon at bounding box center [335, 377] width 17 height 18
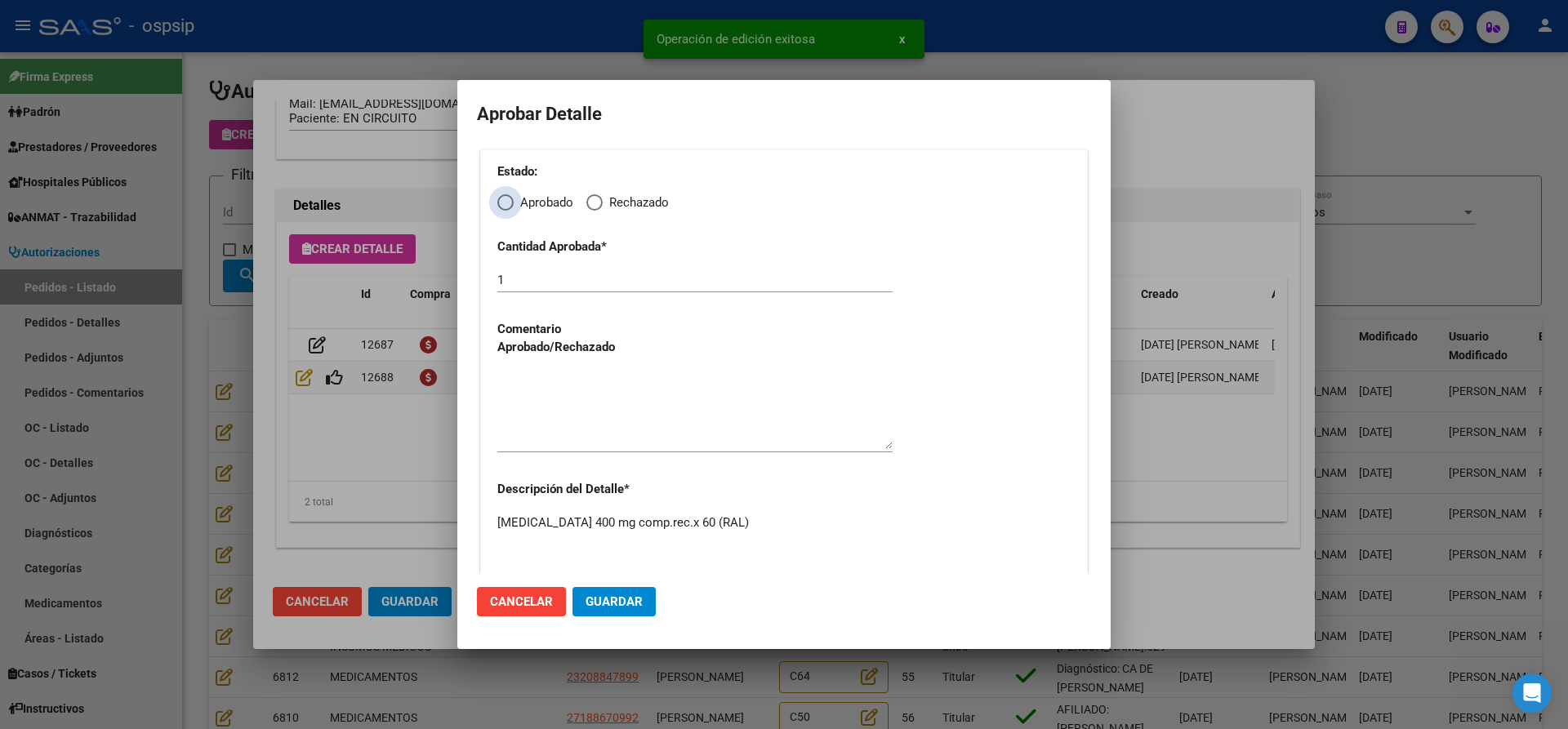
click at [504, 193] on label "Aprobado" at bounding box center [535, 203] width 76 height 19
click at [504, 194] on input "Aprobado" at bounding box center [504, 202] width 16 height 16
radio input "true"
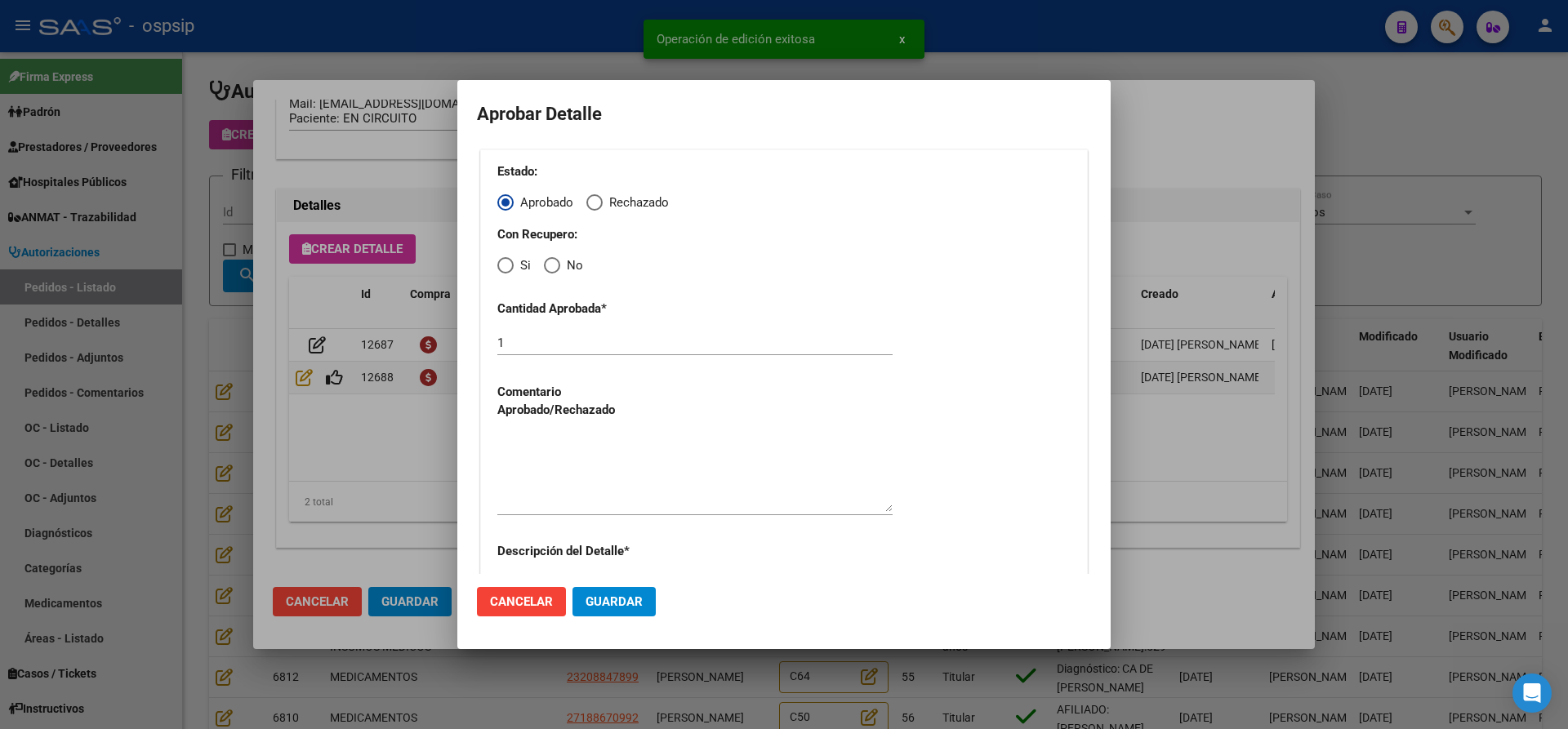
click at [504, 271] on span "Elija una opción" at bounding box center [504, 265] width 16 height 16
click at [504, 271] on input "Si" at bounding box center [504, 265] width 16 height 16
radio input "true"
click at [570, 451] on textarea at bounding box center [694, 473] width 395 height 76
click at [606, 613] on button "Guardar" at bounding box center [614, 602] width 83 height 29
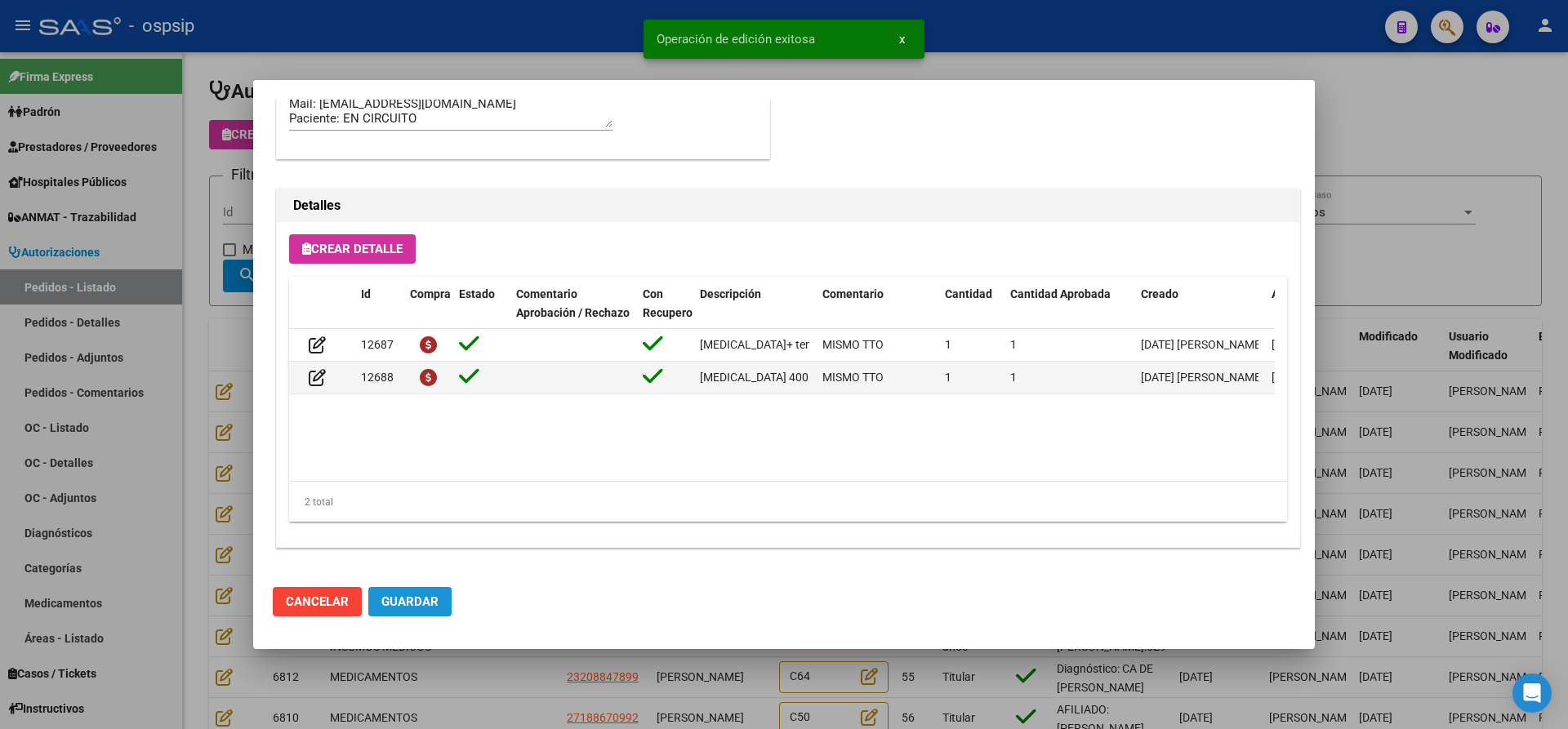
click at [419, 596] on span "Guardar" at bounding box center [409, 603] width 58 height 15
click at [465, 670] on div at bounding box center [784, 364] width 1568 height 729
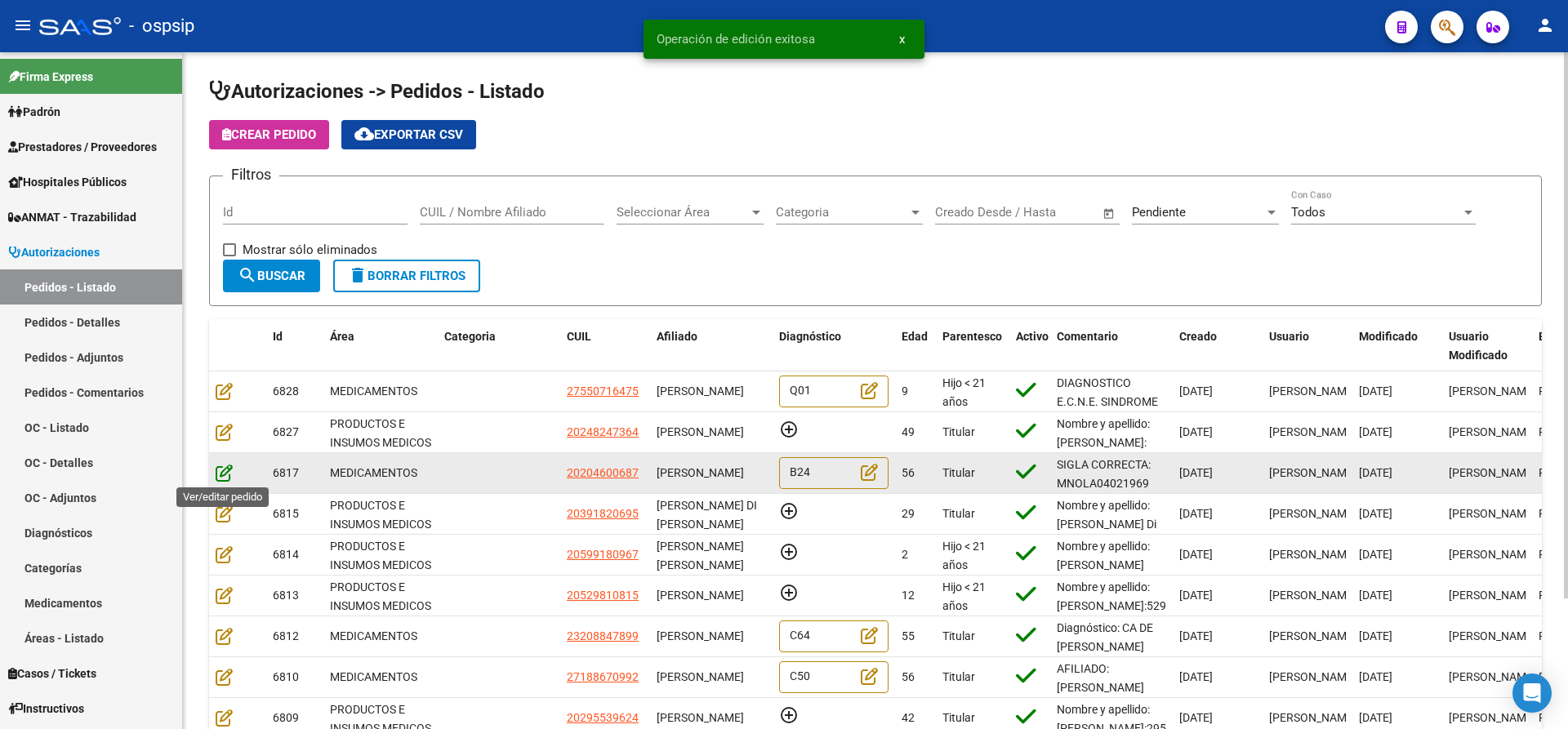
click at [223, 472] on icon at bounding box center [224, 472] width 17 height 18
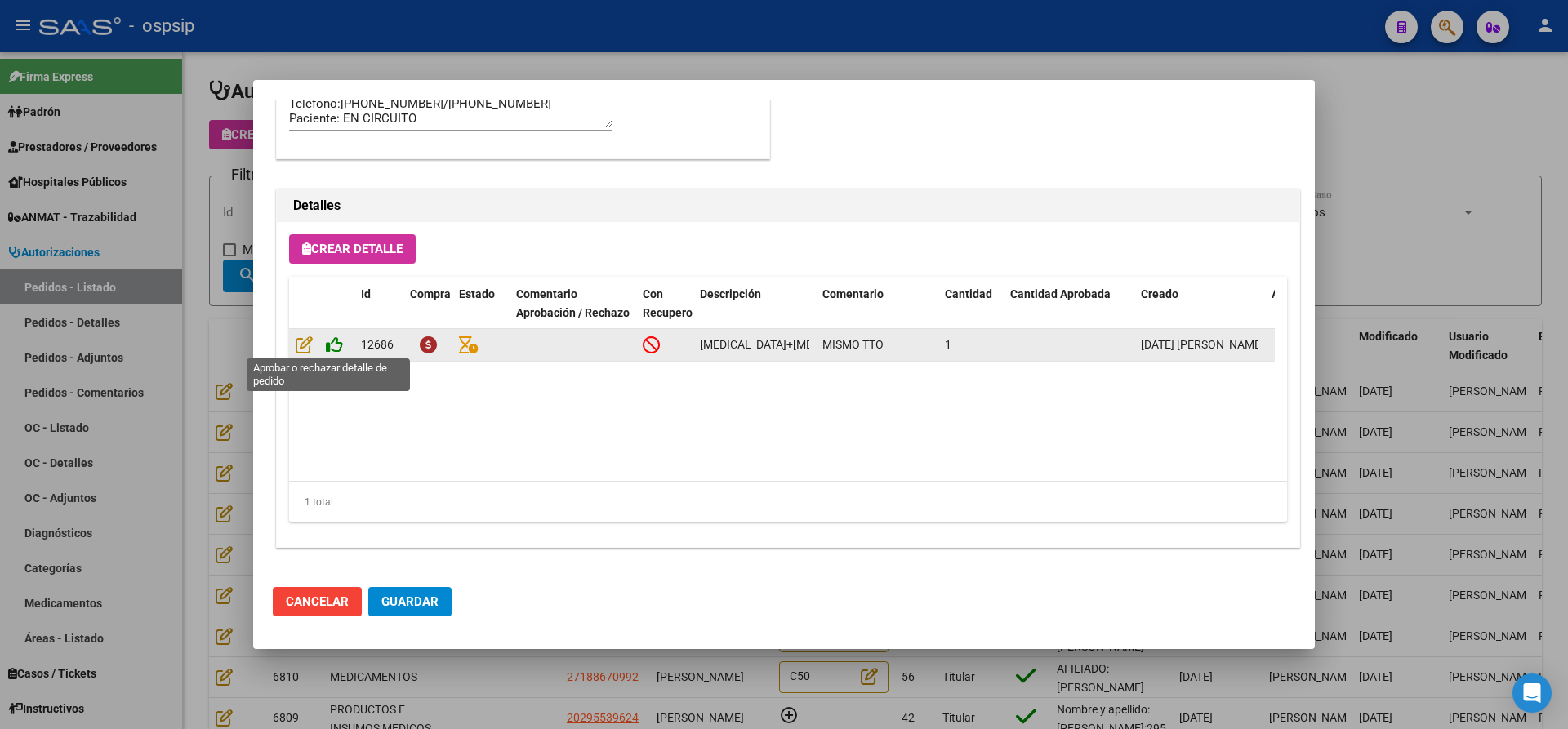
click at [333, 344] on icon at bounding box center [335, 344] width 17 height 18
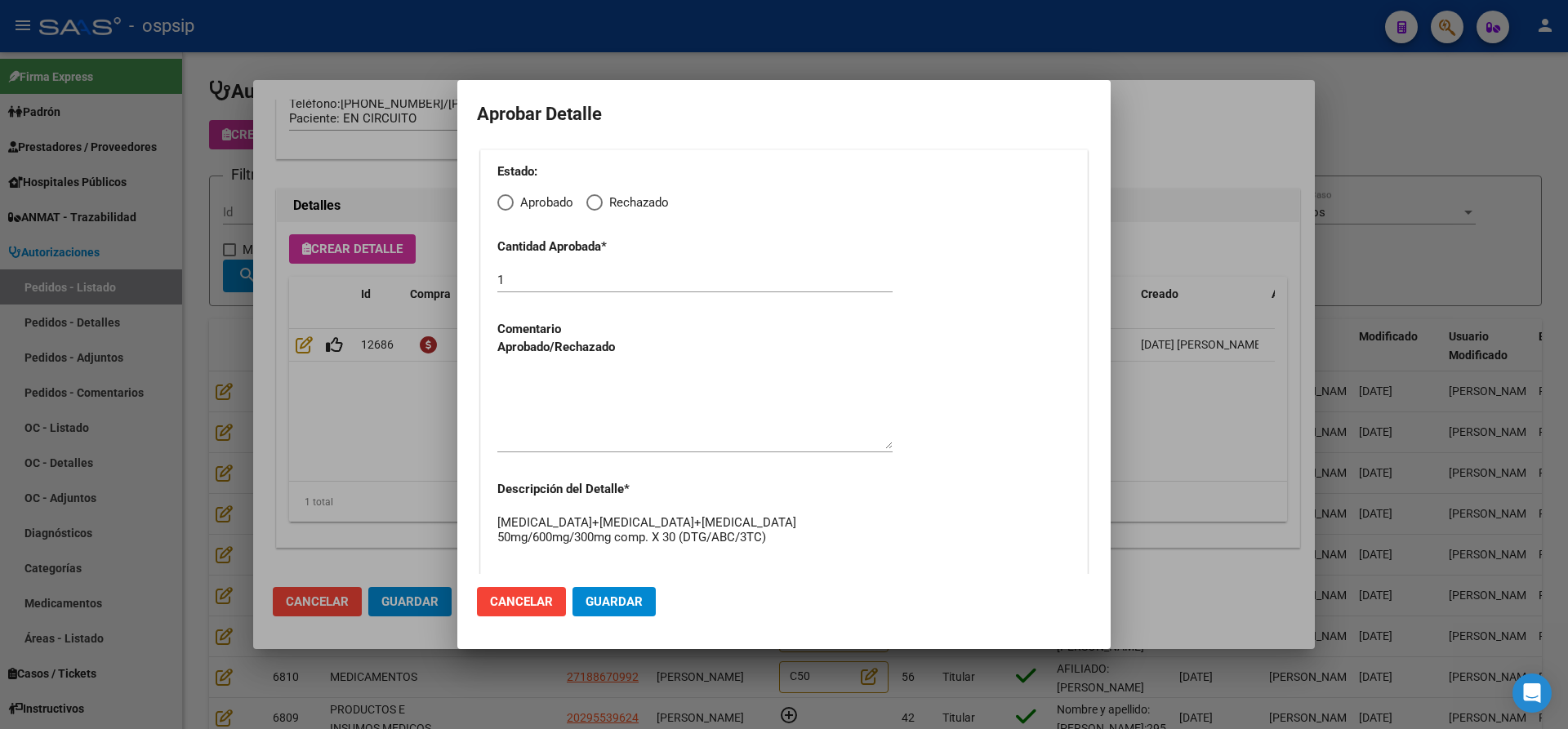
click at [508, 200] on span "Elija una opción" at bounding box center [504, 202] width 16 height 16
click at [508, 200] on input "Aprobado" at bounding box center [504, 202] width 16 height 16
radio input "true"
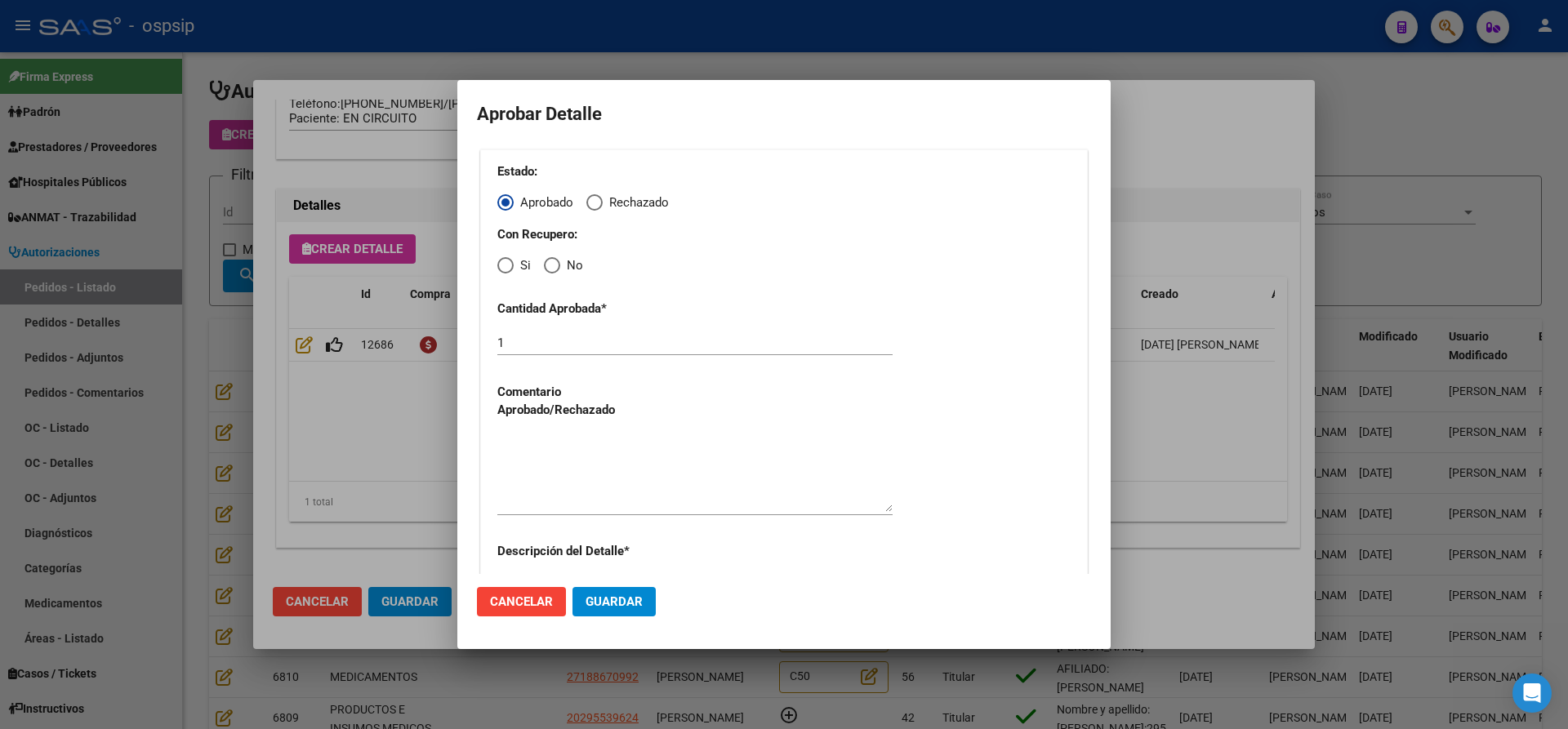
click at [510, 271] on span "Elija una opción" at bounding box center [504, 265] width 16 height 16
click at [510, 271] on input "Si" at bounding box center [504, 265] width 16 height 16
radio input "true"
click at [570, 461] on textarea at bounding box center [694, 473] width 395 height 76
click at [598, 596] on span "Guardar" at bounding box center [614, 603] width 58 height 15
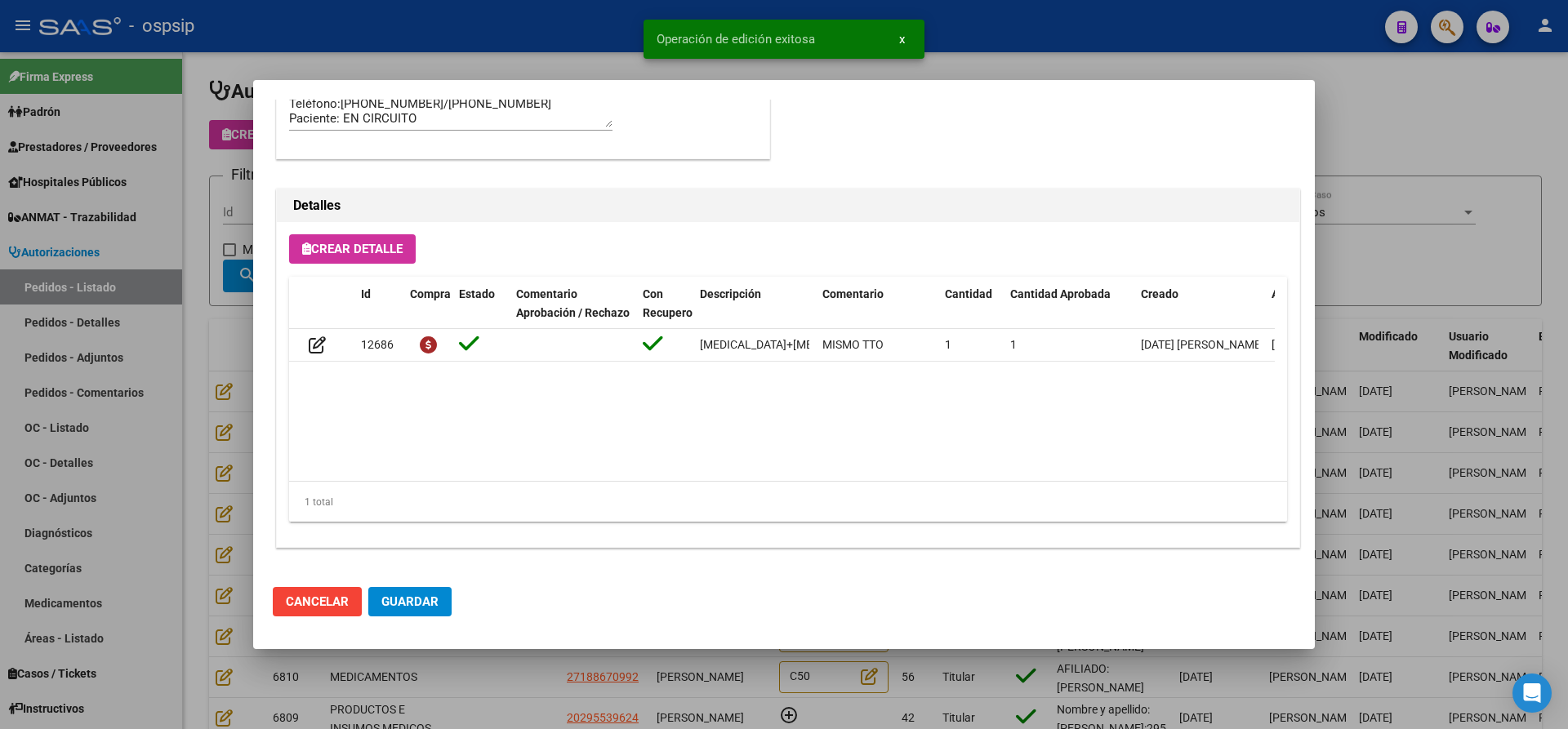
click at [396, 601] on span "Guardar" at bounding box center [409, 603] width 58 height 15
click at [494, 677] on div at bounding box center [784, 364] width 1568 height 729
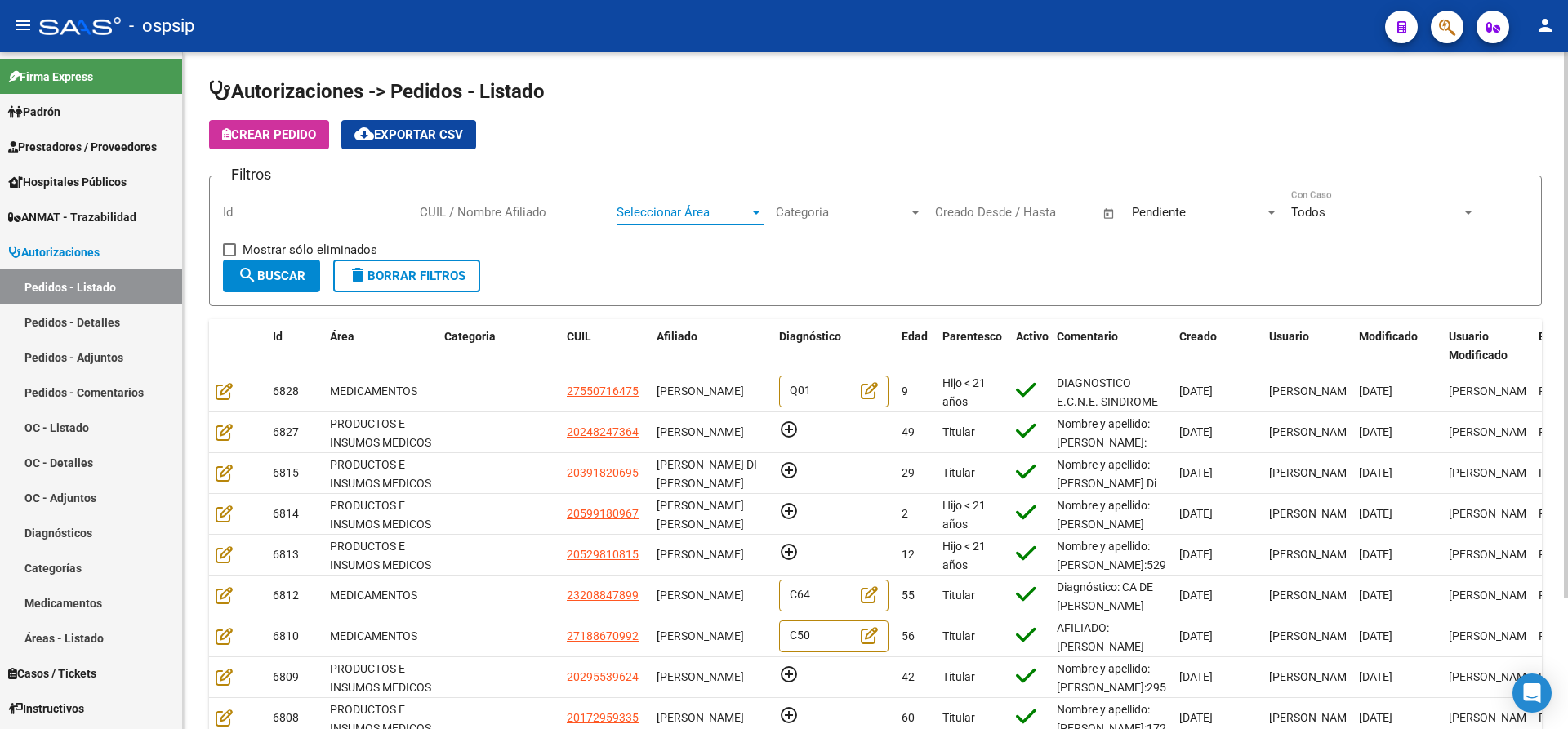
click at [744, 213] on span "Seleccionar Área" at bounding box center [683, 212] width 132 height 15
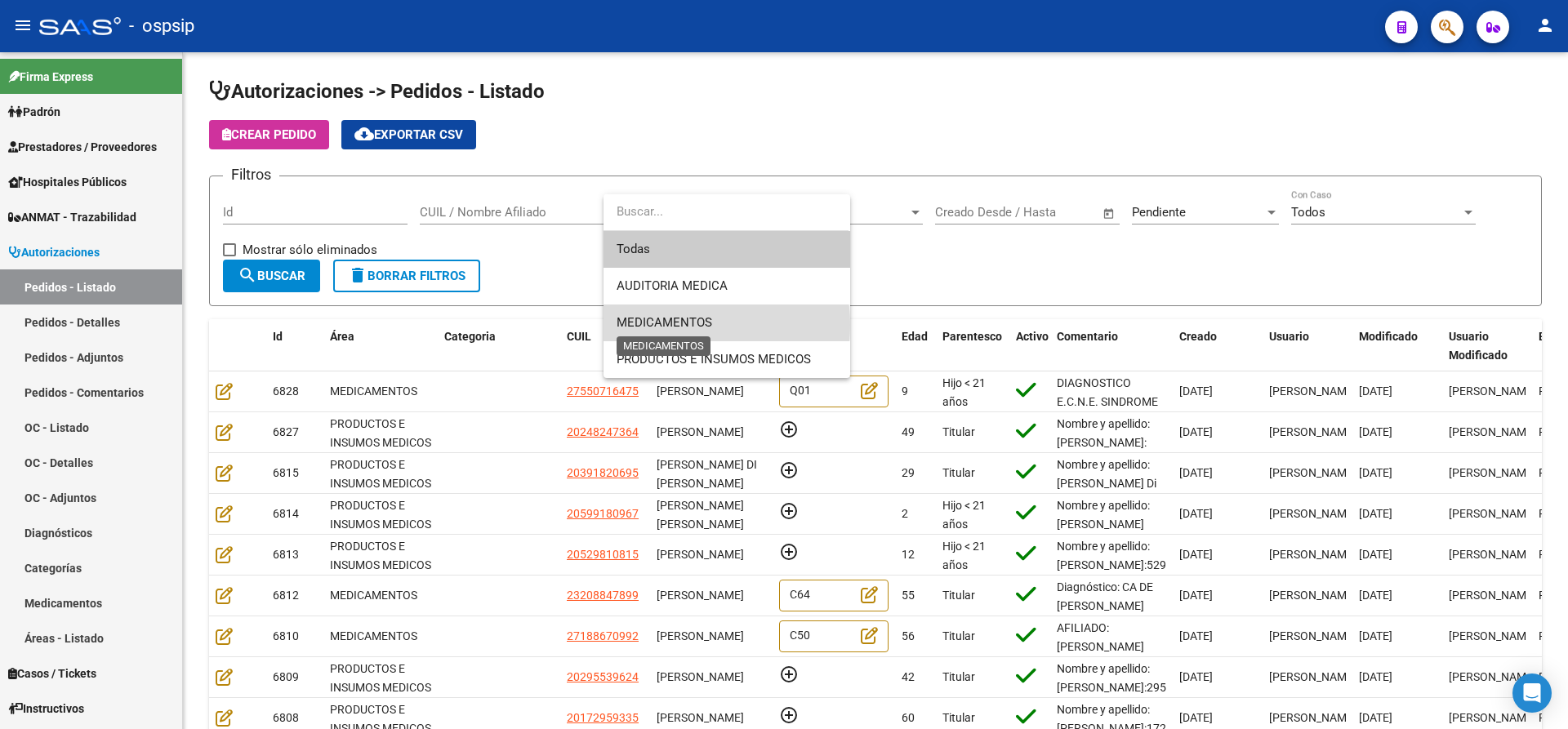
click at [676, 324] on span "MEDICAMENTOS" at bounding box center [664, 323] width 95 height 15
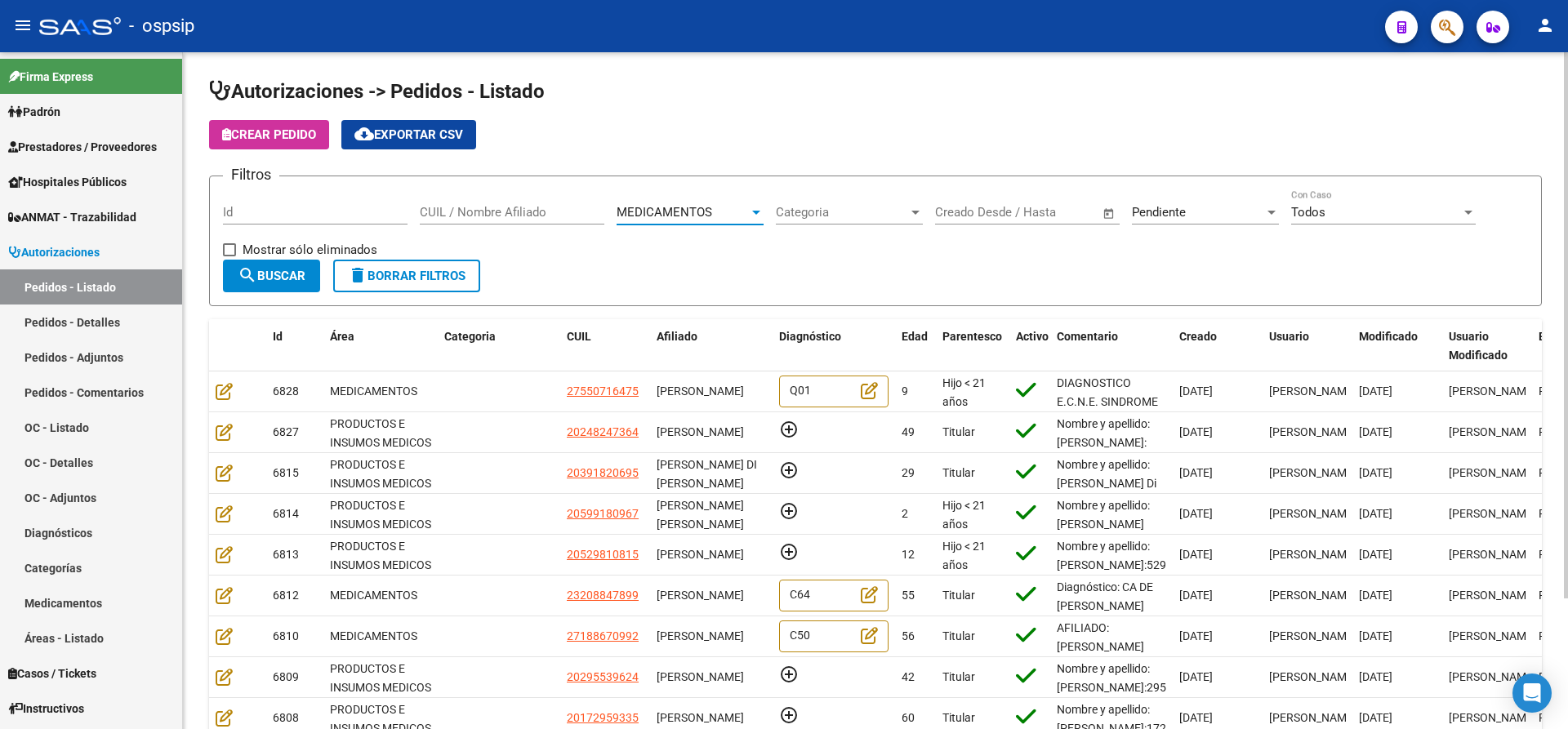
click at [269, 262] on button "search Buscar" at bounding box center [271, 275] width 97 height 33
